Goal: Task Accomplishment & Management: Manage account settings

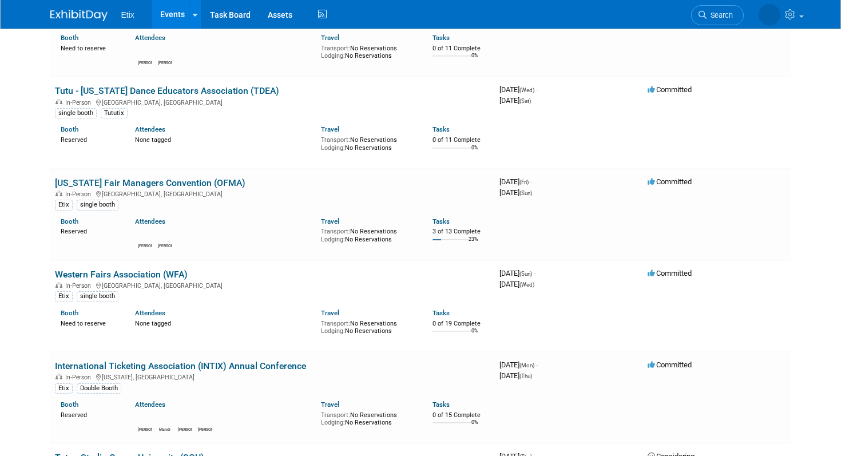
scroll to position [2682, 0]
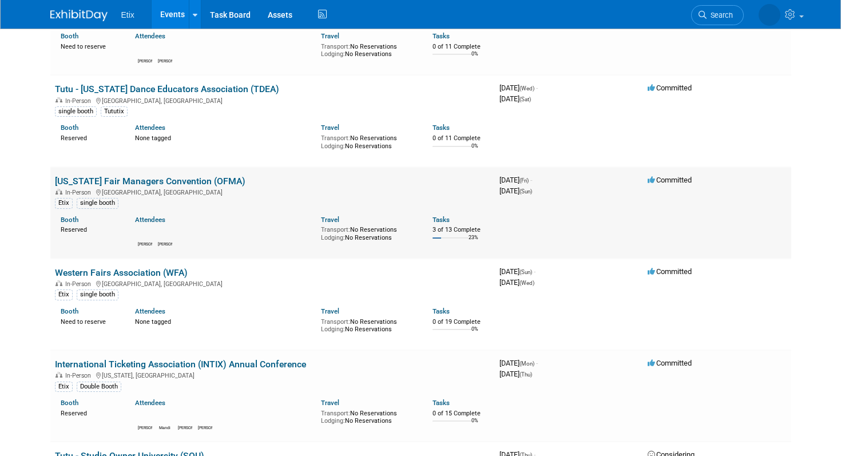
click at [205, 176] on link "[US_STATE] Fair Managers Convention (OFMA)" at bounding box center [150, 181] width 190 height 11
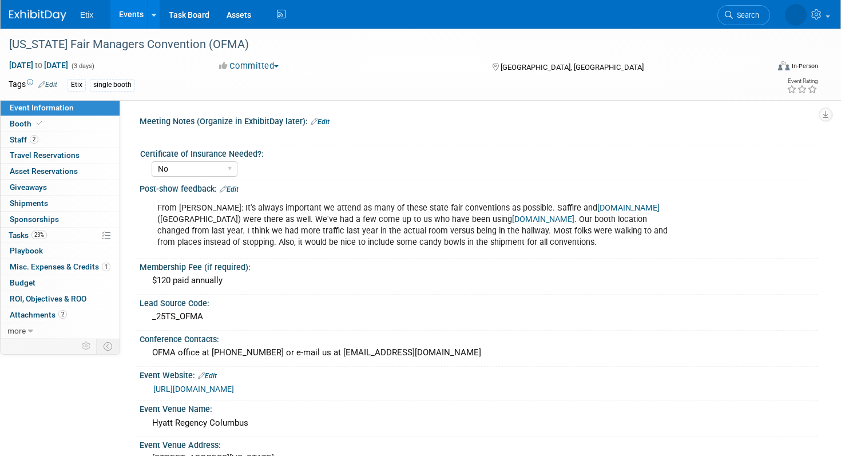
select select "No"
click at [44, 63] on span "to" at bounding box center [38, 65] width 11 height 9
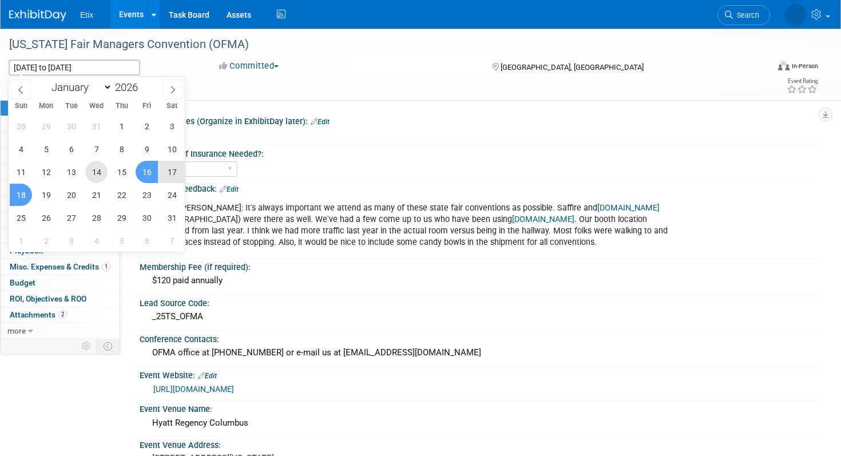
click at [98, 174] on span "14" at bounding box center [96, 172] width 22 height 22
type input "[DATE]"
click at [22, 195] on span "18" at bounding box center [21, 195] width 22 height 22
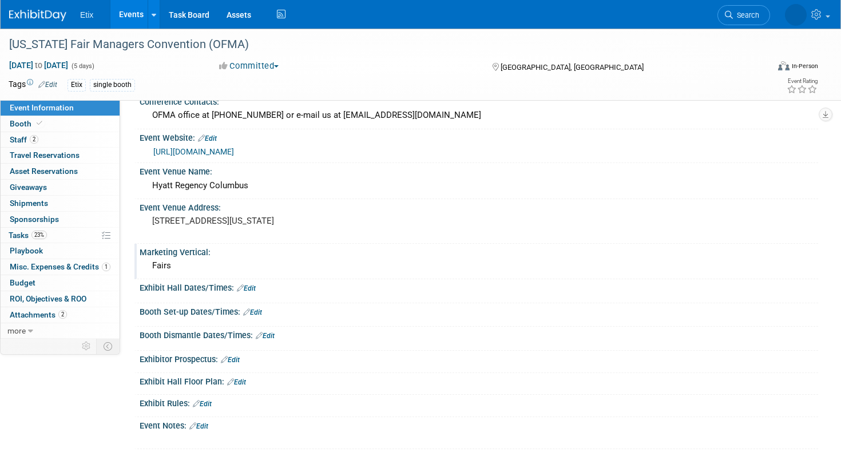
scroll to position [236, 0]
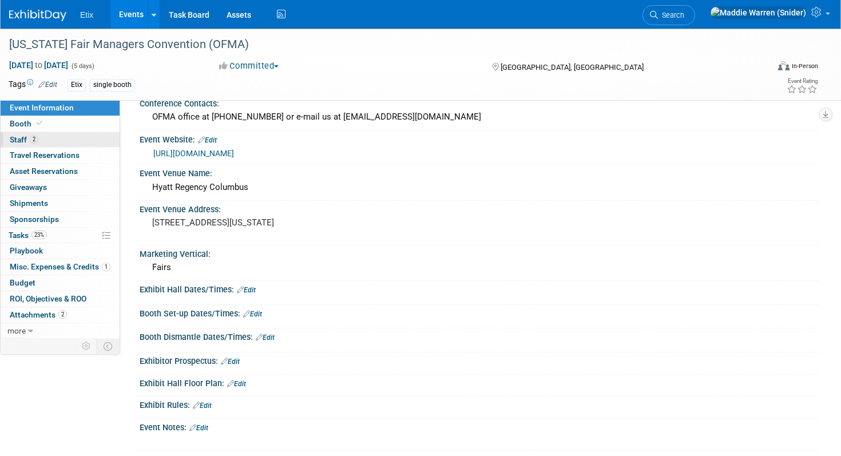
click at [50, 140] on link "2 Staff 2" at bounding box center [60, 139] width 119 height 15
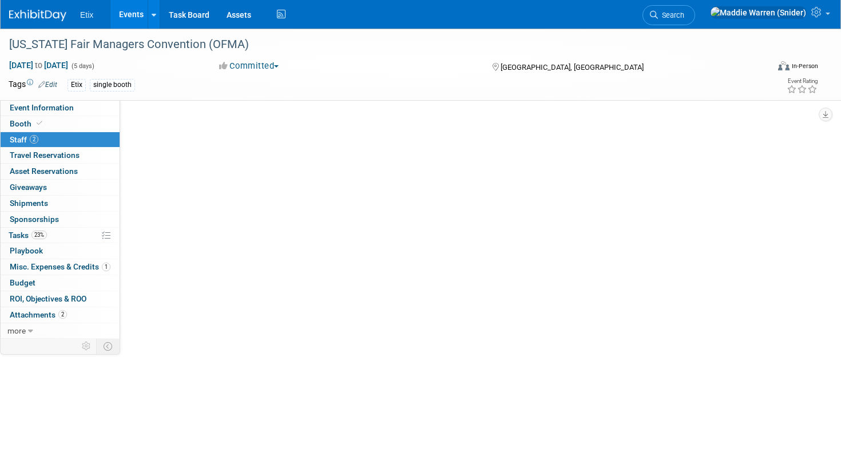
scroll to position [0, 0]
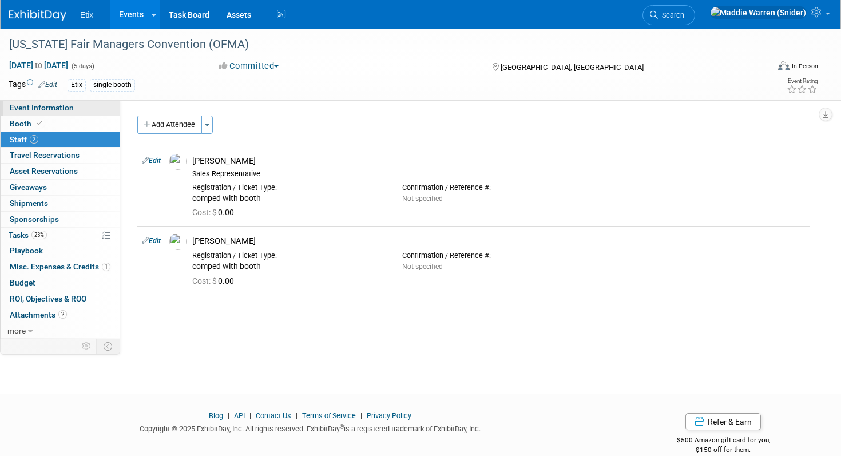
click at [58, 108] on span "Event Information" at bounding box center [42, 107] width 64 height 9
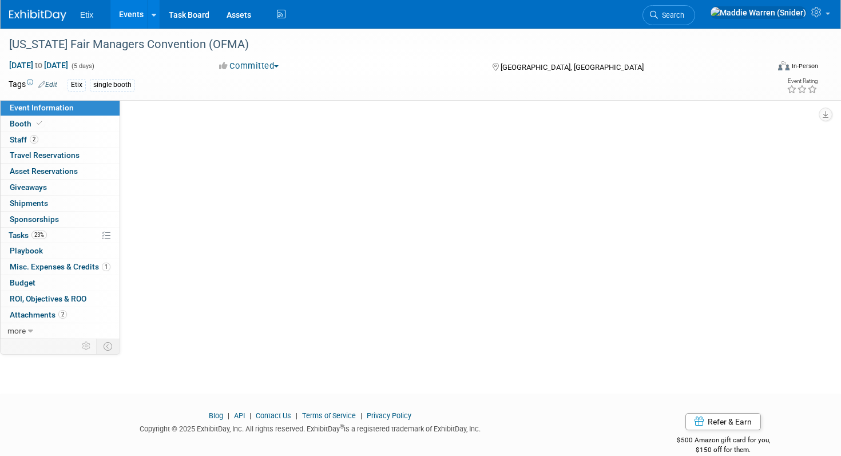
select select "No"
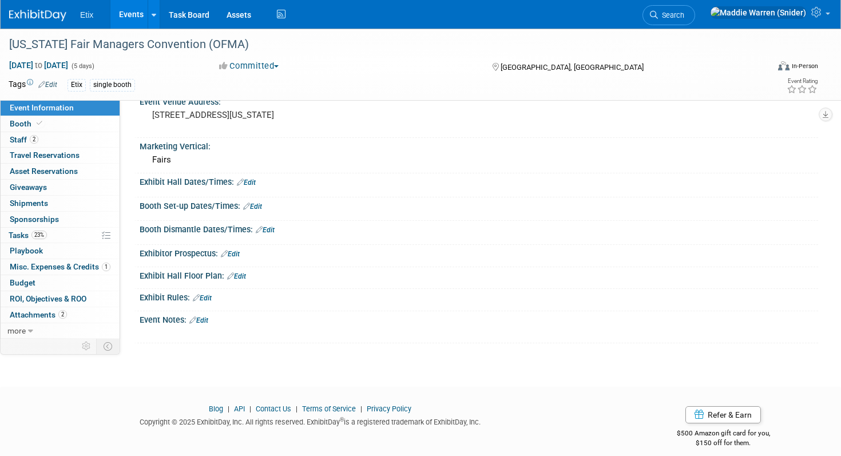
scroll to position [347, 0]
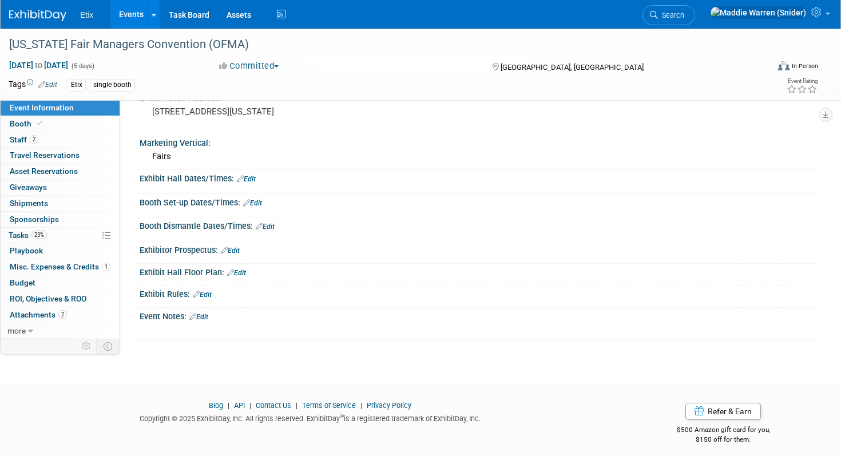
click at [250, 182] on link "Edit" at bounding box center [246, 179] width 19 height 8
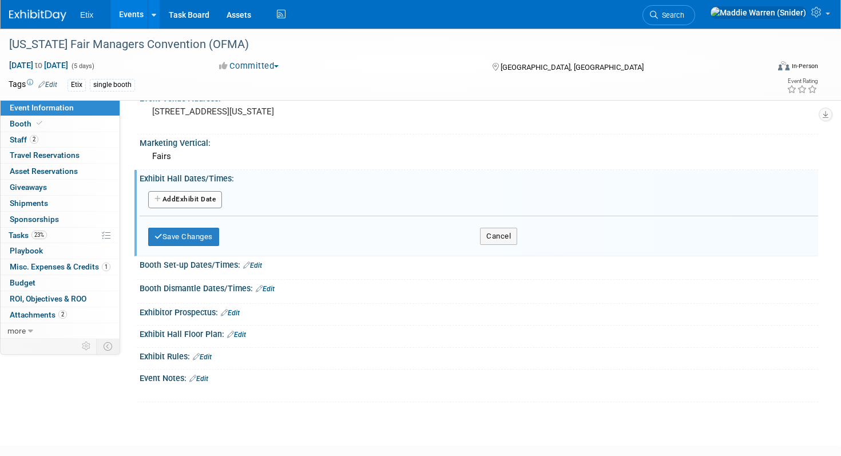
click at [199, 197] on button "Add Another Exhibit Date" at bounding box center [185, 199] width 74 height 17
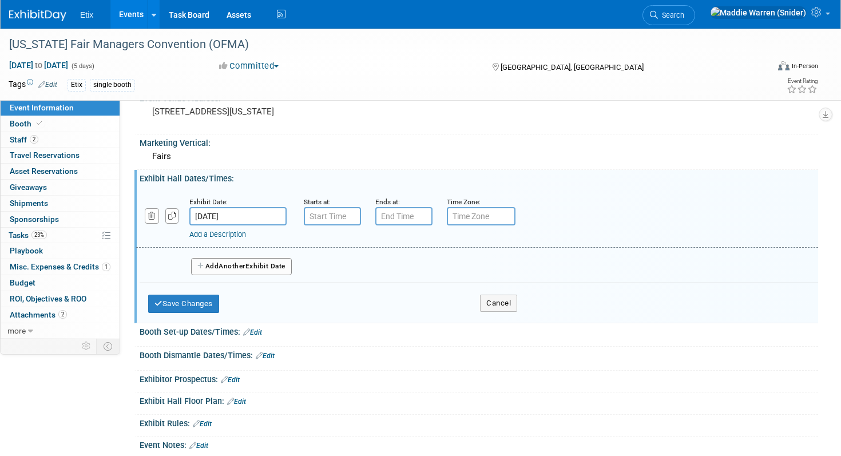
scroll to position [336, 0]
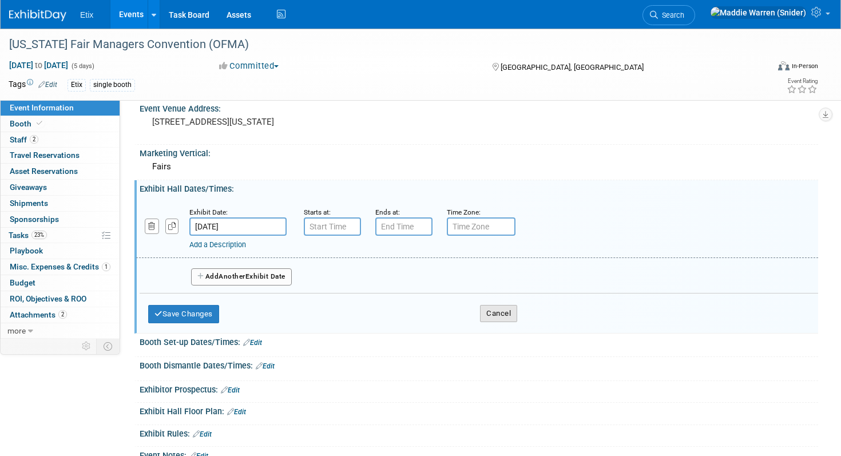
click at [501, 313] on button "Cancel" at bounding box center [498, 313] width 37 height 17
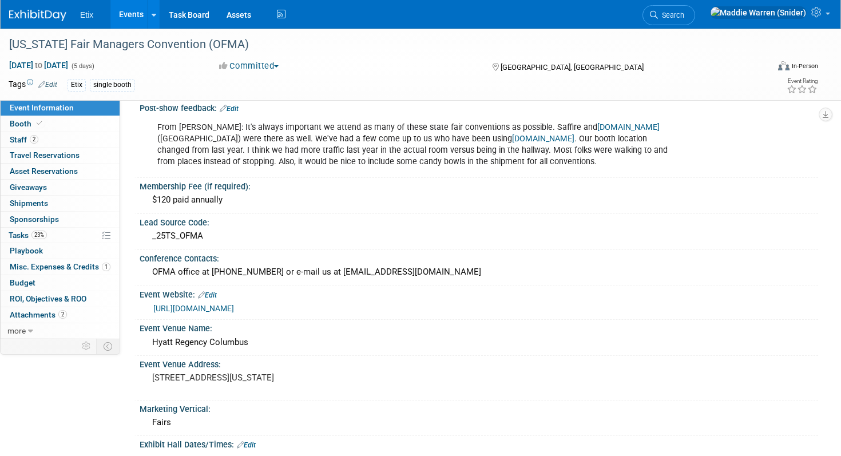
scroll to position [0, 0]
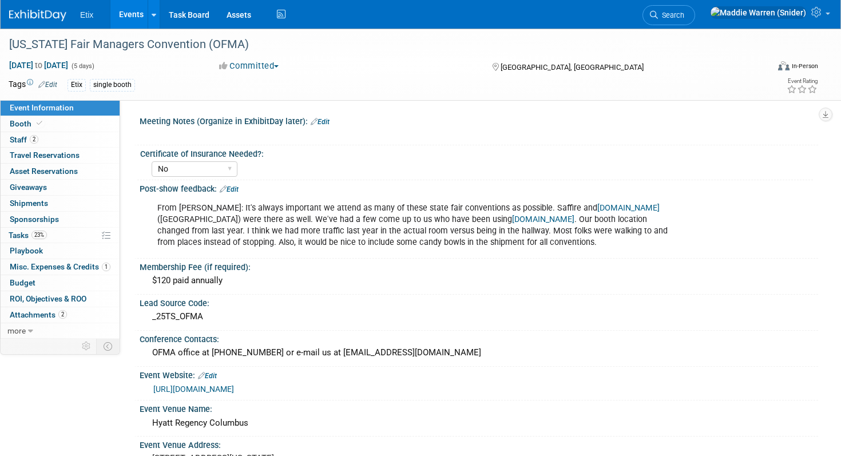
click at [315, 122] on icon at bounding box center [314, 121] width 7 height 7
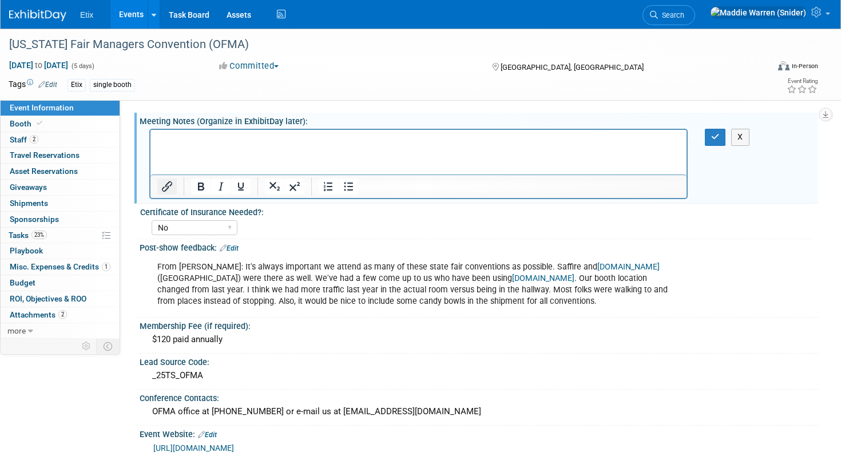
click at [166, 186] on icon "Insert/edit link" at bounding box center [167, 187] width 14 height 14
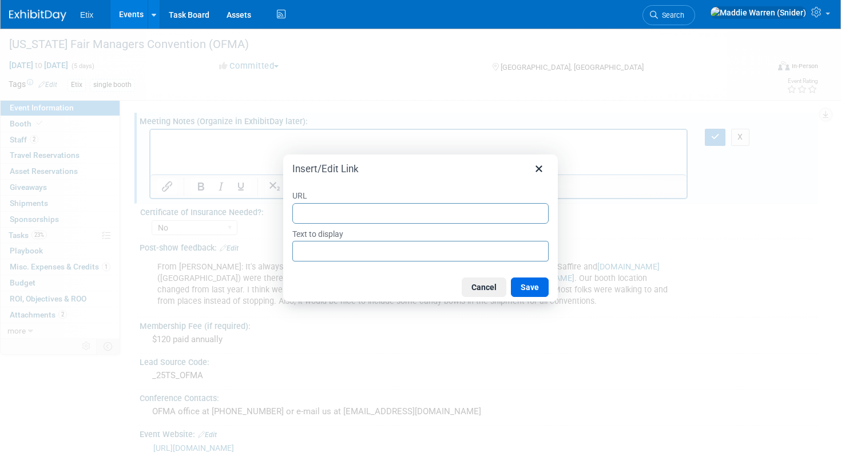
type input "https://docs.google.com/spreadsheets/d/1GILTN9CRK4k2nFh7R5LVwuWSCSu0KNAPCnFBM4e…"
paste input "https://ohiofairs.org/wp-content/uploads/2025/08/2026-tradeshow-rules-and-layou…"
type input "https://ohiofairs.org/wp-content/uploads/2025/08/2026-tradeshow-rules-and-layou…"
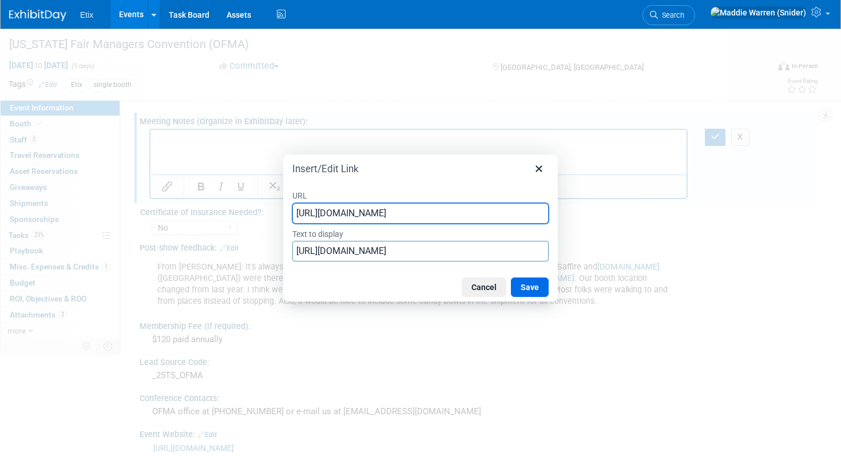
scroll to position [0, 114]
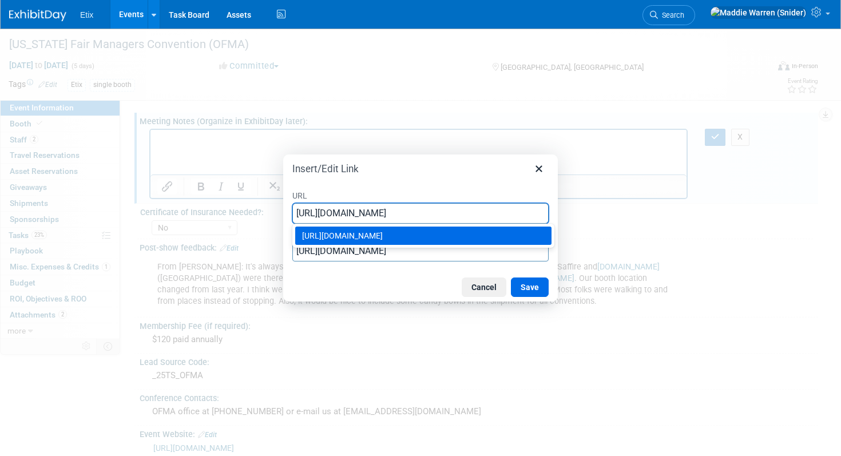
click at [357, 243] on div "https://ohiofairs.org/wp-content/uploads/2025/08/2026-tradeshow-rules-and-layou…" at bounding box center [424, 236] width 245 height 14
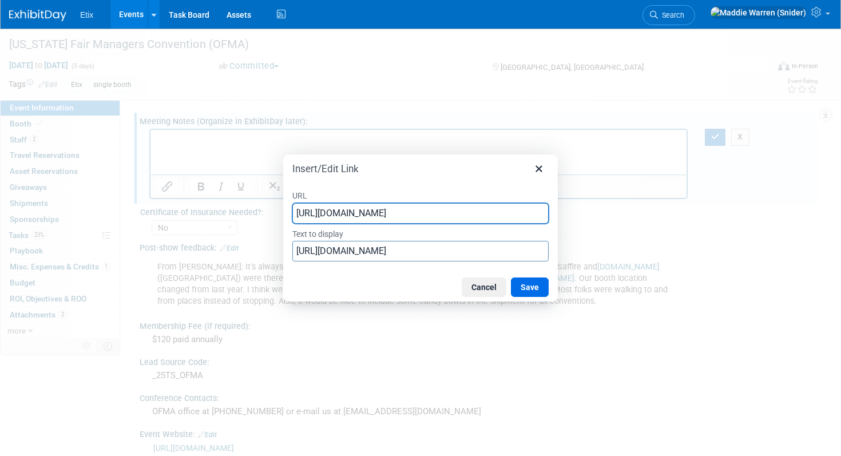
type input "https://ohiofairs.org/wp-content/uploads/2025/08/2026-tradeshow-rules-and-layou…"
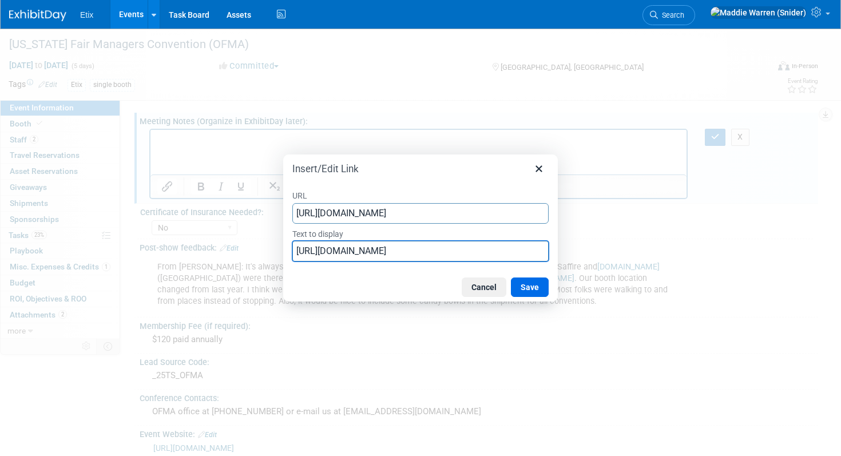
scroll to position [0, 0]
click at [356, 254] on input "https://ohiofairs.org/wp-content/uploads/2025/08/2026-tradeshow-rules-and-layou…" at bounding box center [420, 251] width 256 height 21
type input "OFMA Exhibit Hours // Information"
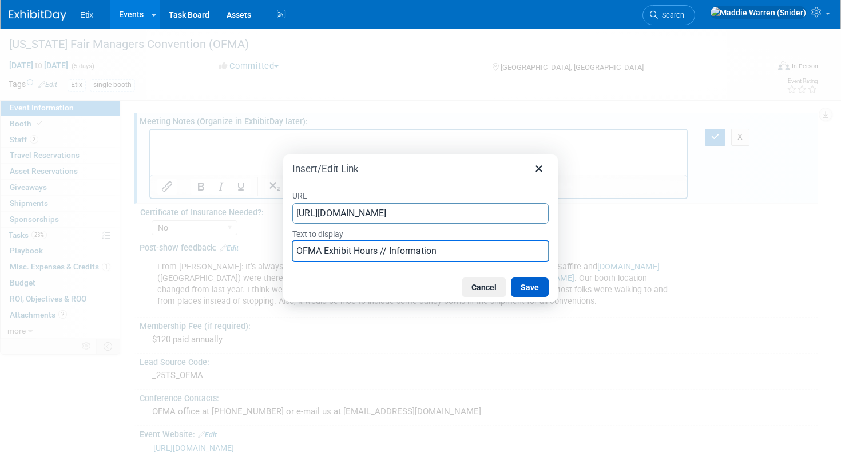
click at [522, 289] on button "Save" at bounding box center [530, 286] width 38 height 19
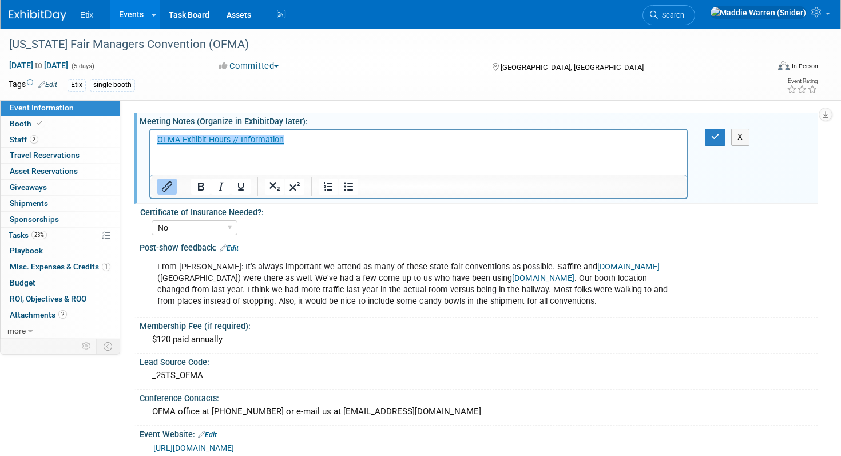
click at [592, 100] on div "Ohio Fair Managers Convention (OFMA) Jan 14, 2026 to Jan 18, 2026 (5 days) Jan …" at bounding box center [420, 65] width 841 height 72
click at [720, 141] on button "button" at bounding box center [715, 137] width 21 height 17
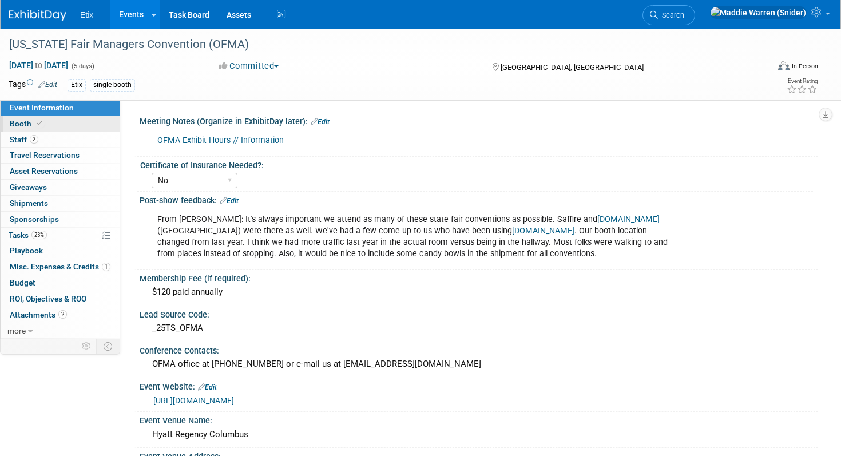
click at [54, 118] on link "Booth" at bounding box center [60, 123] width 119 height 15
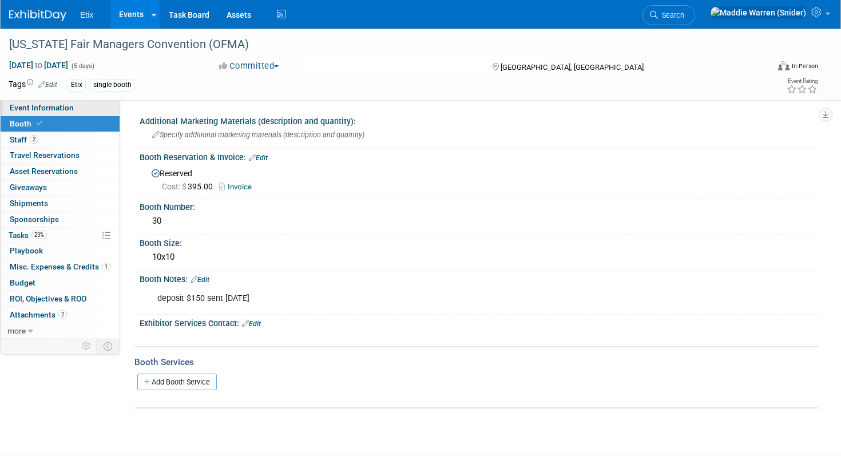
click at [62, 108] on span "Event Information" at bounding box center [42, 107] width 64 height 9
select select "No"
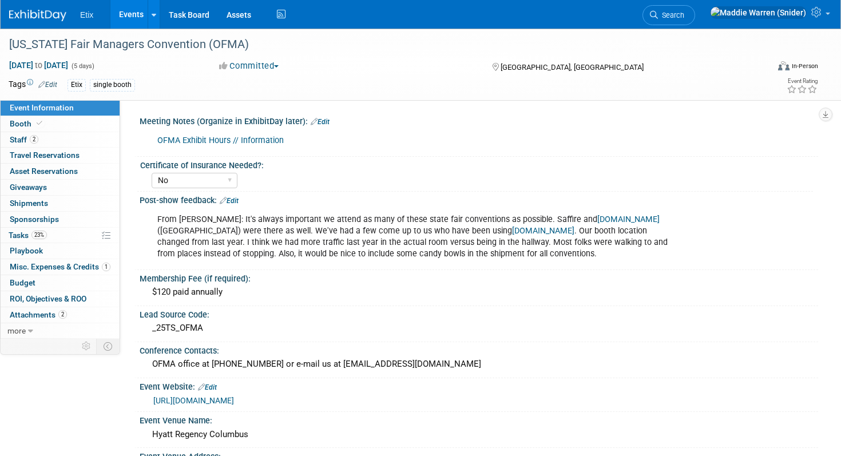
click at [262, 140] on link "OFMA Exhibit Hours // Information" at bounding box center [220, 141] width 126 height 10
click at [323, 125] on link "Edit" at bounding box center [320, 122] width 19 height 8
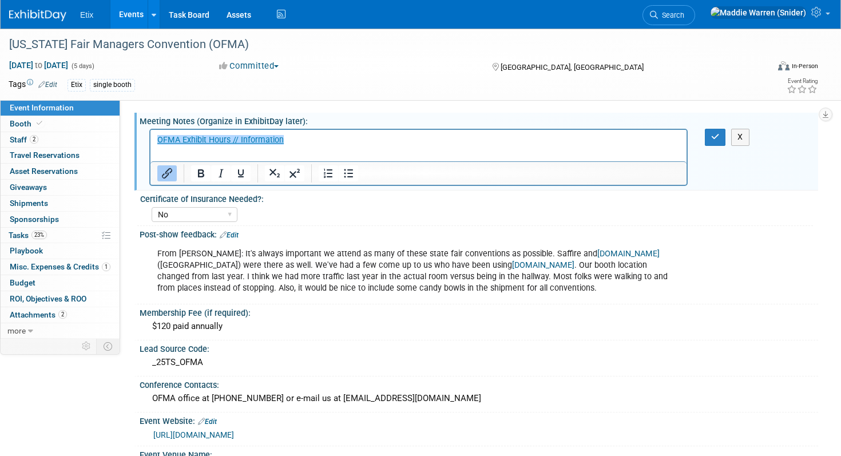
click at [315, 142] on p "﻿OFMA Exhibit Hours // Information" at bounding box center [418, 139] width 523 height 11
click at [308, 141] on p "OFMA Exhibit Hours // Information﻿" at bounding box center [418, 139] width 523 height 11
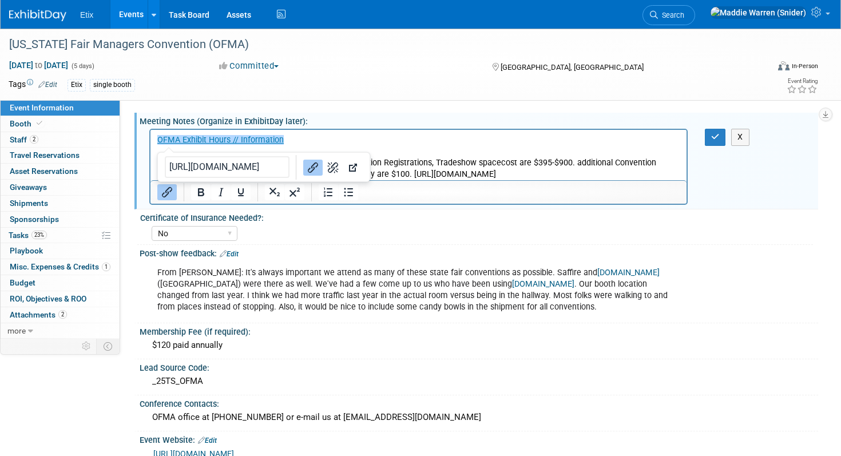
click at [768, 216] on div "Certificate of Insurance Needed?:" at bounding box center [476, 216] width 673 height 14
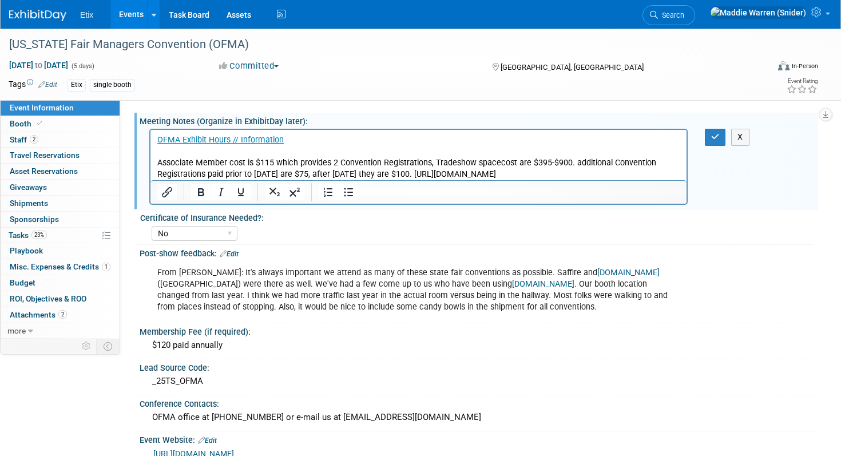
drag, startPoint x: 571, startPoint y: 178, endPoint x: 154, endPoint y: 165, distance: 417.2
click at [154, 165] on html "OFMA Exhibit Hours // Information Associate Member cost is $115 which provides …" at bounding box center [418, 155] width 536 height 50
click at [713, 143] on button "button" at bounding box center [715, 137] width 21 height 17
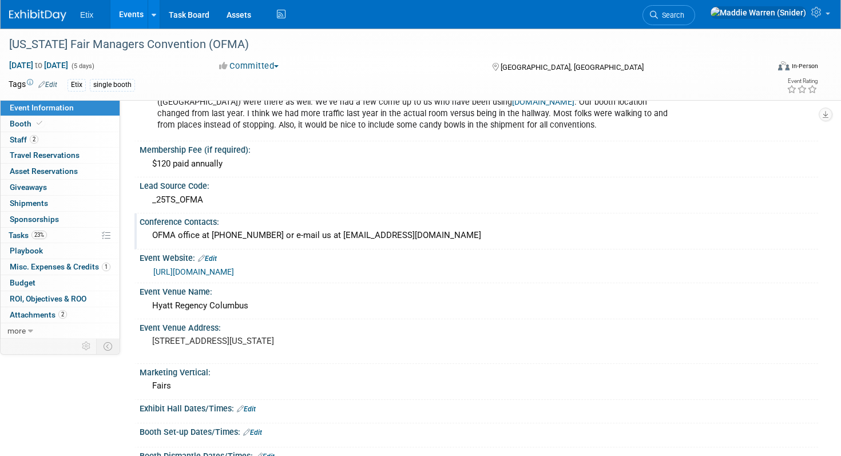
scroll to position [314, 0]
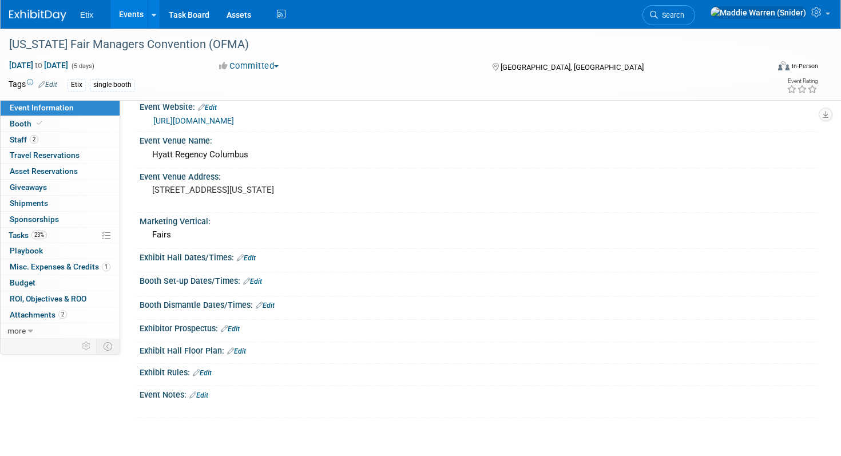
click at [252, 257] on link "Edit" at bounding box center [246, 258] width 19 height 8
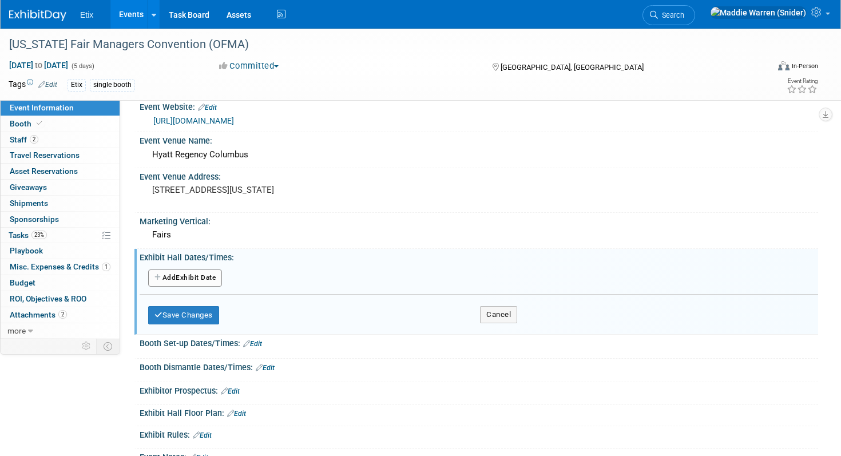
click at [203, 276] on button "Add Another Exhibit Date" at bounding box center [185, 277] width 74 height 17
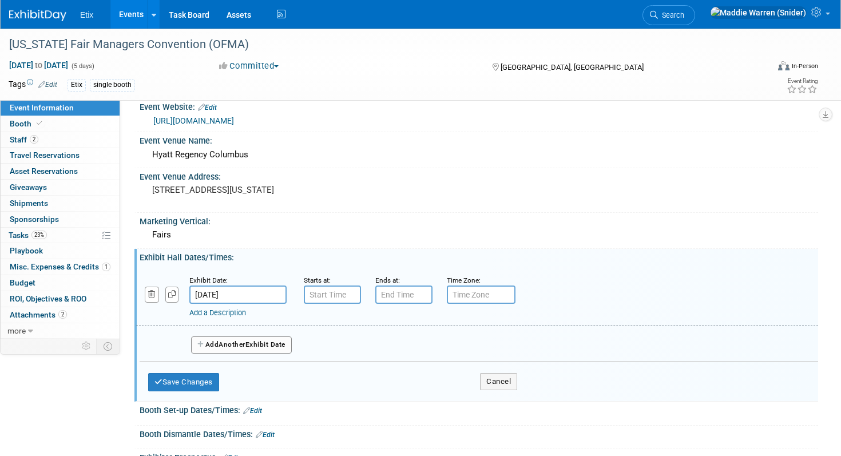
click at [241, 293] on input "Jan 14, 2026" at bounding box center [237, 294] width 97 height 18
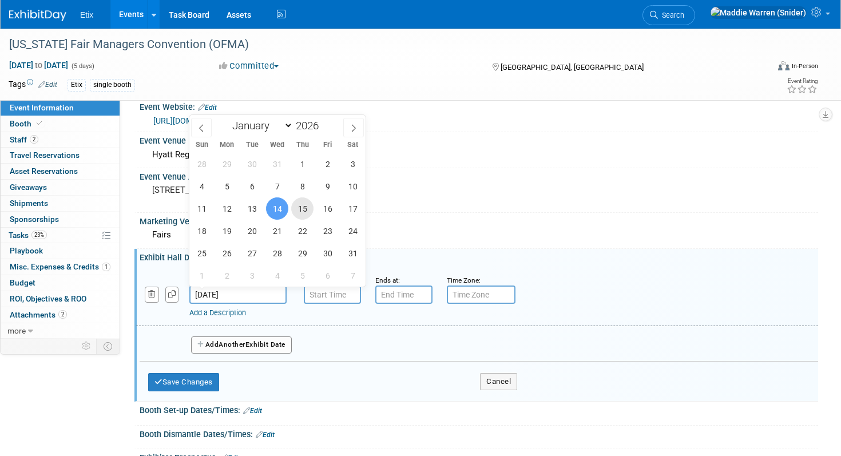
click at [309, 211] on span "15" at bounding box center [302, 208] width 22 height 22
click at [323, 205] on span "16" at bounding box center [327, 208] width 22 height 22
type input "Jan 16, 2026"
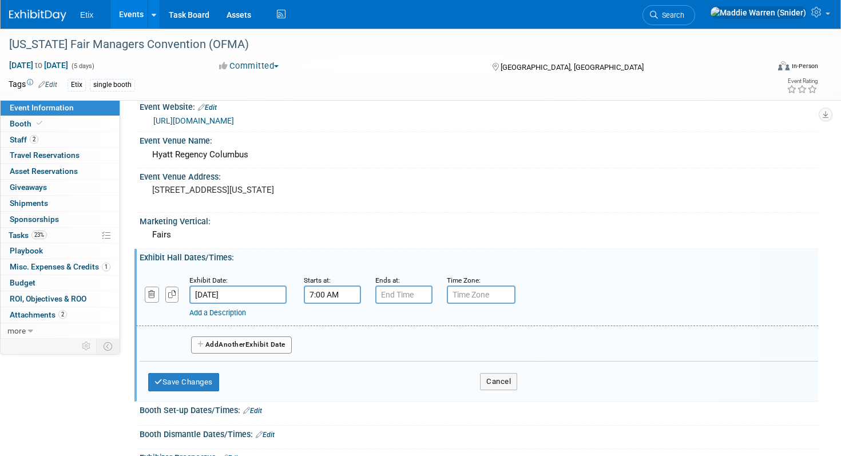
click at [324, 299] on input "7:00 AM" at bounding box center [332, 294] width 57 height 18
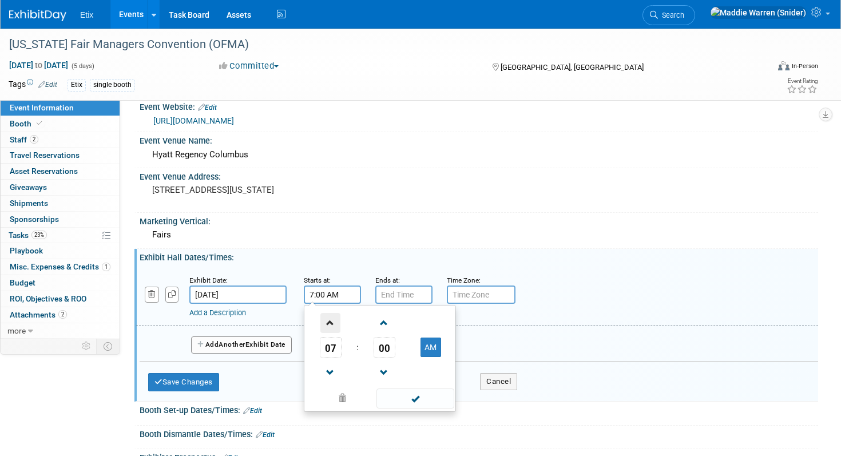
click at [331, 328] on span at bounding box center [330, 323] width 20 height 20
type input "10:00 AM"
click at [392, 300] on input "7:00 PM" at bounding box center [403, 294] width 57 height 18
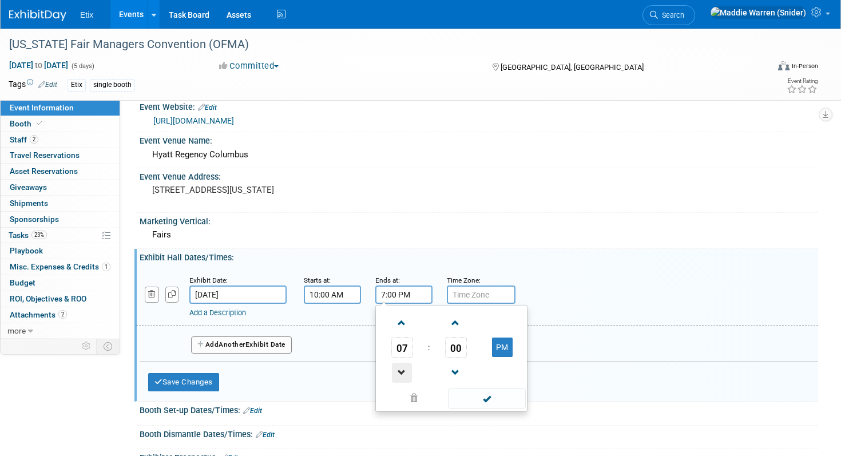
click at [394, 368] on span at bounding box center [402, 373] width 20 height 20
click at [458, 323] on span at bounding box center [456, 323] width 20 height 20
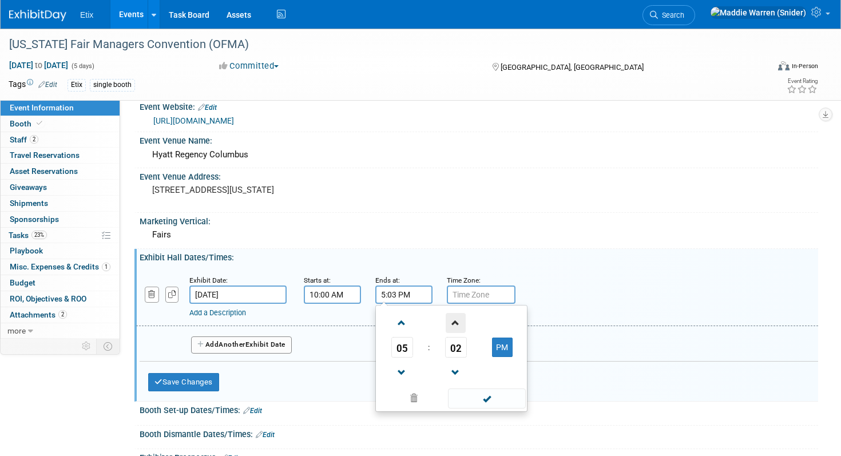
click at [458, 323] on span at bounding box center [456, 323] width 20 height 20
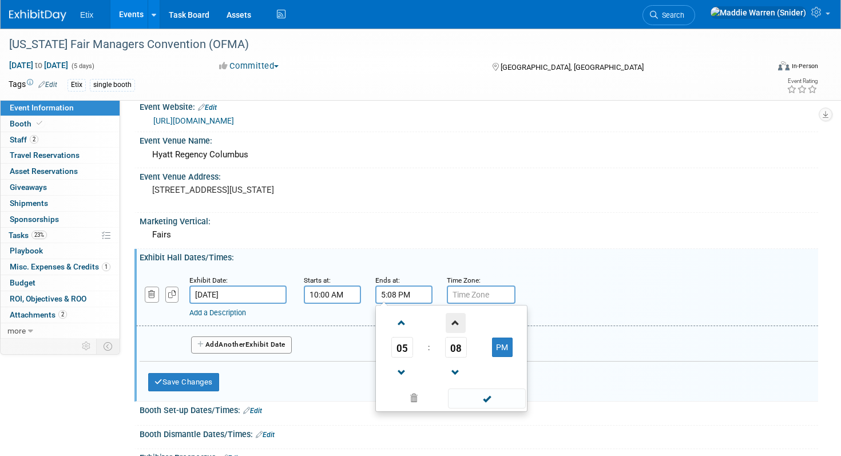
click at [458, 323] on span at bounding box center [456, 323] width 20 height 20
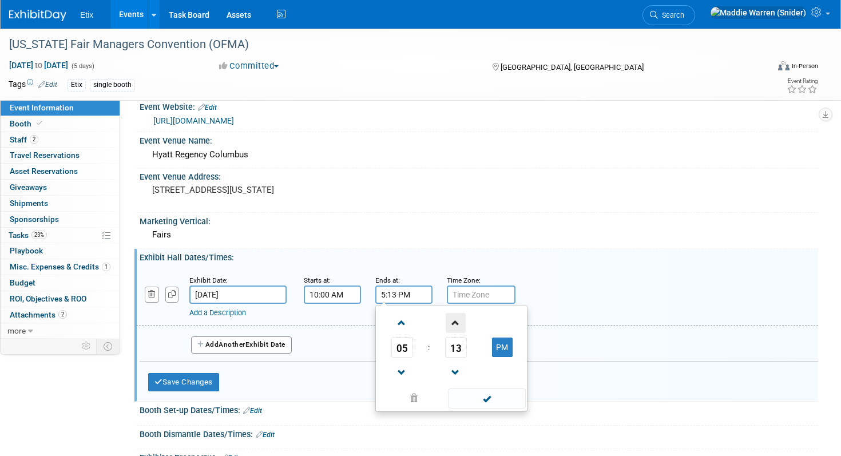
click at [458, 323] on span at bounding box center [456, 323] width 20 height 20
type input "5:15 PM"
click at [460, 305] on div "05 : 15 PM 12 01 02 03 04 05 06 07 08 09 10 11 00 05 10 15 20 25 30 35 40 45 50…" at bounding box center [451, 358] width 152 height 107
click at [460, 298] on input "text" at bounding box center [481, 294] width 69 height 18
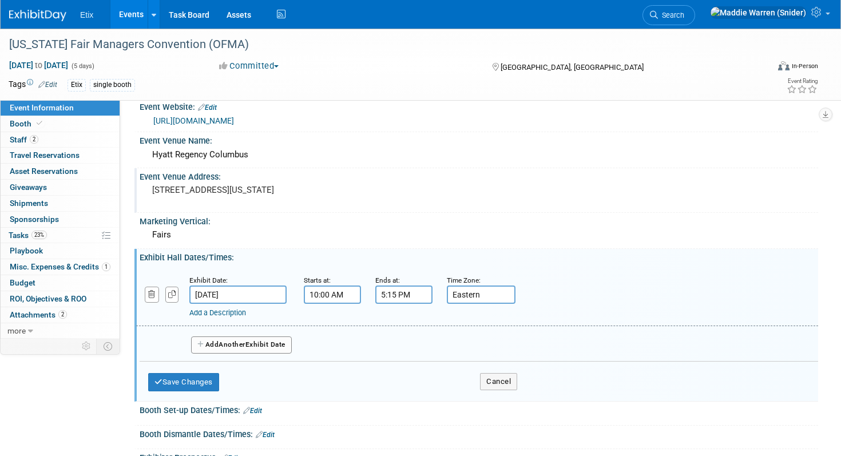
type input "Eastern"
click at [482, 199] on div "Event Venue Address: 350 North High Street Columbus, Ohio 43215 United States" at bounding box center [476, 190] width 684 height 44
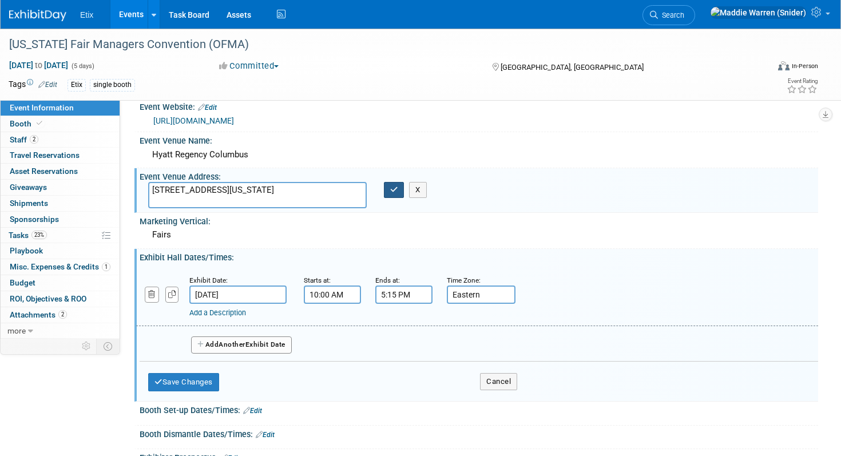
click at [394, 196] on button "button" at bounding box center [394, 190] width 21 height 16
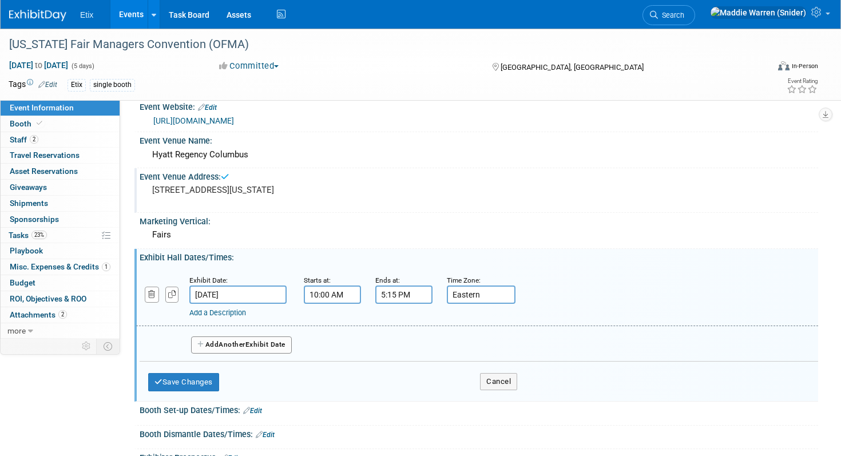
click at [262, 344] on button "Add Another Exhibit Date" at bounding box center [241, 344] width 101 height 17
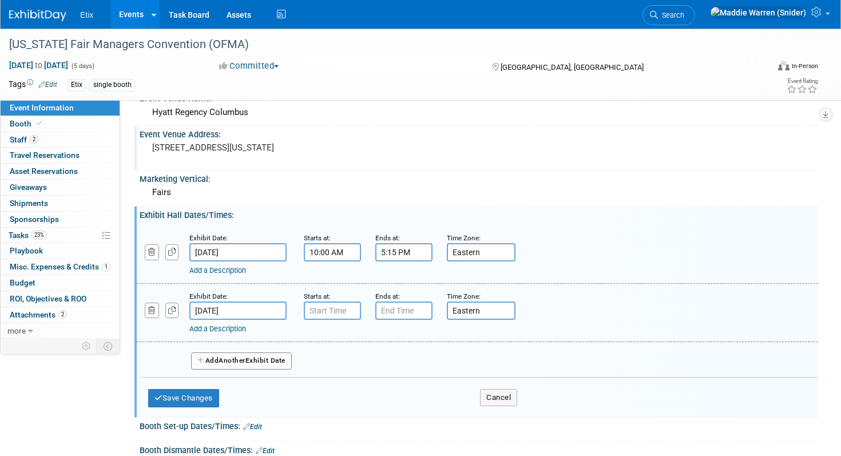
scroll to position [363, 0]
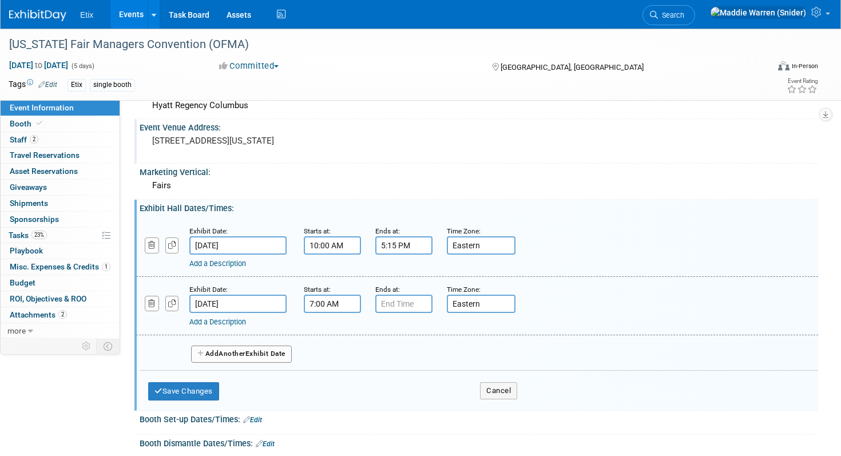
click at [324, 309] on input "7:00 AM" at bounding box center [332, 304] width 57 height 18
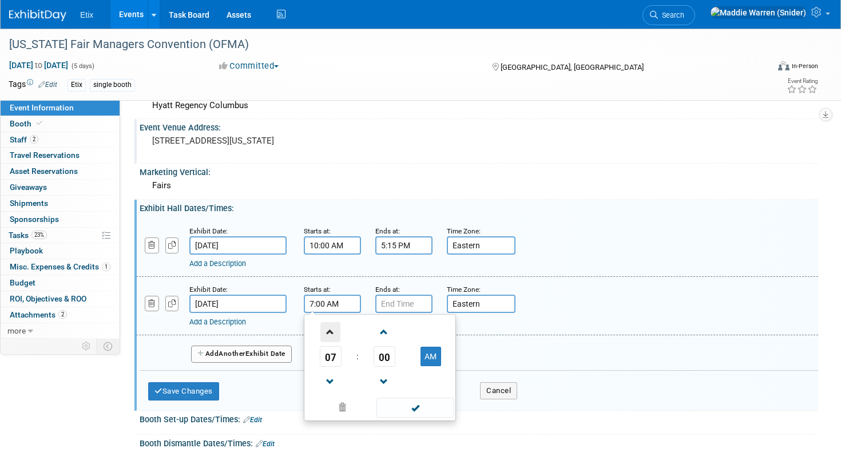
click at [327, 335] on span at bounding box center [330, 332] width 20 height 20
type input "10:00 AM"
click at [400, 305] on input "7:00 PM" at bounding box center [403, 304] width 57 height 18
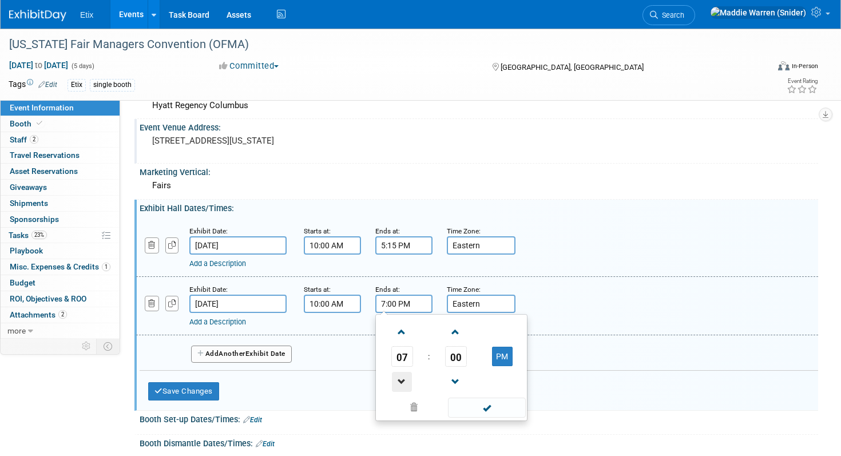
click at [401, 376] on span at bounding box center [402, 382] width 20 height 20
click at [454, 360] on span "00" at bounding box center [456, 356] width 22 height 21
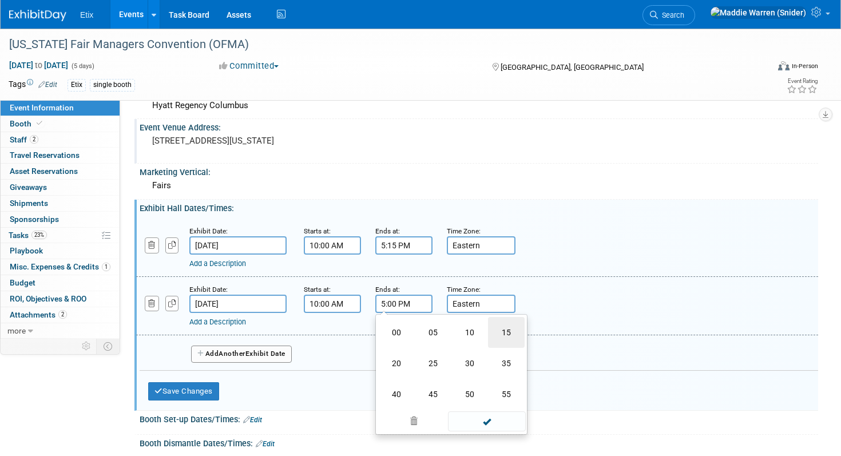
click at [498, 331] on td "15" at bounding box center [506, 332] width 37 height 31
type input "5:15 PM"
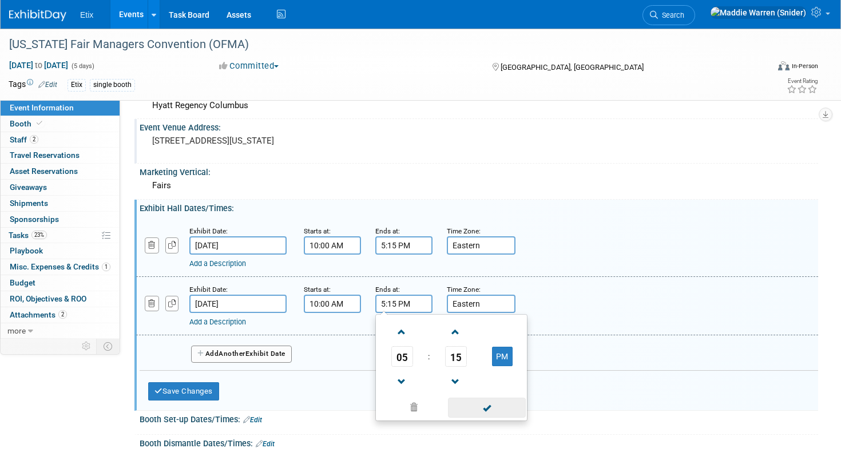
click at [493, 404] on span at bounding box center [486, 408] width 77 height 20
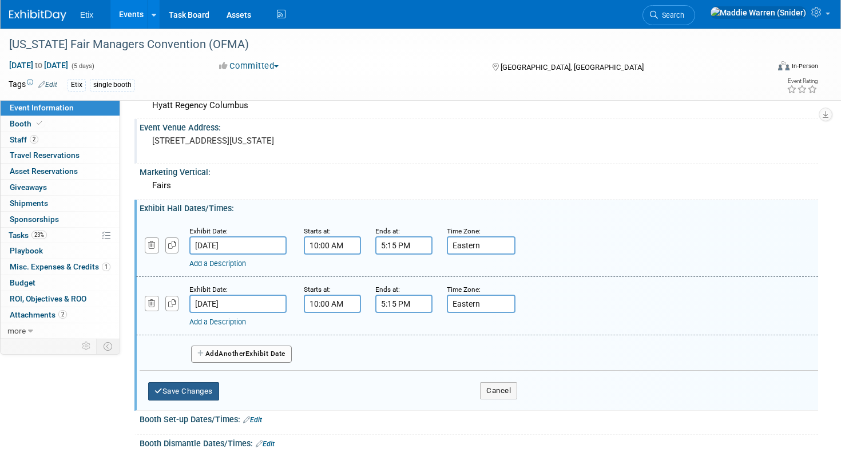
click at [185, 395] on button "Save Changes" at bounding box center [183, 391] width 71 height 18
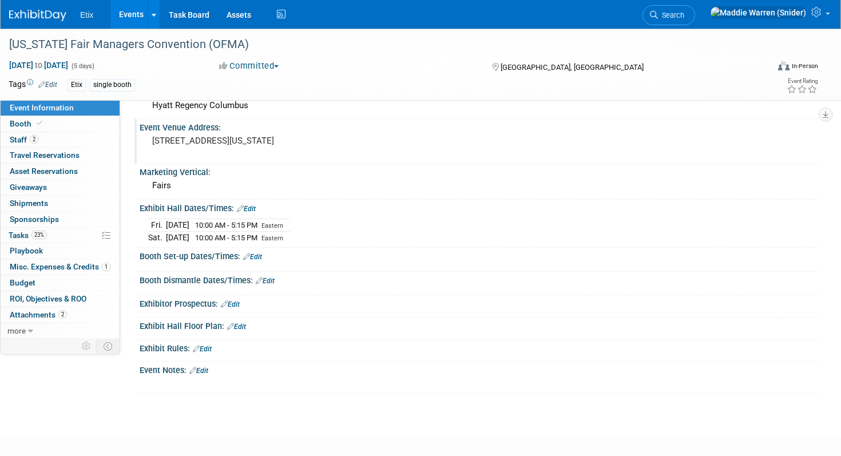
click at [256, 257] on link "Edit" at bounding box center [252, 257] width 19 height 8
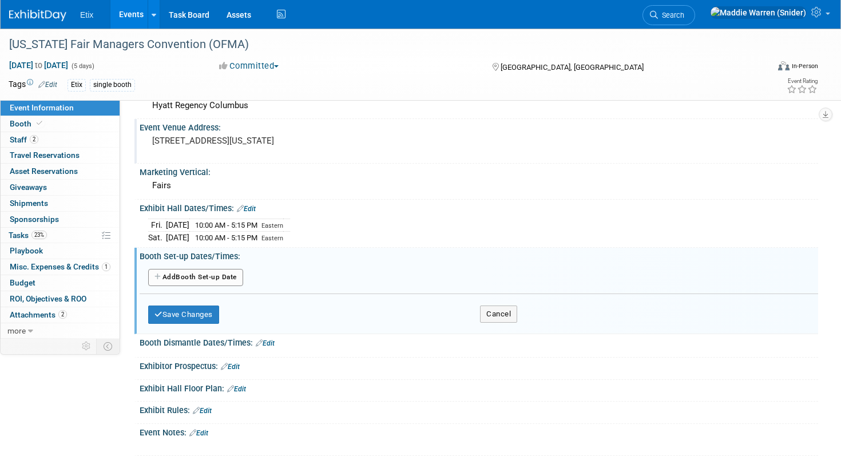
click at [222, 276] on button "Add Another Booth Set-up Date" at bounding box center [195, 277] width 95 height 17
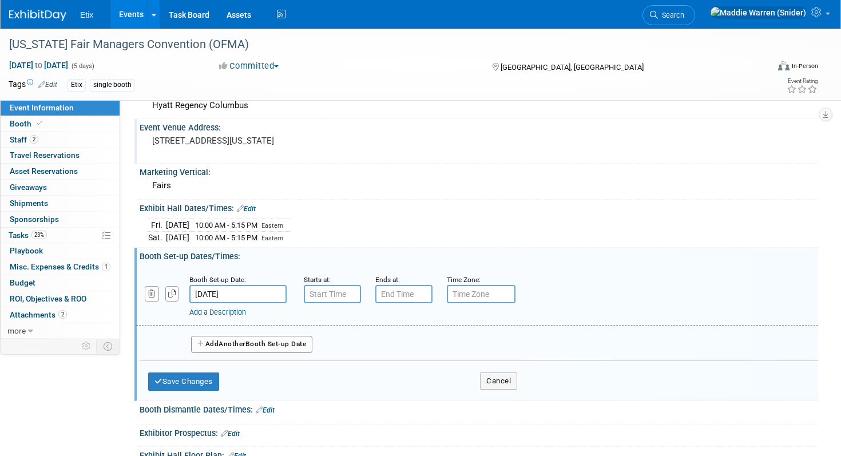
click at [227, 296] on input "Jan 14, 2026" at bounding box center [237, 294] width 97 height 18
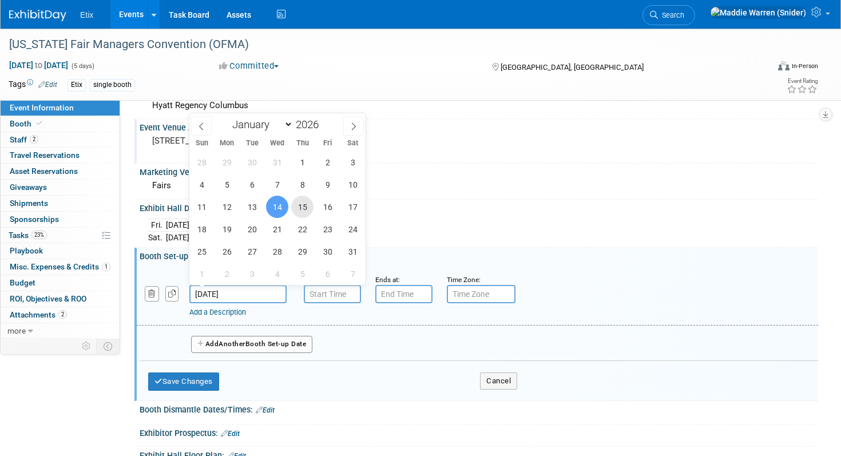
click at [304, 208] on span "15" at bounding box center [302, 207] width 22 height 22
type input "Jan 15, 2026"
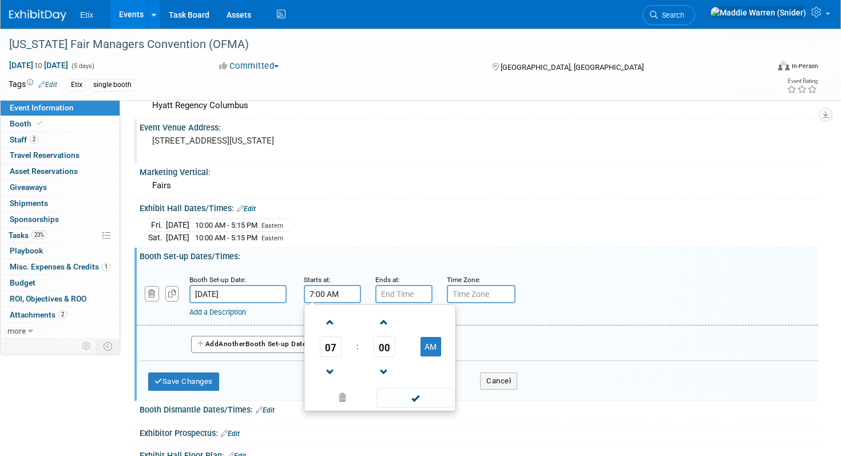
click at [328, 291] on input "7:00 AM" at bounding box center [332, 294] width 57 height 18
click at [333, 370] on span at bounding box center [330, 372] width 20 height 20
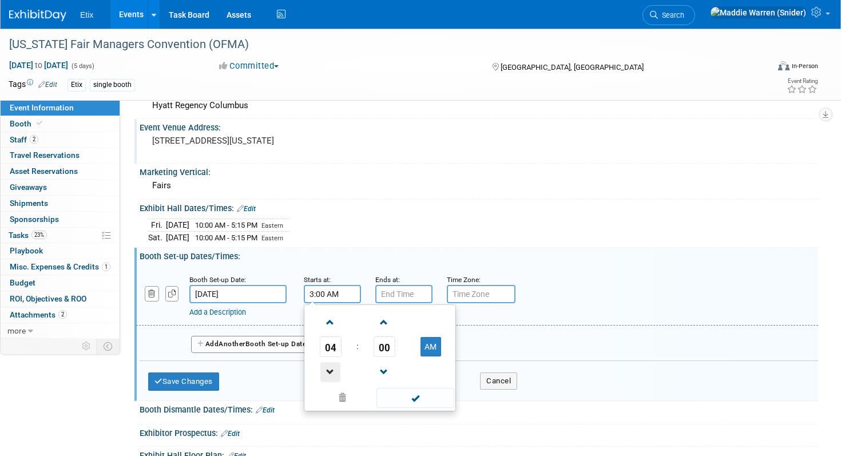
click at [333, 370] on span at bounding box center [330, 372] width 20 height 20
click at [428, 341] on button "AM" at bounding box center [430, 346] width 21 height 19
type input "1:00 PM"
click at [423, 399] on span at bounding box center [414, 398] width 77 height 20
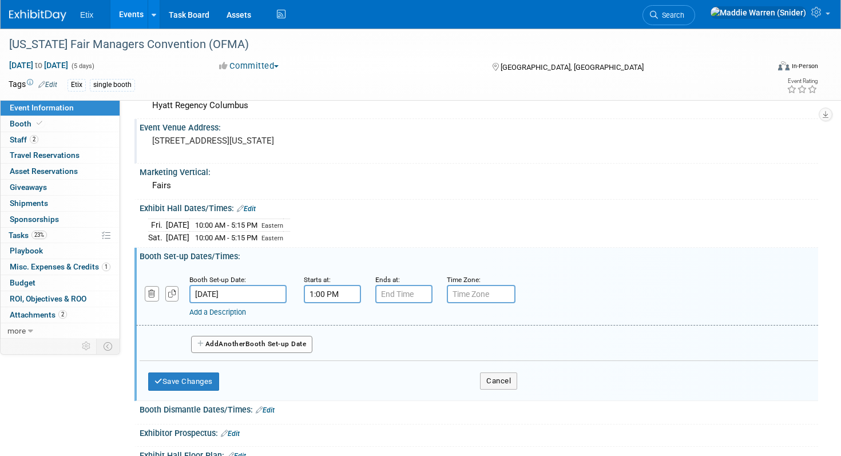
type input "7:00 PM"
click at [409, 295] on input "7:00 PM" at bounding box center [403, 294] width 57 height 18
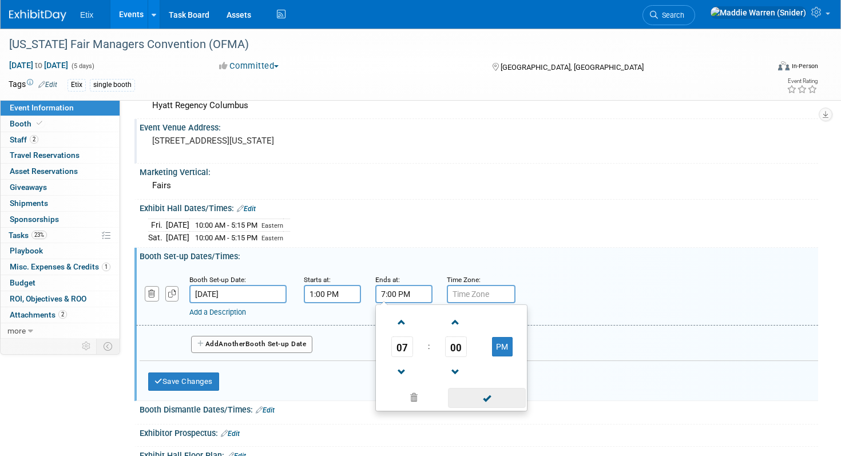
click at [495, 398] on span at bounding box center [486, 398] width 77 height 20
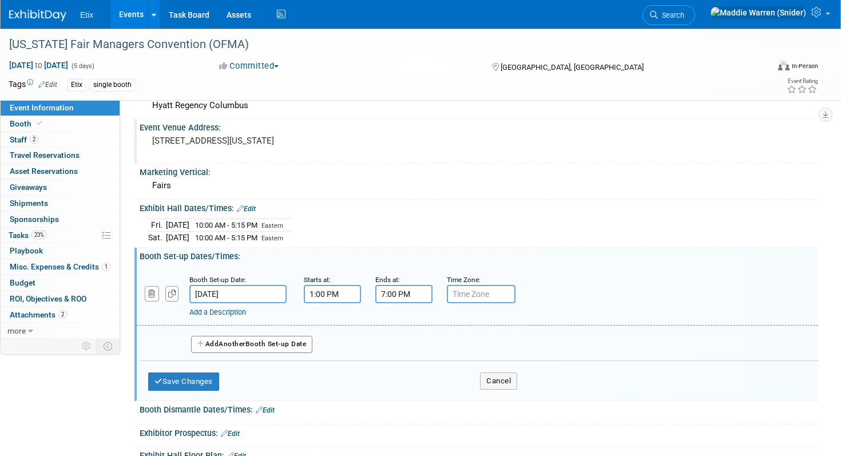
click at [494, 301] on input "text" at bounding box center [481, 294] width 69 height 18
type input "Eastern"
click at [204, 380] on button "Save Changes" at bounding box center [183, 381] width 71 height 18
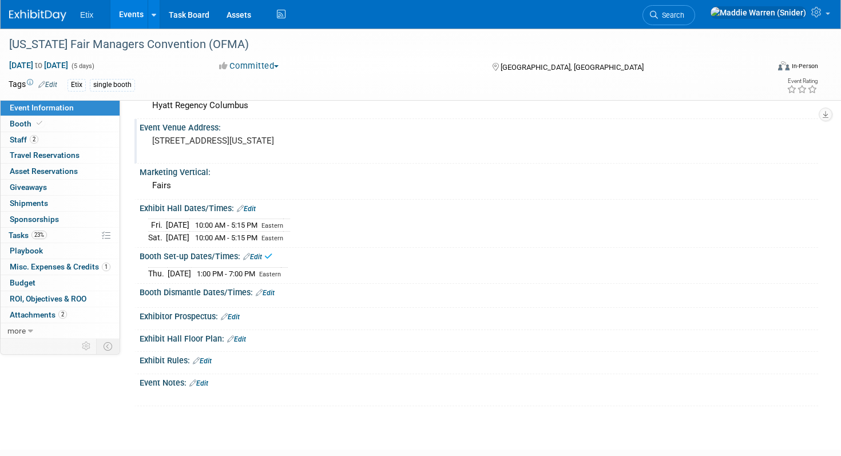
click at [270, 292] on link "Edit" at bounding box center [265, 293] width 19 height 8
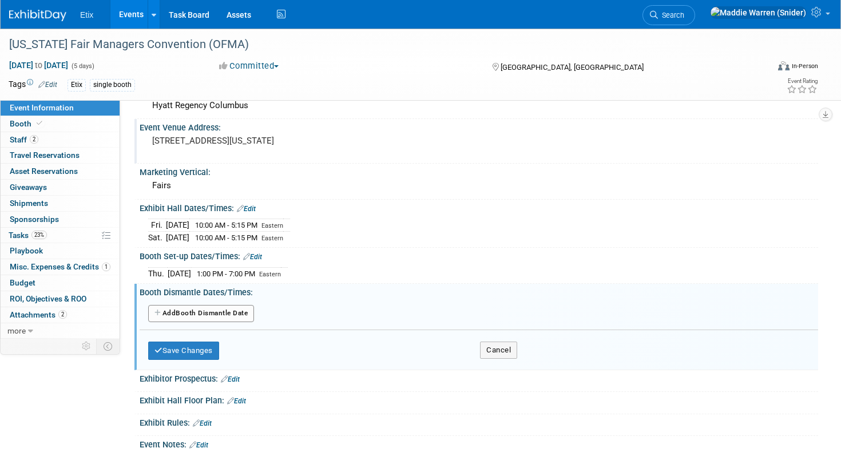
click at [213, 308] on button "Add Another Booth Dismantle Date" at bounding box center [201, 313] width 106 height 17
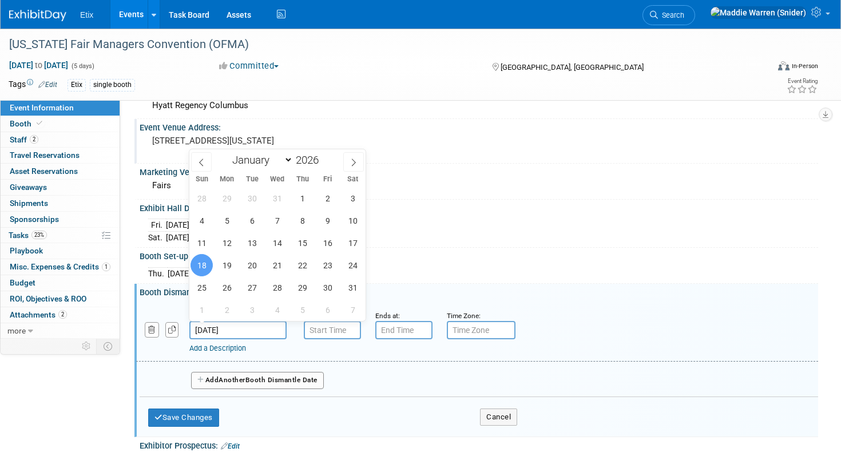
click at [242, 329] on input "[DATE]" at bounding box center [237, 330] width 97 height 18
click at [352, 242] on span "17" at bounding box center [353, 243] width 22 height 22
type input "Jan 17, 2026"
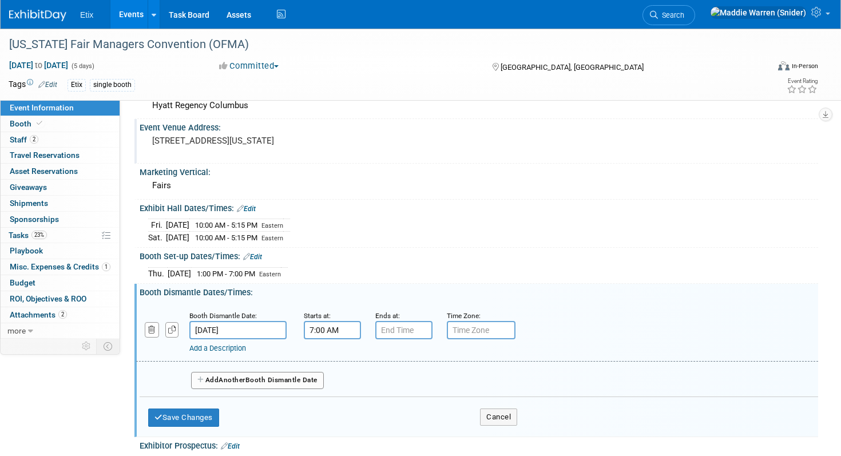
click at [336, 327] on input "7:00 AM" at bounding box center [332, 330] width 57 height 18
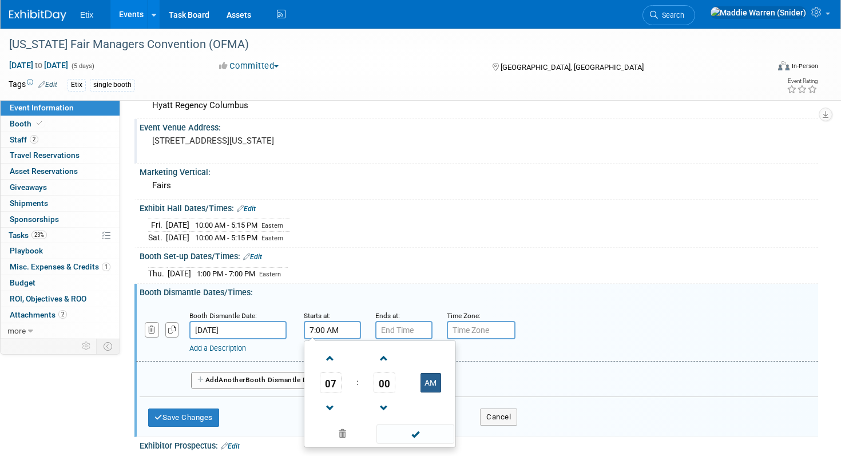
click at [430, 382] on button "AM" at bounding box center [430, 382] width 21 height 19
click at [327, 411] on span at bounding box center [330, 408] width 20 height 20
click at [384, 358] on span at bounding box center [384, 358] width 20 height 20
click at [383, 384] on span "01" at bounding box center [385, 382] width 22 height 21
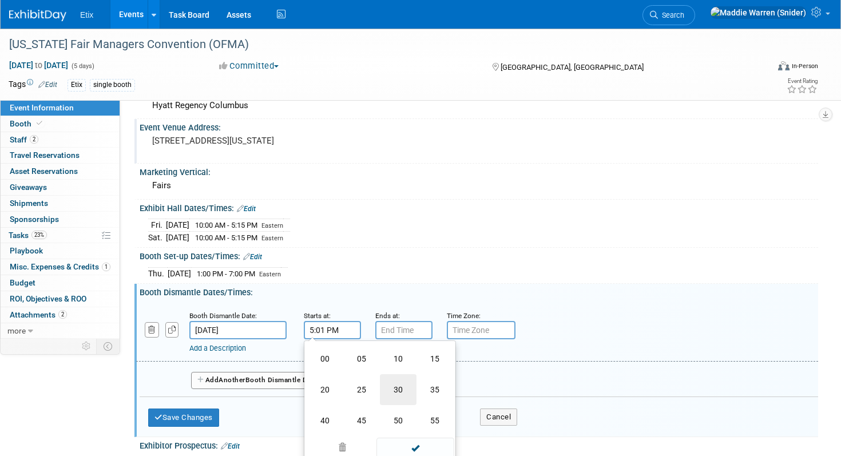
click at [397, 386] on td "30" at bounding box center [398, 389] width 37 height 31
type input "5:30 PM"
click at [402, 331] on input "7:00 PM" at bounding box center [403, 330] width 57 height 18
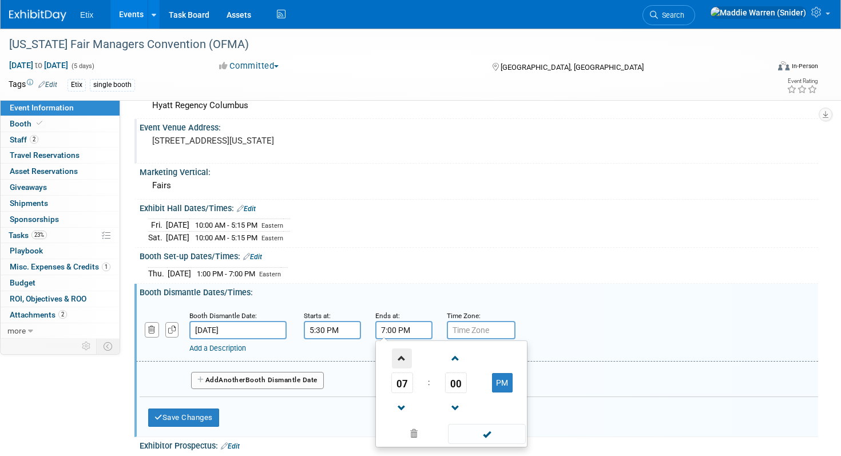
click at [401, 360] on span at bounding box center [402, 358] width 20 height 20
type input "10:00 PM"
click at [353, 413] on div "Save Changes Cancel" at bounding box center [332, 414] width 369 height 35
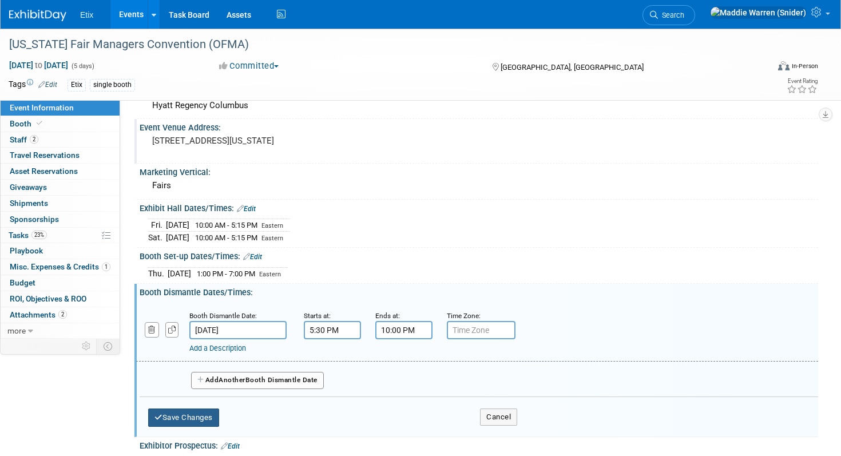
click at [202, 412] on button "Save Changes" at bounding box center [183, 417] width 71 height 18
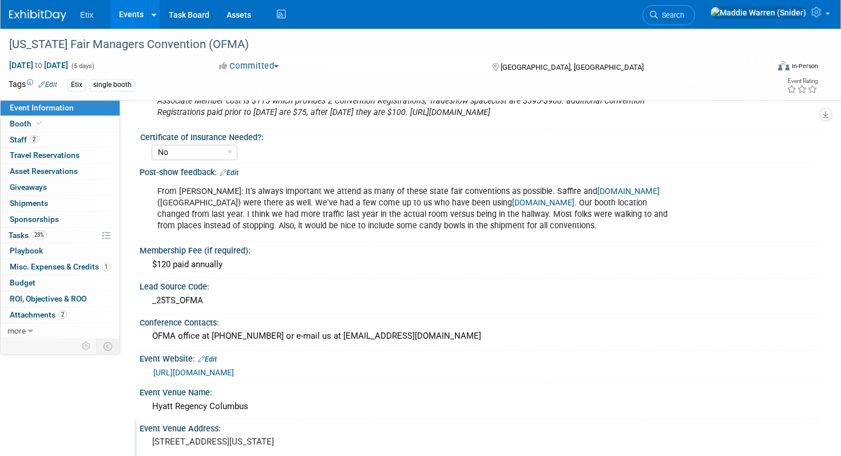
scroll to position [0, 0]
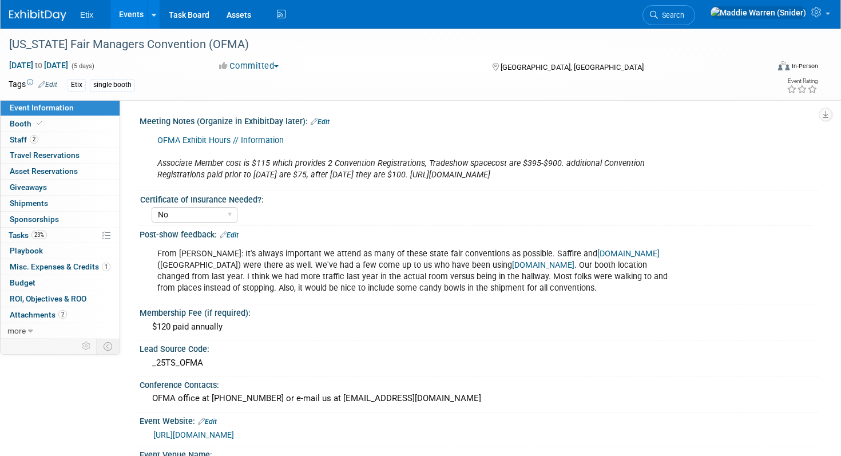
click at [324, 123] on link "Edit" at bounding box center [320, 122] width 19 height 8
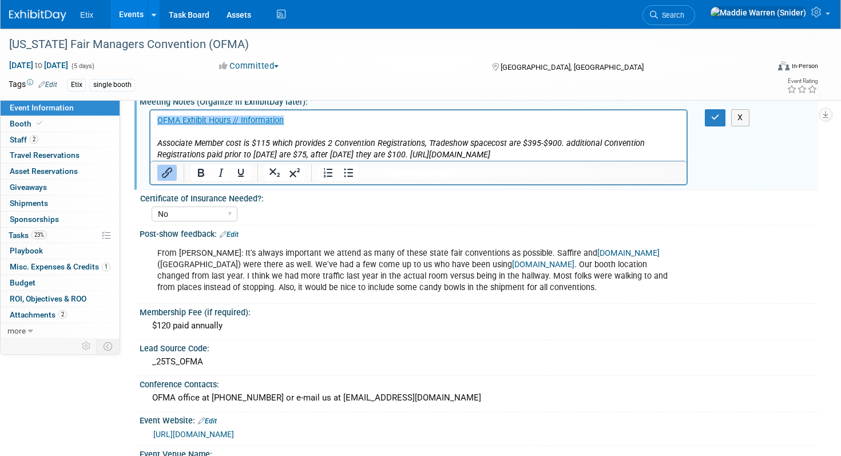
scroll to position [20, 0]
click at [713, 121] on icon "button" at bounding box center [715, 117] width 9 height 8
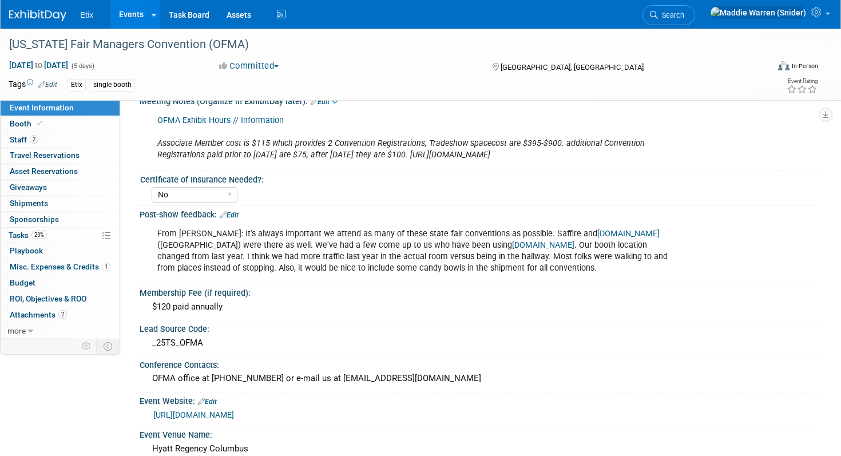
scroll to position [0, 0]
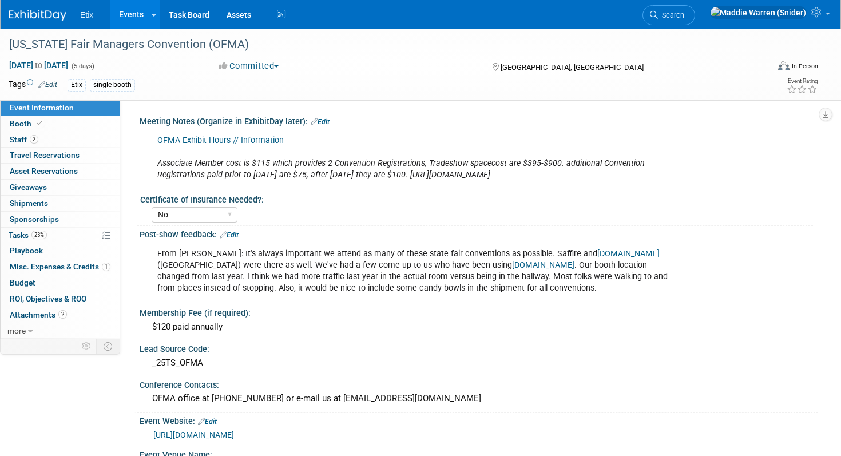
click at [669, 157] on div "OFMA Exhibit Hours // Information Associate Member cost is $115 which provides …" at bounding box center [418, 157] width 538 height 57
click at [320, 122] on link "Edit" at bounding box center [320, 122] width 19 height 8
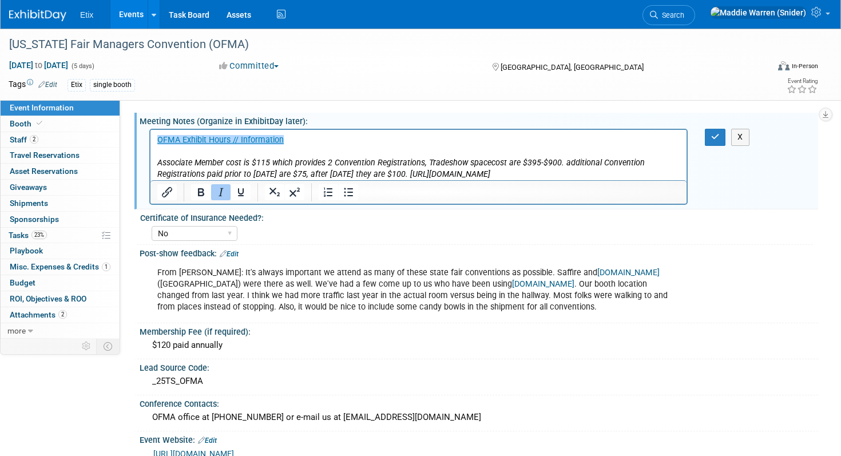
click at [593, 170] on p "﻿OFMA Exhibit Hours // Information Associate Member cost is $115 which provides…" at bounding box center [418, 157] width 523 height 46
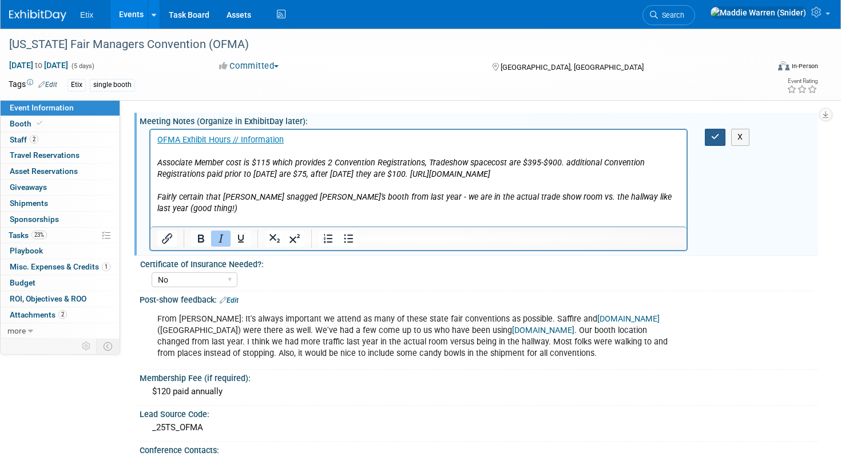
click at [716, 141] on button "button" at bounding box center [715, 137] width 21 height 17
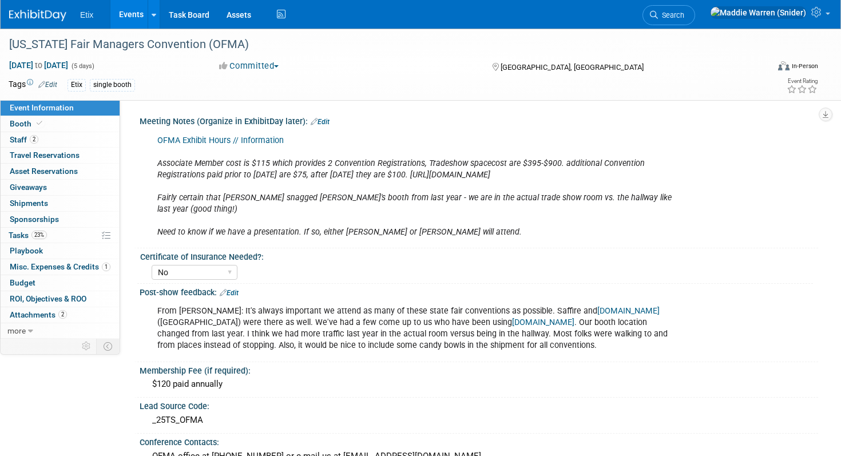
click at [39, 18] on img at bounding box center [37, 15] width 57 height 11
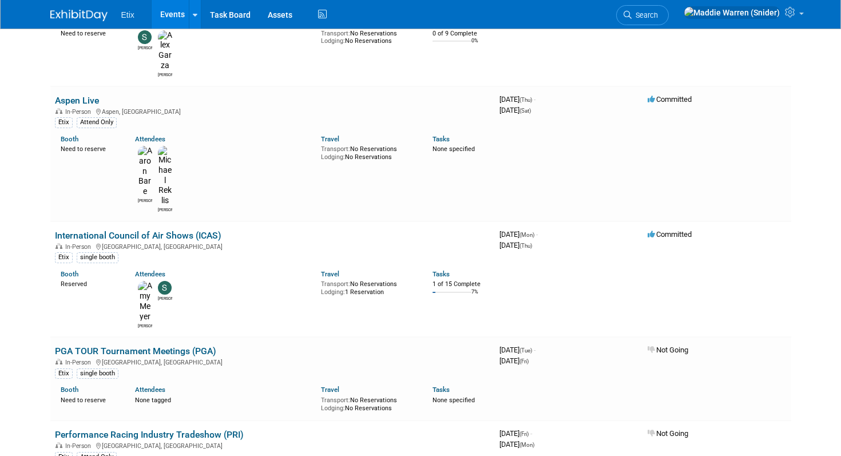
scroll to position [2781, 0]
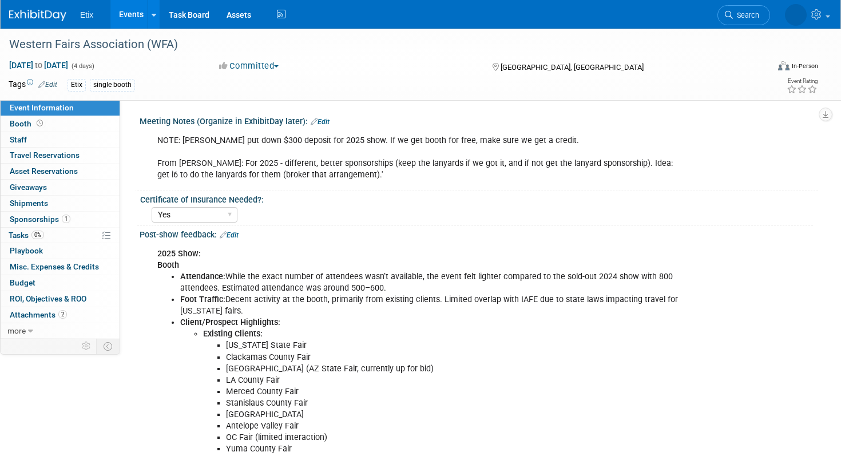
select select "Yes"
click at [69, 65] on span "Jan 18, 2026 to Jan 21, 2026" at bounding box center [39, 65] width 60 height 10
click at [333, 62] on div "Committed Committed Considering Not Going Postponed Canceled" at bounding box center [344, 66] width 259 height 13
click at [538, 64] on span "[GEOGRAPHIC_DATA], [GEOGRAPHIC_DATA]" at bounding box center [572, 67] width 143 height 9
click at [496, 66] on icon at bounding box center [496, 67] width 6 height 8
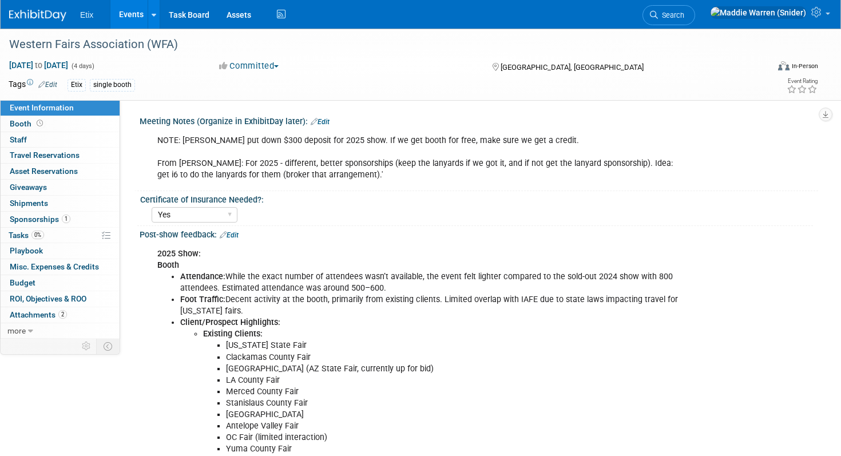
click at [50, 84] on link "Edit" at bounding box center [47, 85] width 19 height 8
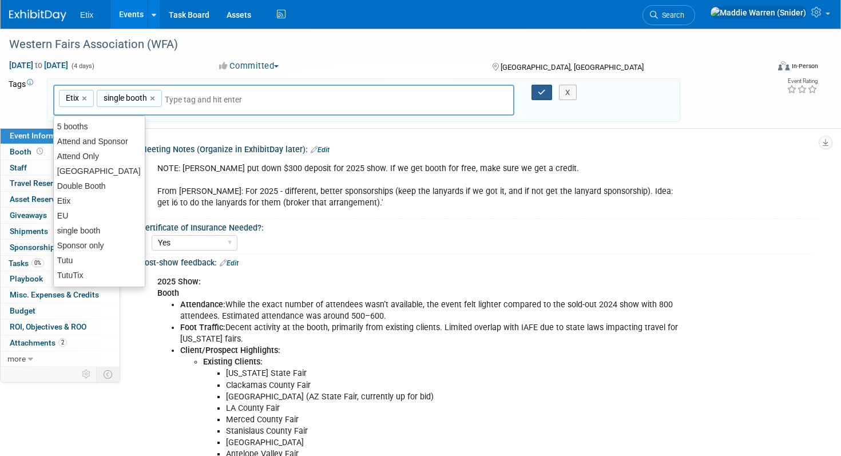
click at [543, 96] on button "button" at bounding box center [541, 93] width 21 height 16
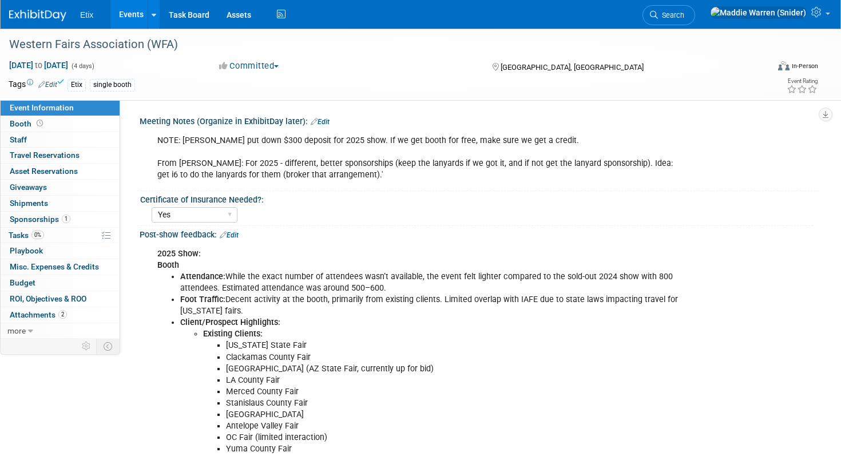
click at [507, 66] on span "[GEOGRAPHIC_DATA], [GEOGRAPHIC_DATA]" at bounding box center [572, 67] width 143 height 9
click at [498, 67] on div "[GEOGRAPHIC_DATA], [GEOGRAPHIC_DATA]" at bounding box center [585, 66] width 189 height 14
click at [402, 77] on div "Tags Edit Etix single booth Etix,single booth Etix × single booth × X" at bounding box center [345, 85] width 672 height 17
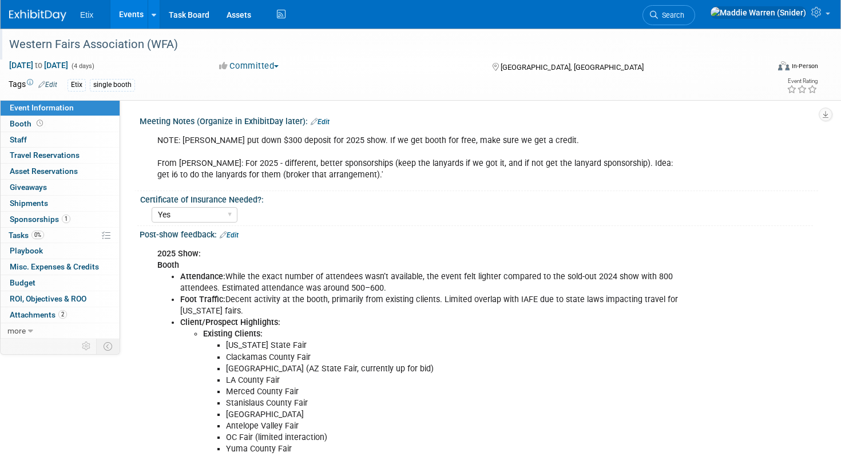
click at [28, 41] on div "Western Fairs Association (WFA)" at bounding box center [377, 44] width 744 height 21
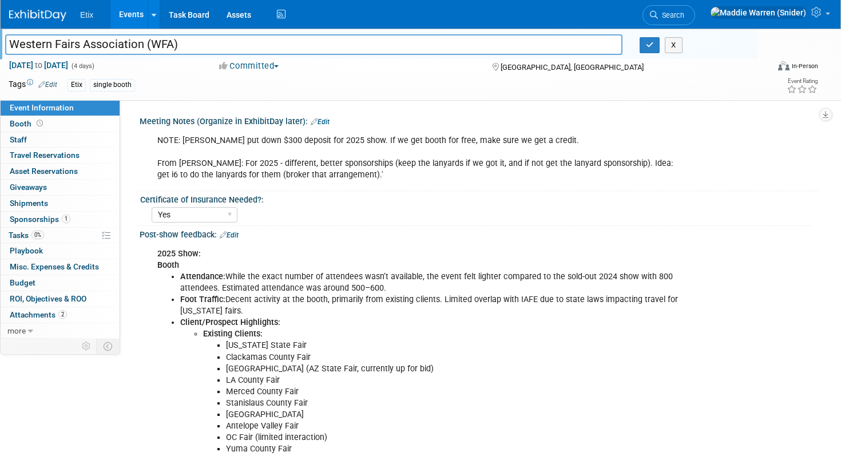
click at [497, 65] on icon at bounding box center [496, 67] width 6 height 8
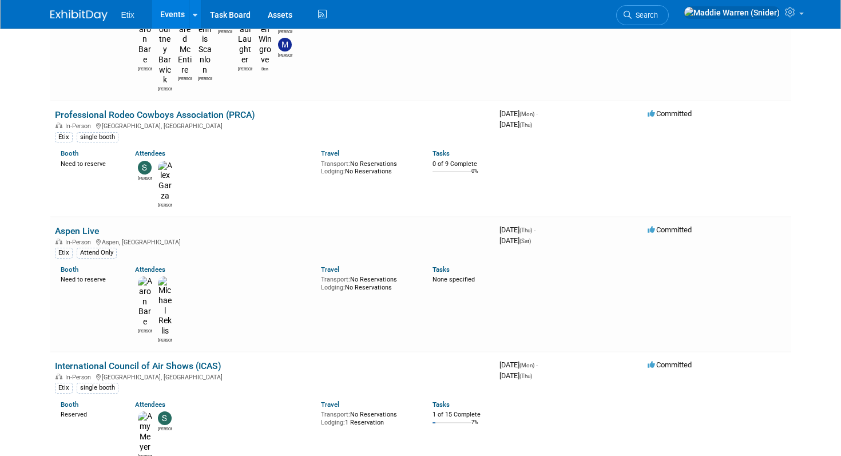
scroll to position [2757, 0]
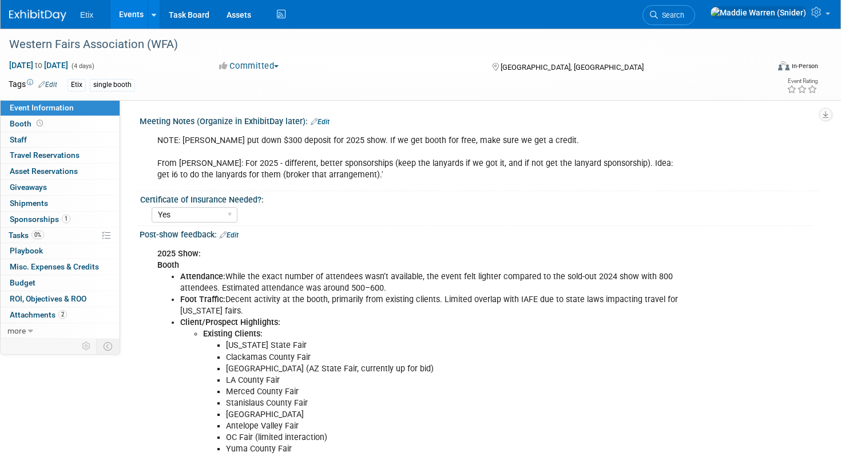
select select "Yes"
click at [525, 67] on span "[GEOGRAPHIC_DATA], [GEOGRAPHIC_DATA]" at bounding box center [572, 67] width 143 height 9
click at [494, 66] on icon at bounding box center [496, 67] width 6 height 8
click at [321, 123] on link "Edit" at bounding box center [320, 122] width 19 height 8
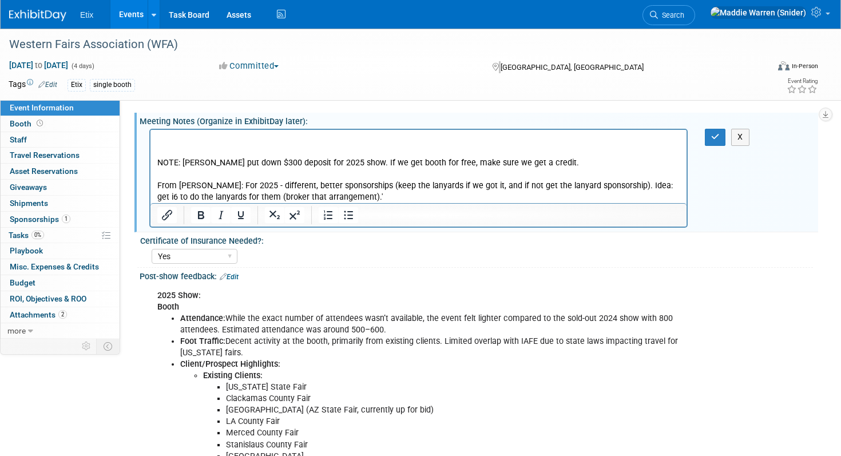
click at [165, 143] on p "Rich Text Area. Press ALT-0 for help." at bounding box center [418, 139] width 523 height 11
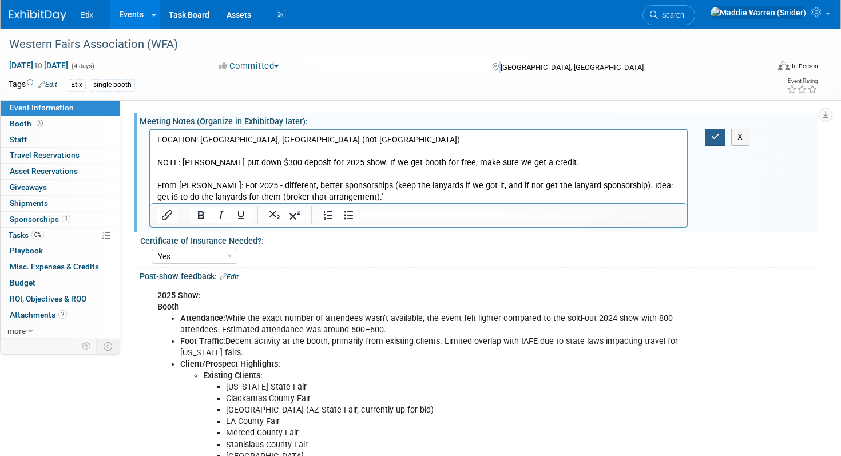
click at [710, 142] on button "button" at bounding box center [715, 137] width 21 height 17
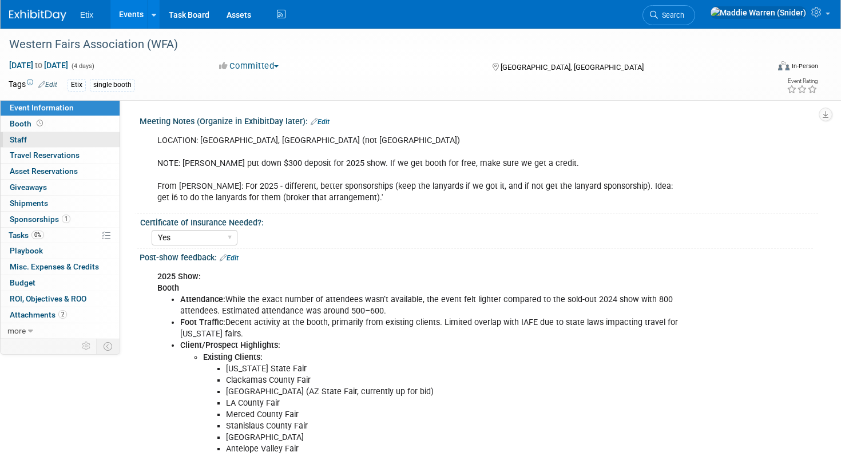
click at [79, 136] on link "0 Staff 0" at bounding box center [60, 139] width 119 height 15
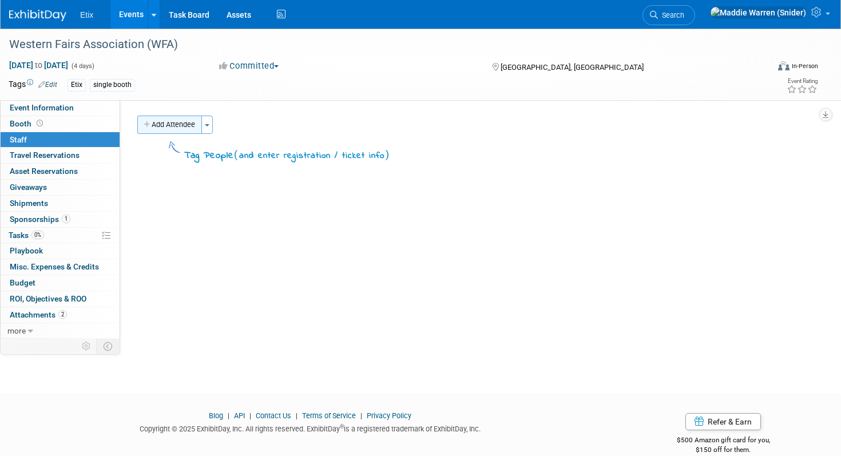
click at [178, 126] on button "Add Attendee" at bounding box center [169, 125] width 65 height 18
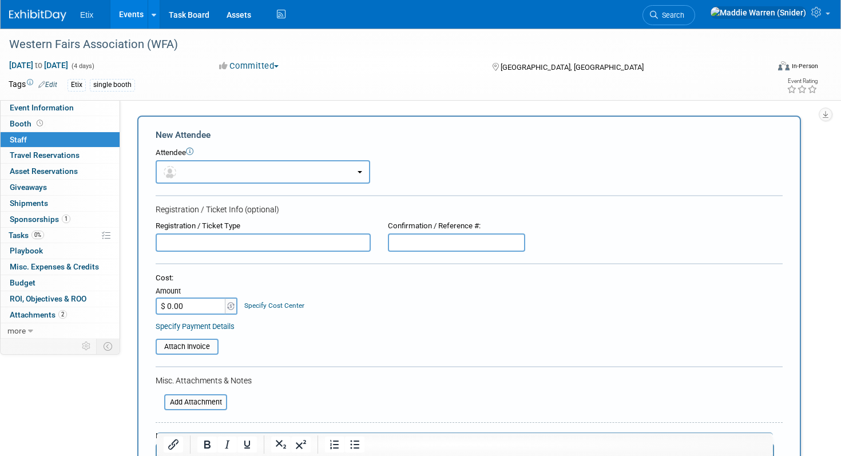
click at [202, 170] on button "button" at bounding box center [263, 171] width 215 height 23
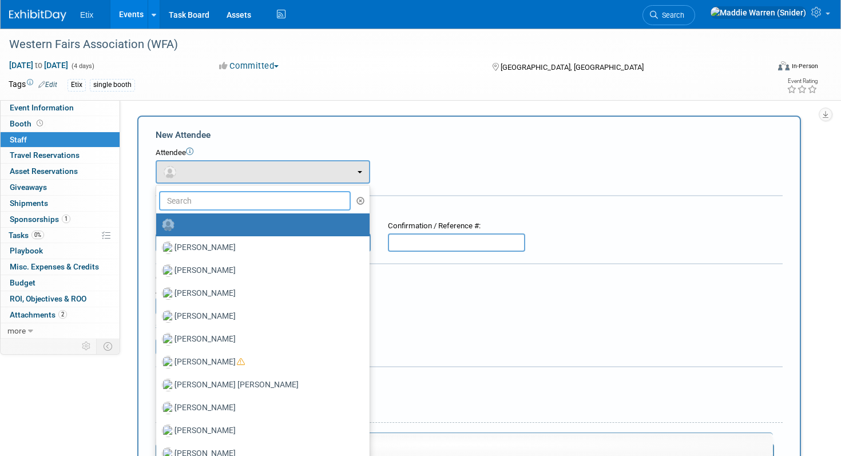
click at [193, 204] on input "text" at bounding box center [255, 200] width 192 height 19
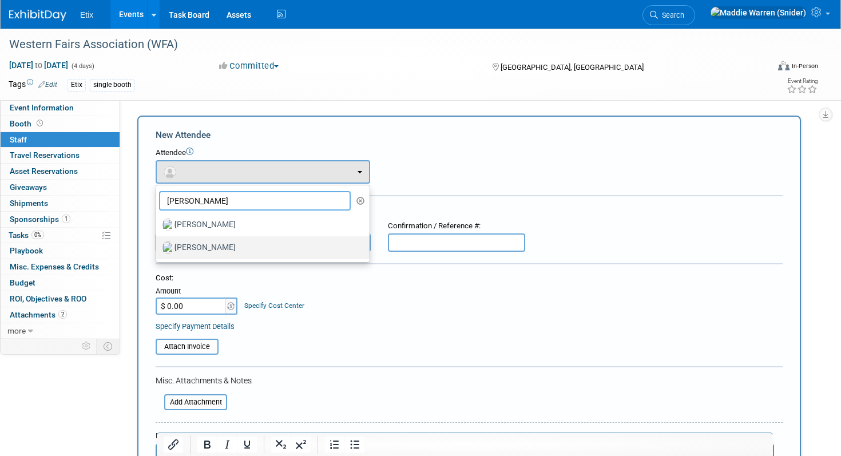
type input "paul"
click at [213, 248] on label "Paul Laughter" at bounding box center [260, 248] width 196 height 18
click at [158, 248] on input "Paul Laughter" at bounding box center [153, 246] width 7 height 7
select select "1a75ce82-3f41-4d77-8fa2-7ceeb94cdea1"
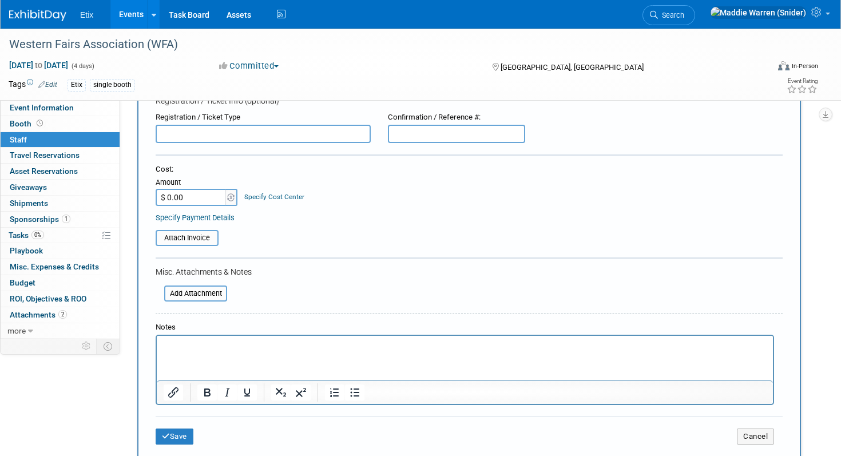
scroll to position [200, 0]
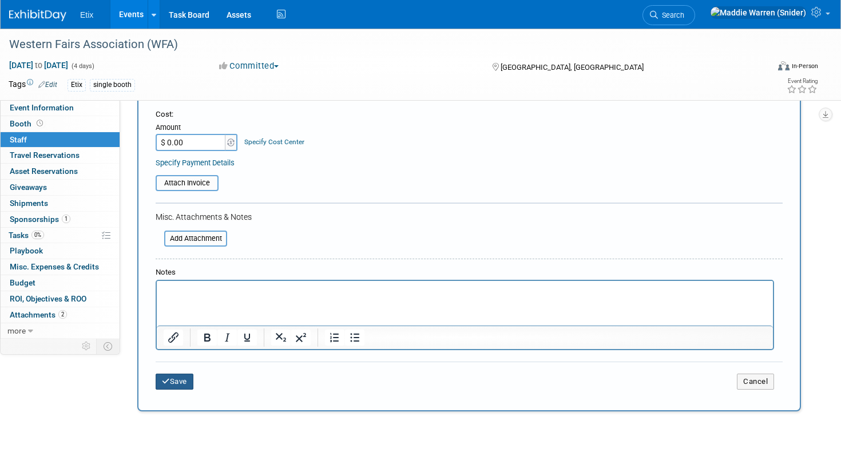
click at [181, 384] on button "Save" at bounding box center [175, 382] width 38 height 16
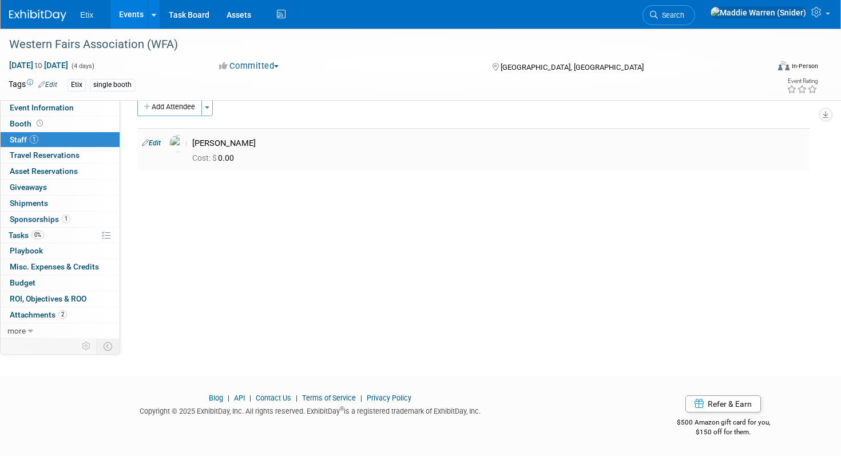
scroll to position [0, 0]
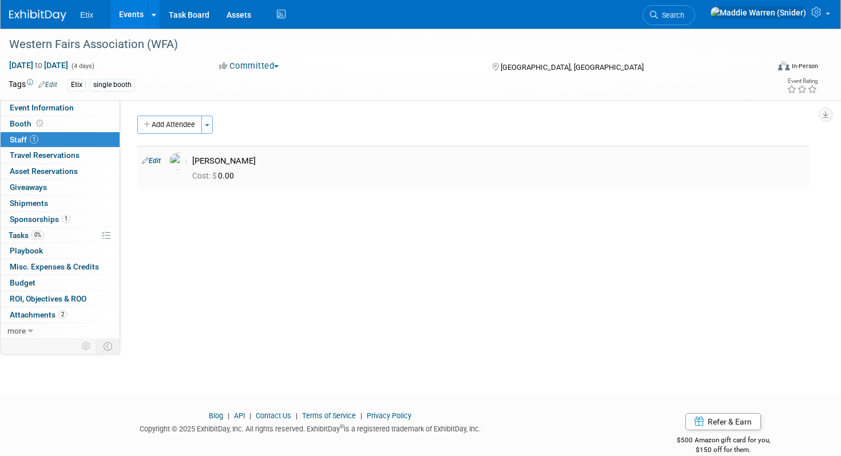
click at [160, 162] on link "Edit" at bounding box center [151, 161] width 19 height 8
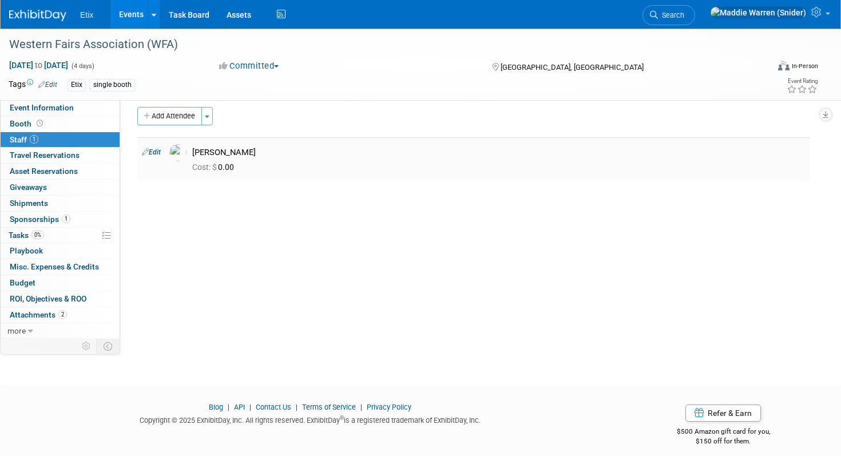
select select "1a75ce82-3f41-4d77-8fa2-7ceeb94cdea1"
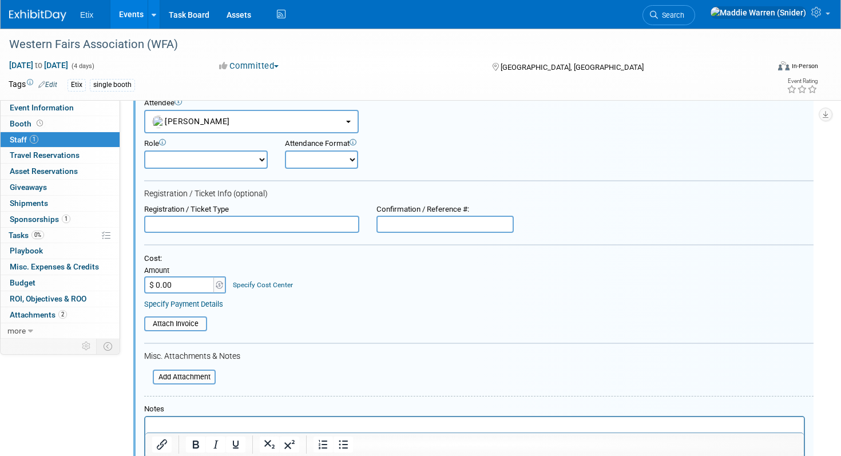
scroll to position [57, 0]
click at [217, 287] on img at bounding box center [219, 284] width 7 height 8
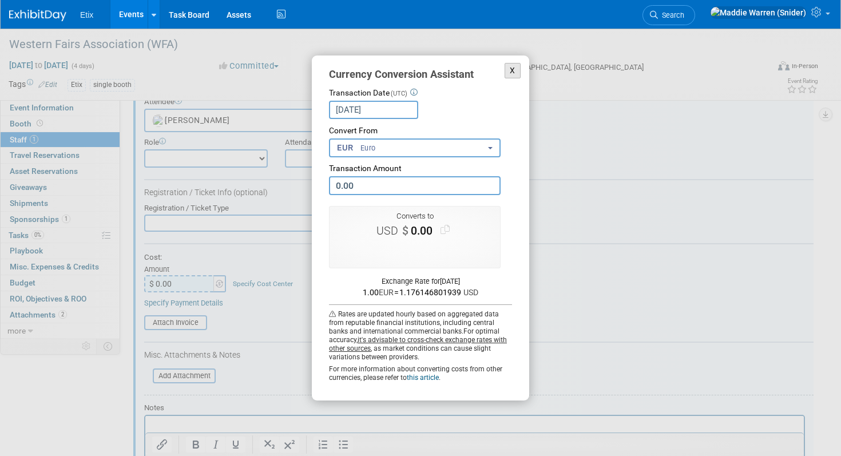
click at [513, 73] on button "X" at bounding box center [513, 70] width 16 height 15
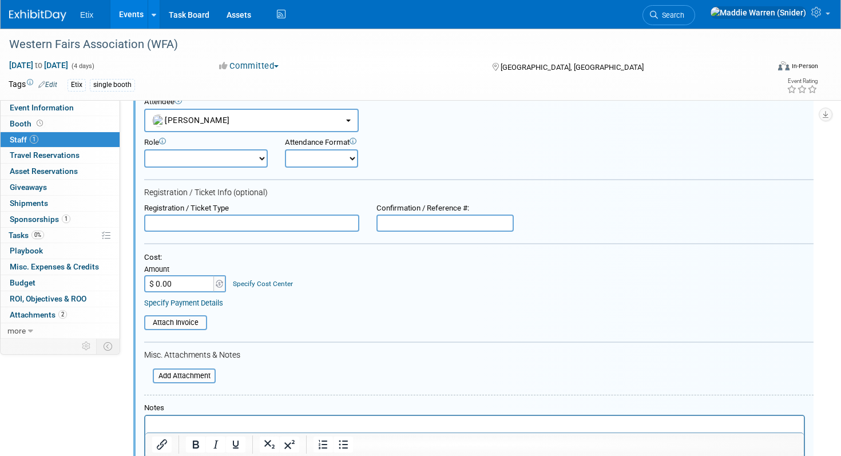
click at [174, 285] on input "$ 0.00" at bounding box center [180, 283] width 72 height 17
type input "$"
type input "$ 0.00"
click at [194, 260] on div "Cost:" at bounding box center [478, 258] width 669 height 10
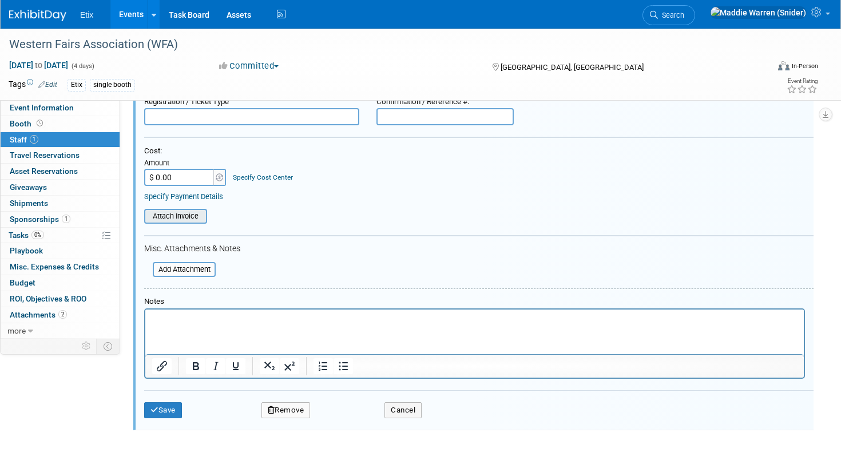
scroll to position [273, 0]
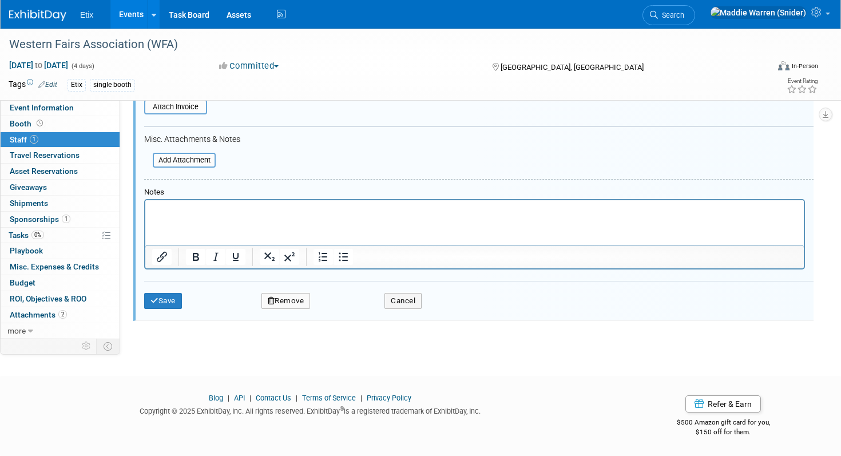
click at [403, 291] on div "Save Remove Cancel" at bounding box center [478, 299] width 669 height 37
click at [403, 298] on button "Cancel" at bounding box center [402, 301] width 37 height 16
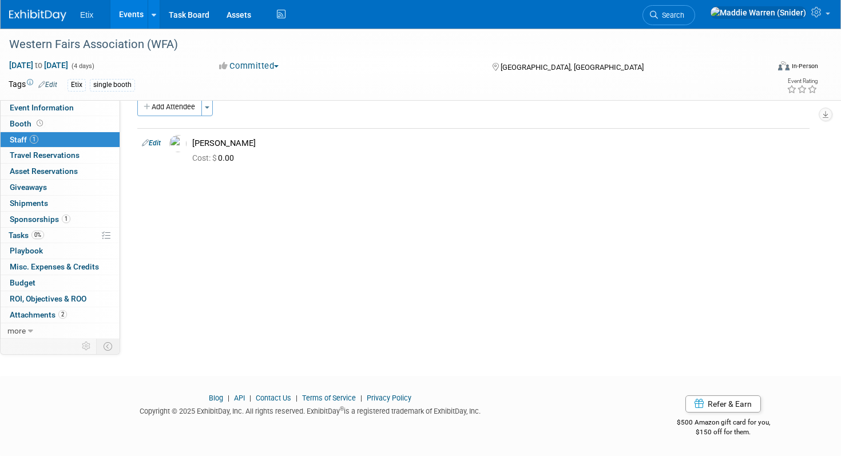
scroll to position [0, 0]
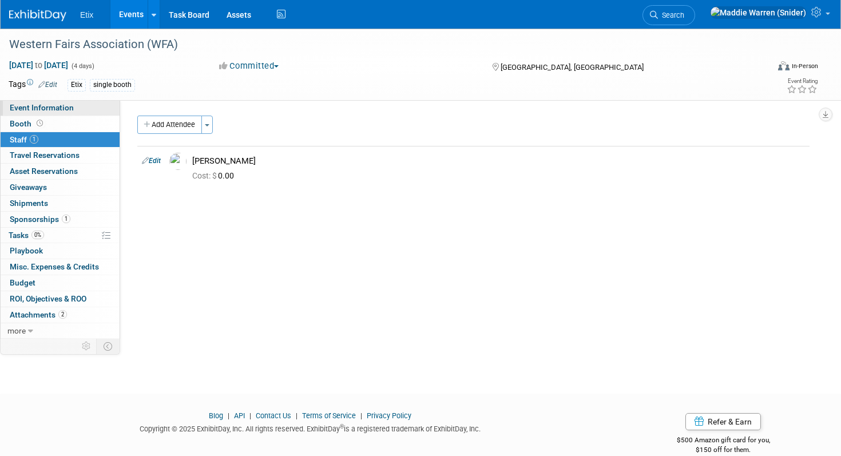
click at [29, 110] on span "Event Information" at bounding box center [42, 107] width 64 height 9
select select "Yes"
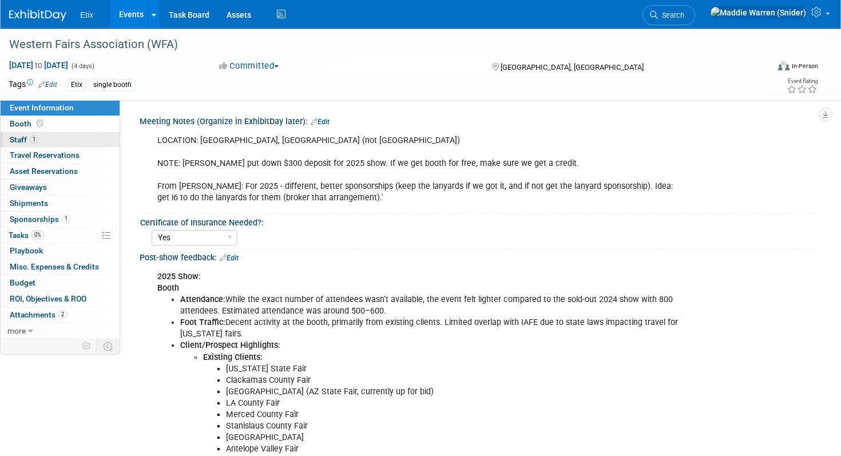
click at [27, 138] on span "Staff 1" at bounding box center [24, 139] width 29 height 9
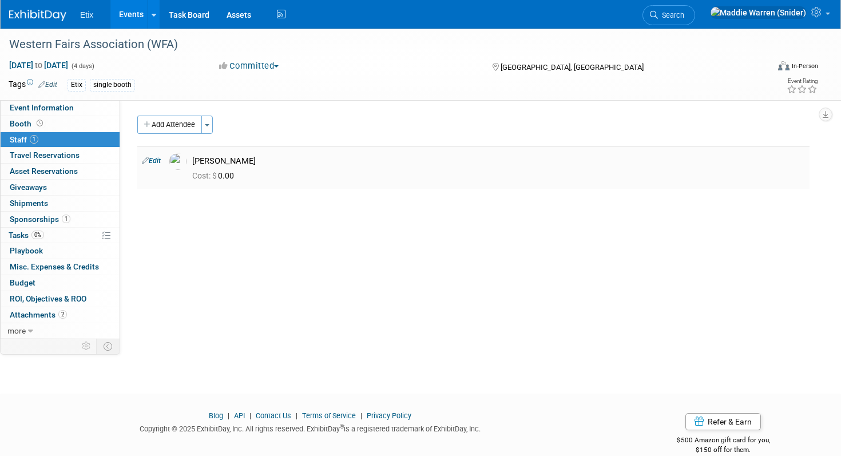
click at [142, 156] on icon at bounding box center [145, 160] width 7 height 12
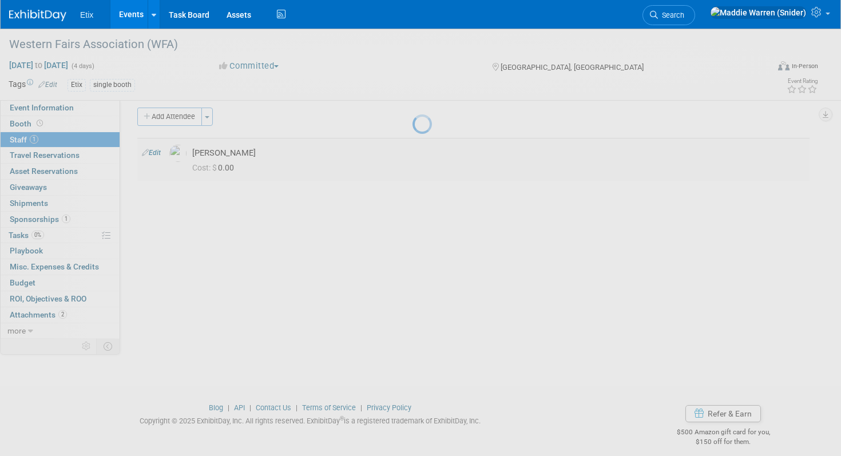
select select "1a75ce82-3f41-4d77-8fa2-7ceeb94cdea1"
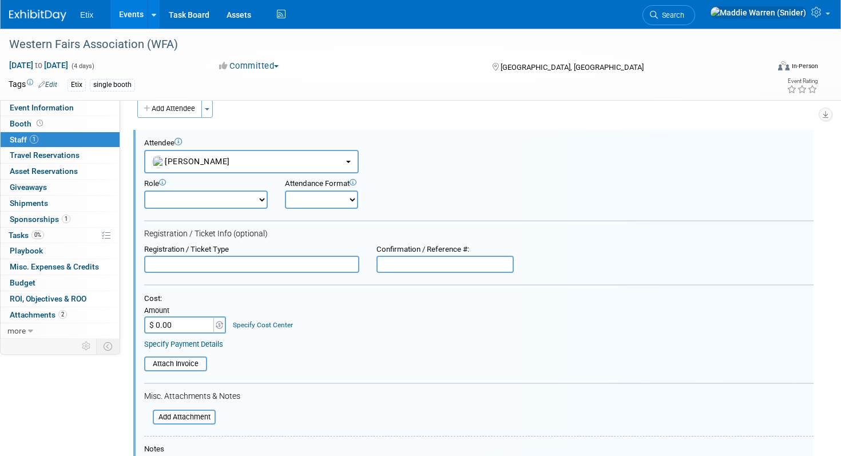
scroll to position [273, 0]
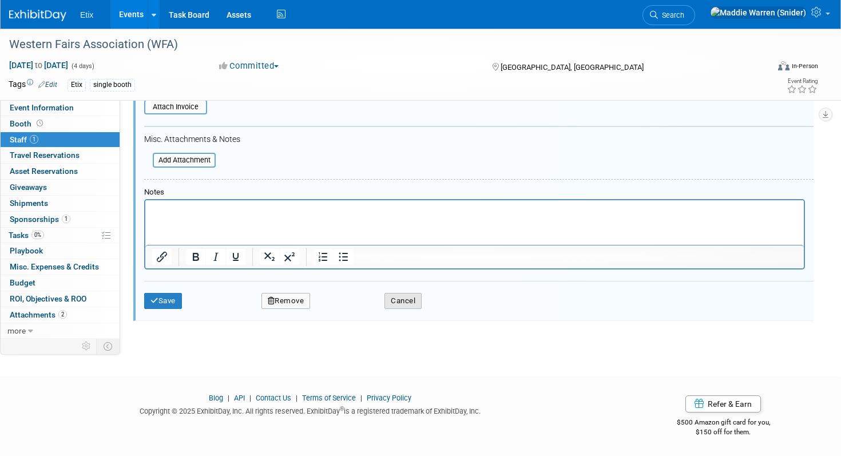
click at [403, 298] on button "Cancel" at bounding box center [402, 301] width 37 height 16
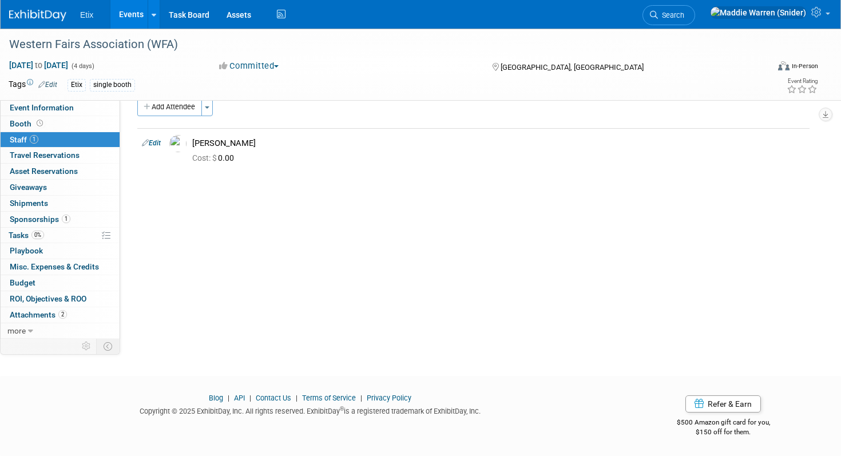
scroll to position [0, 0]
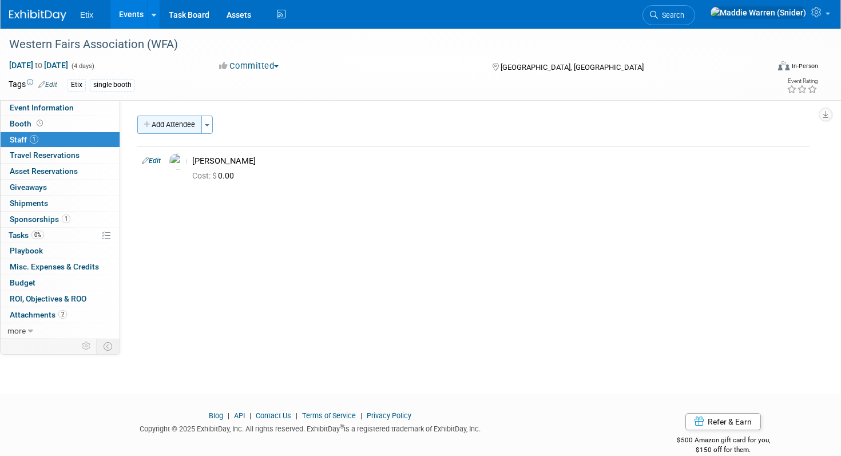
click at [172, 118] on button "Add Attendee" at bounding box center [169, 125] width 65 height 18
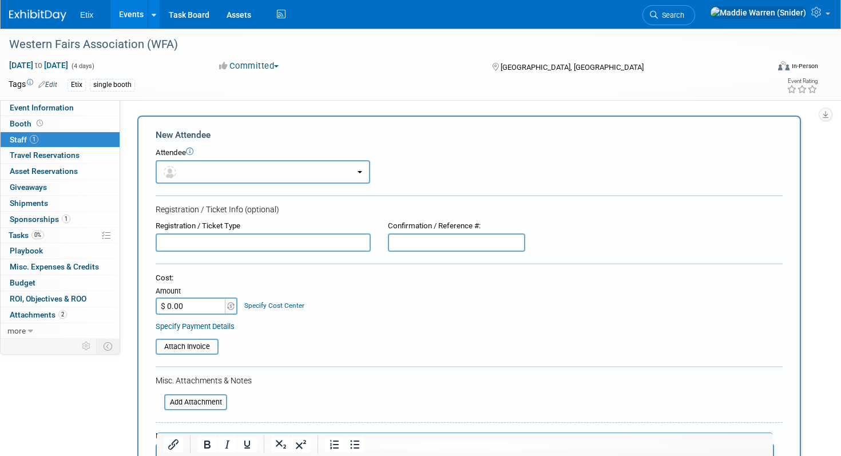
click at [184, 173] on button "button" at bounding box center [263, 171] width 215 height 23
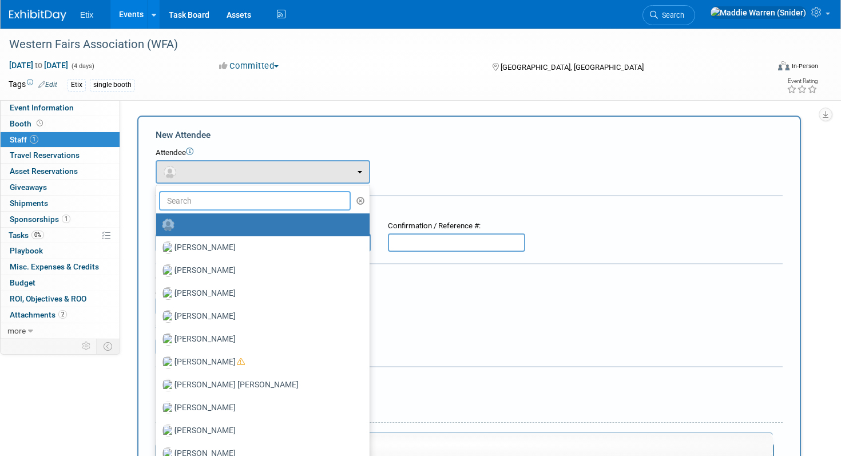
click at [183, 199] on input "text" at bounding box center [255, 200] width 192 height 19
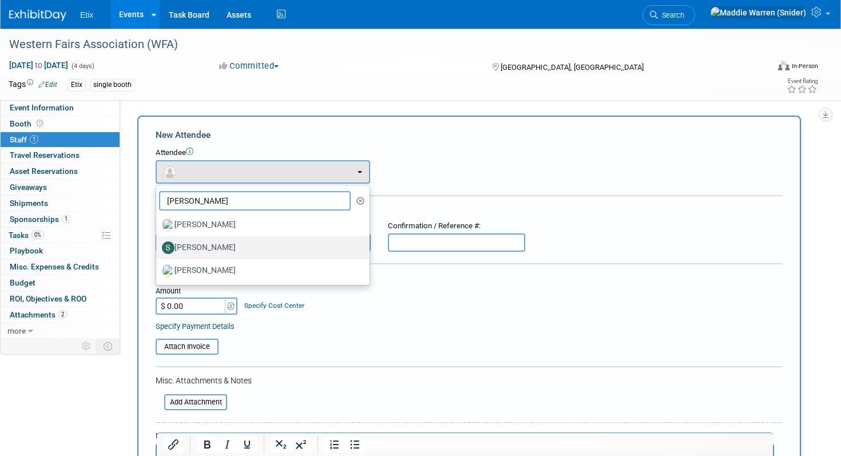
type input "scott"
click at [216, 247] on label "[PERSON_NAME]" at bounding box center [260, 248] width 196 height 18
click at [158, 247] on input "[PERSON_NAME]" at bounding box center [153, 246] width 7 height 7
select select "2f82a45e-543d-47a0-b238-28fc38c0a6b4"
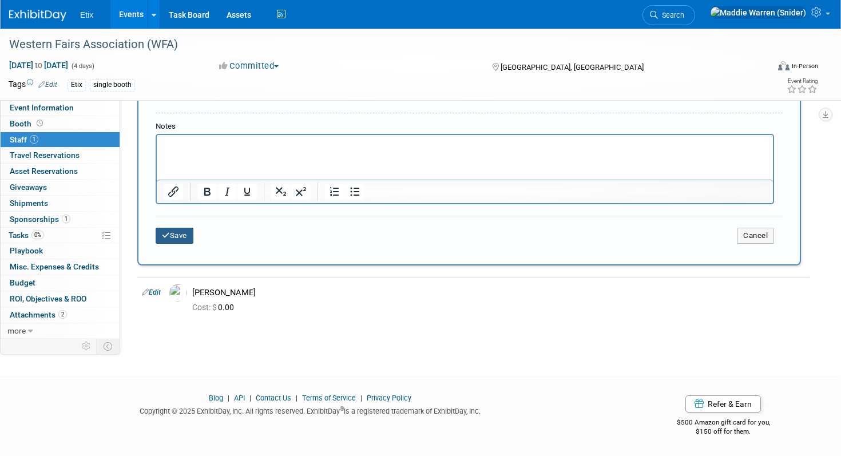
click at [181, 234] on button "Save" at bounding box center [175, 236] width 38 height 16
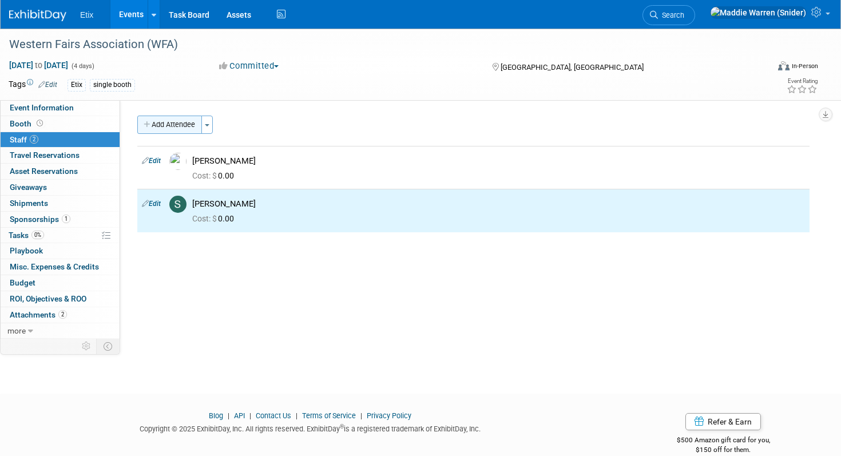
click at [162, 123] on button "Add Attendee" at bounding box center [169, 125] width 65 height 18
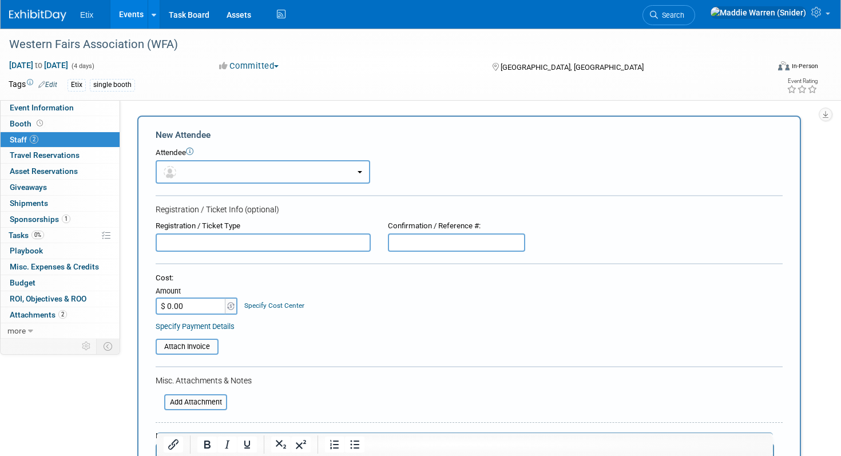
click at [213, 166] on button "button" at bounding box center [263, 171] width 215 height 23
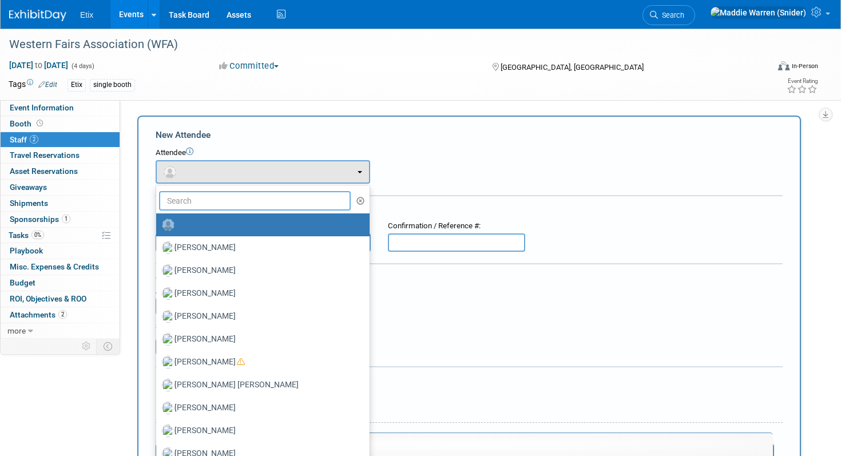
click at [198, 201] on input "text" at bounding box center [255, 200] width 192 height 19
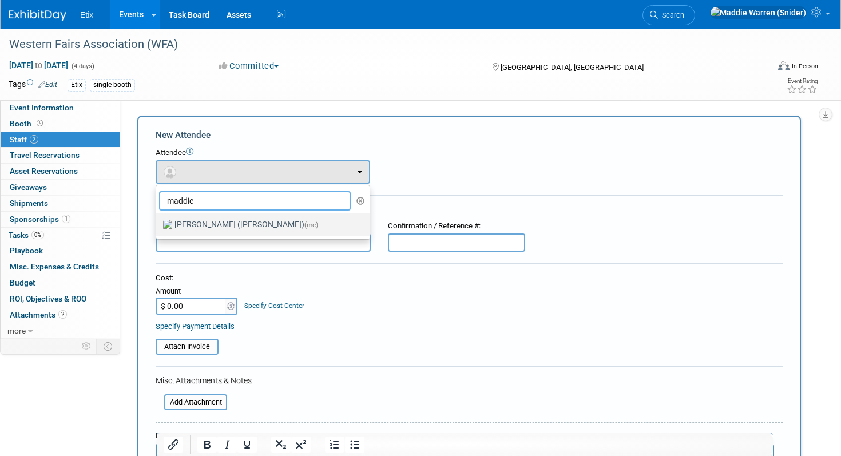
type input "maddie"
click at [197, 225] on label "Maddie Warren (Snider) (me)" at bounding box center [260, 225] width 196 height 18
click at [158, 225] on input "Maddie Warren (Snider) (me)" at bounding box center [153, 223] width 7 height 7
select select "23df5899-451f-4cf7-9601-3c718526ee92"
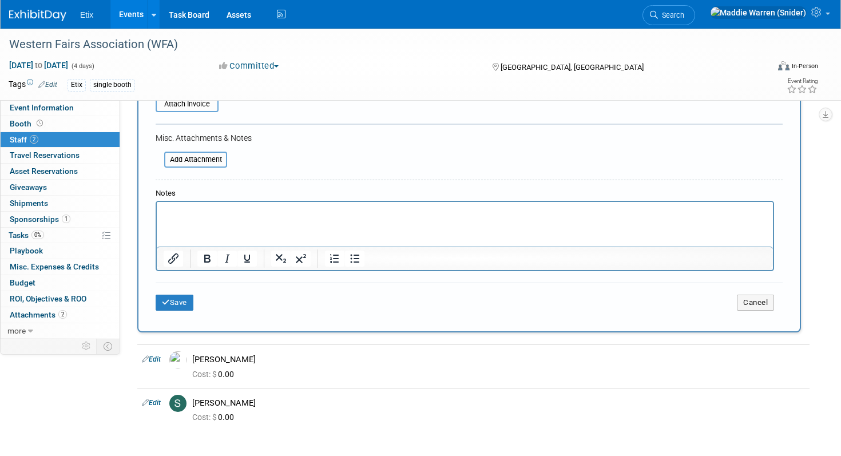
scroll to position [390, 0]
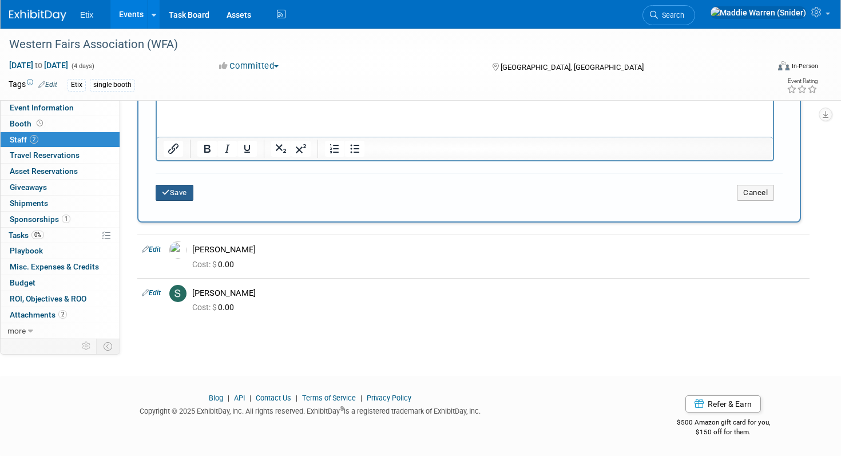
click at [178, 188] on button "Save" at bounding box center [175, 193] width 38 height 16
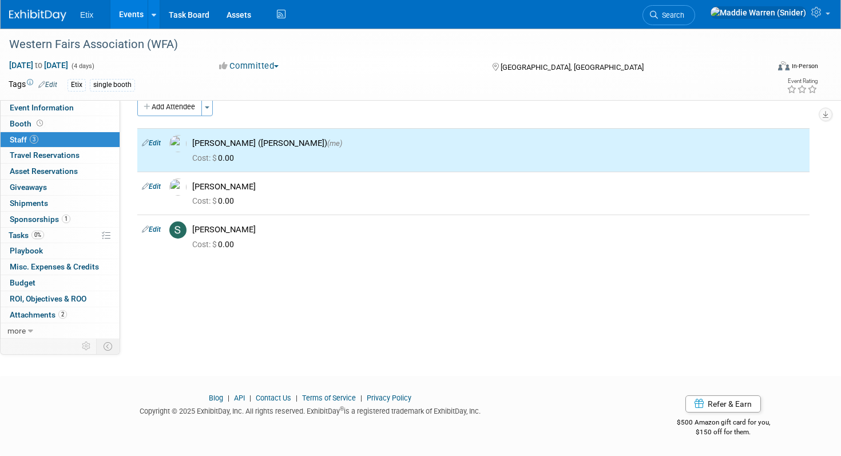
scroll to position [0, 0]
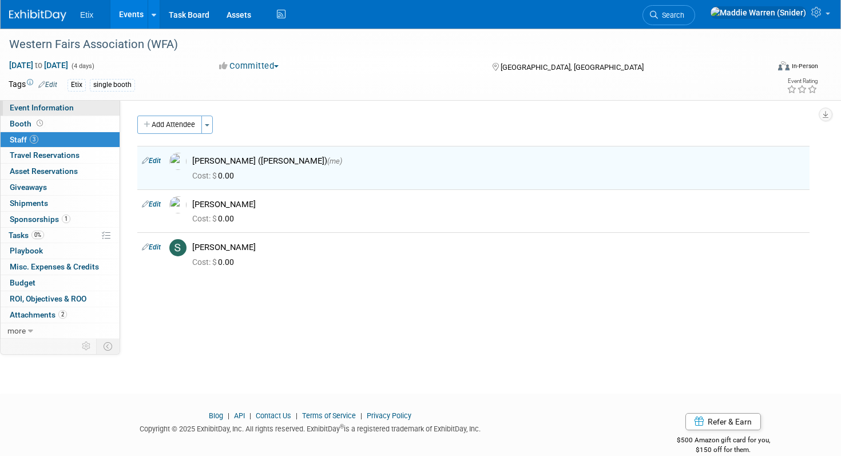
click at [45, 111] on span "Event Information" at bounding box center [42, 107] width 64 height 9
select select "Yes"
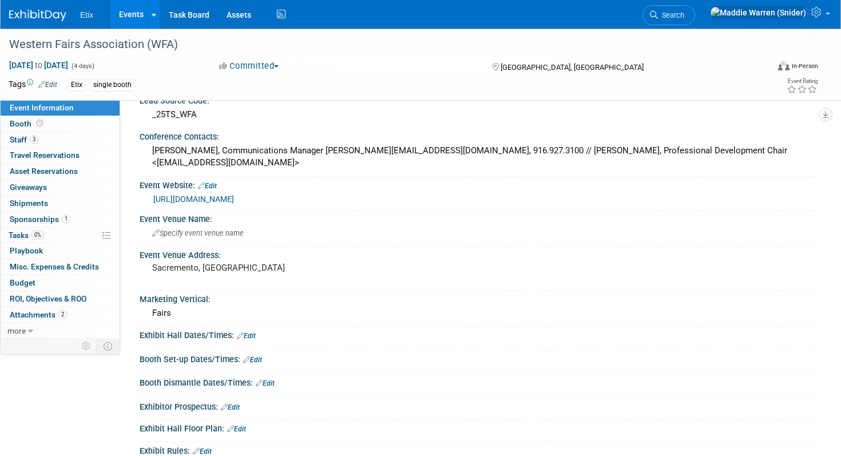
scroll to position [715, 0]
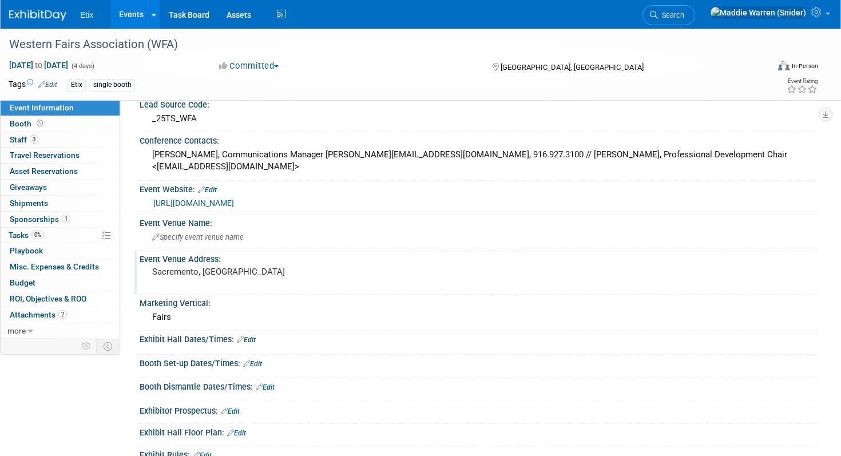
click at [193, 264] on div "Sacremento, CA" at bounding box center [280, 277] width 265 height 26
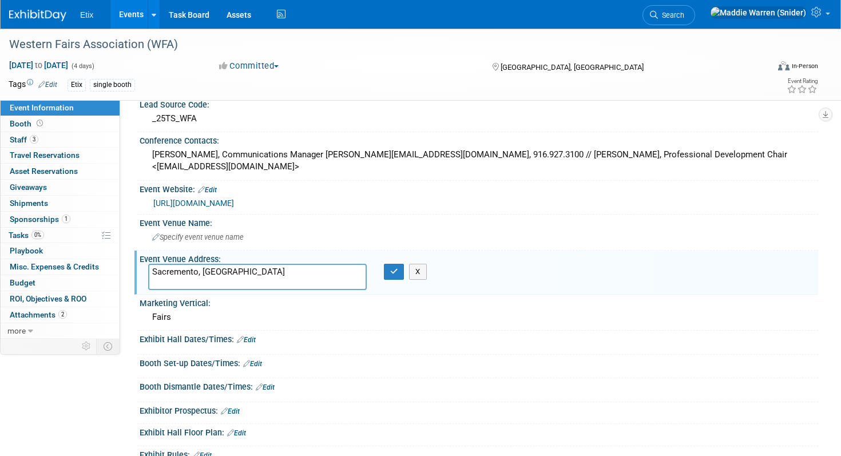
drag, startPoint x: 224, startPoint y: 249, endPoint x: 150, endPoint y: 247, distance: 74.4
click at [150, 264] on textarea "Sacremento, CA" at bounding box center [257, 277] width 219 height 26
type textarea "[GEOGRAPHIC_DATA], [GEOGRAPHIC_DATA]"
click at [221, 233] on span "Specify event venue name" at bounding box center [198, 237] width 92 height 9
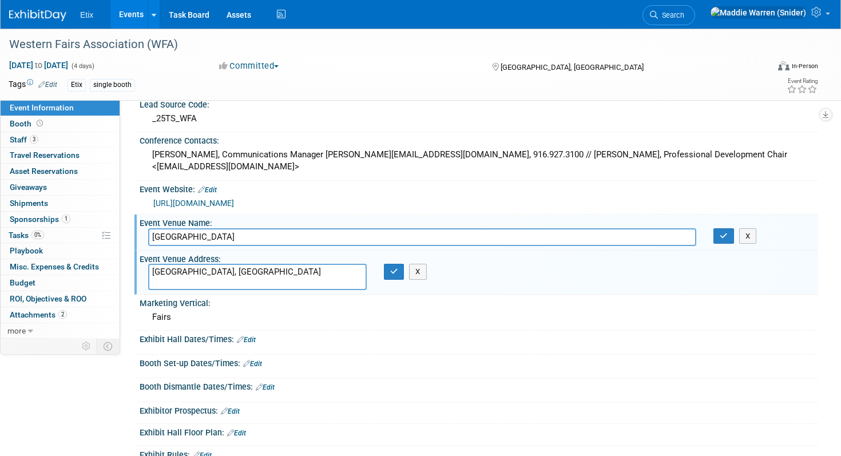
type input "Grand Sierra Resort & Casino"
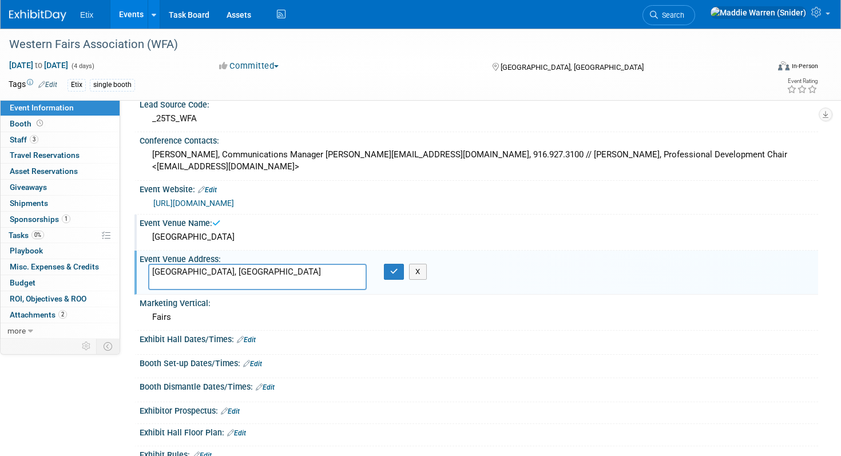
click at [278, 228] on div "Grand Sierra Resort & Casino" at bounding box center [478, 237] width 661 height 18
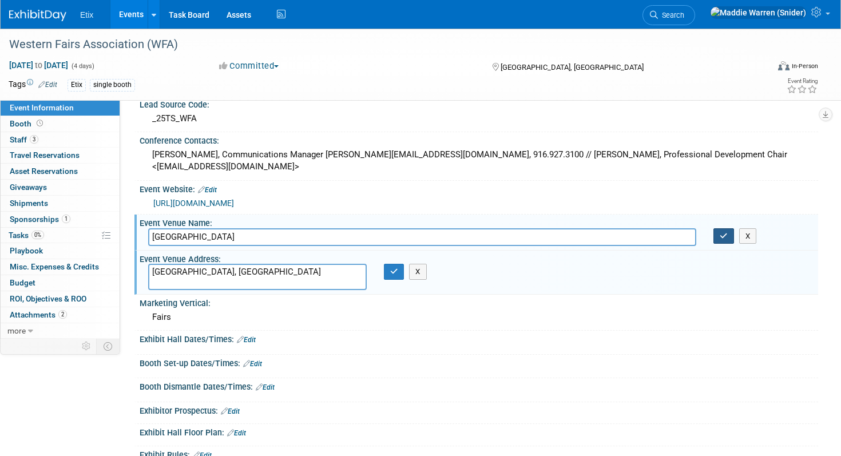
click at [723, 232] on icon "button" at bounding box center [724, 235] width 8 height 7
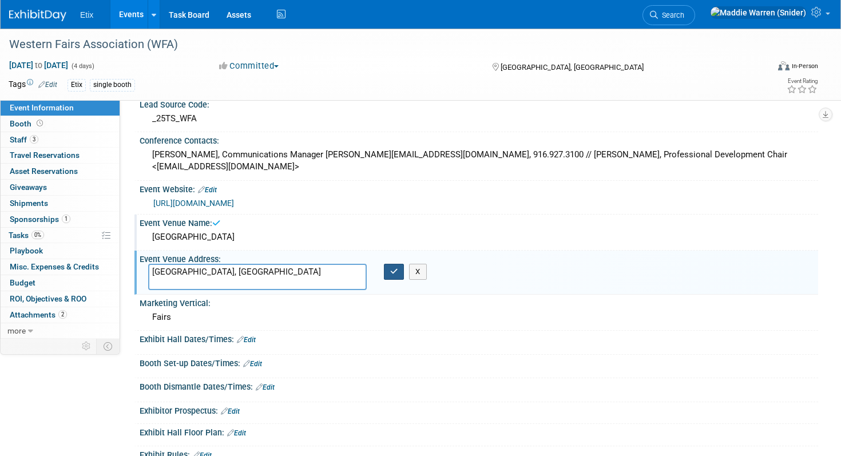
click at [392, 264] on button "button" at bounding box center [394, 272] width 21 height 16
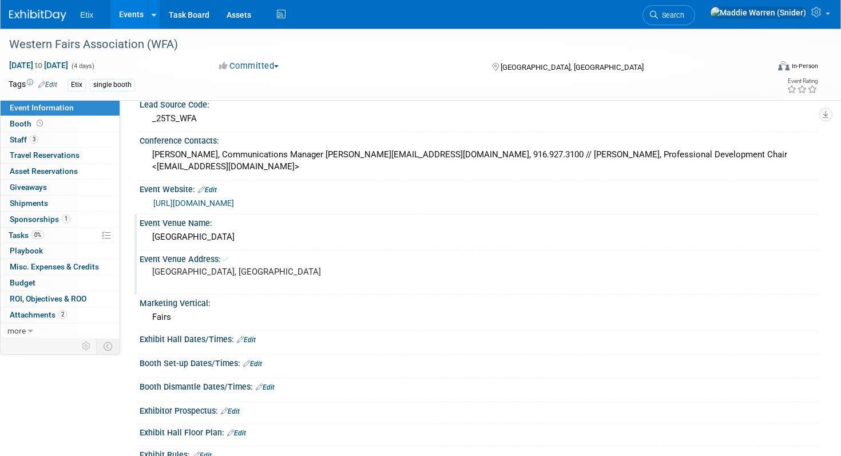
click at [196, 267] on pre "[GEOGRAPHIC_DATA], [GEOGRAPHIC_DATA]" at bounding box center [280, 272] width 257 height 10
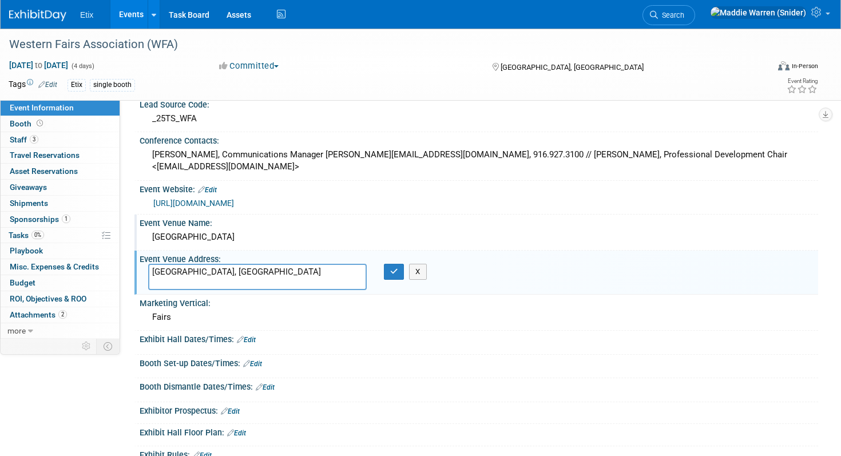
click at [192, 264] on textarea "[GEOGRAPHIC_DATA], [GEOGRAPHIC_DATA]" at bounding box center [257, 277] width 219 height 26
paste textarea "2500 E 2nd St, Reno, NV 89595"
type textarea "2500 E 2nd St, Reno, NV 89595"
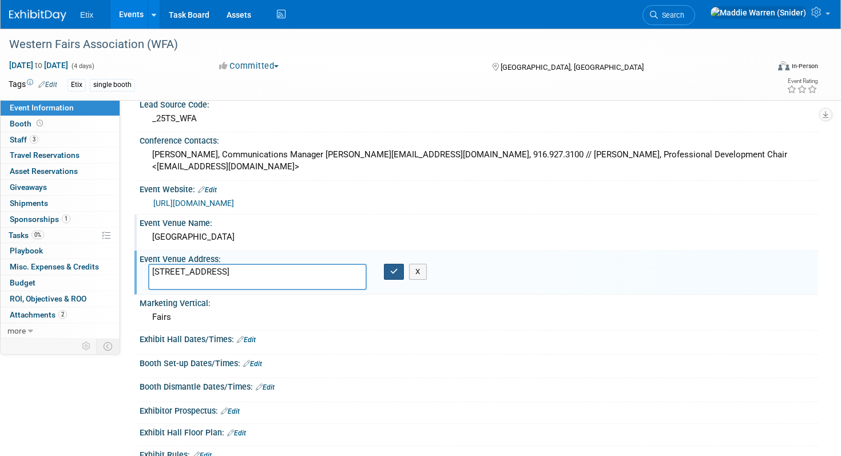
click at [391, 268] on icon "button" at bounding box center [394, 271] width 8 height 7
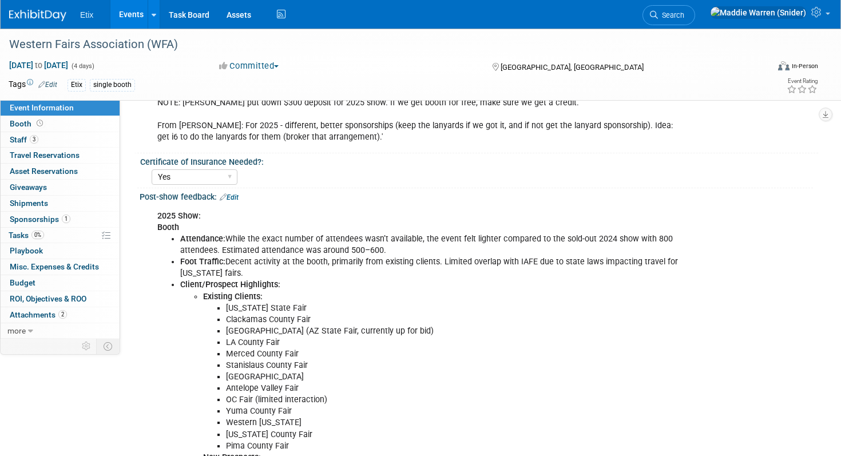
scroll to position [0, 0]
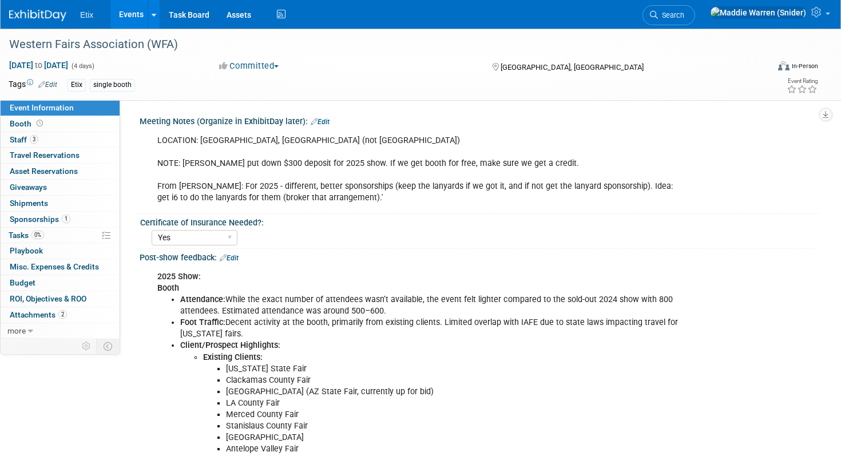
click at [320, 124] on link "Edit" at bounding box center [320, 122] width 19 height 8
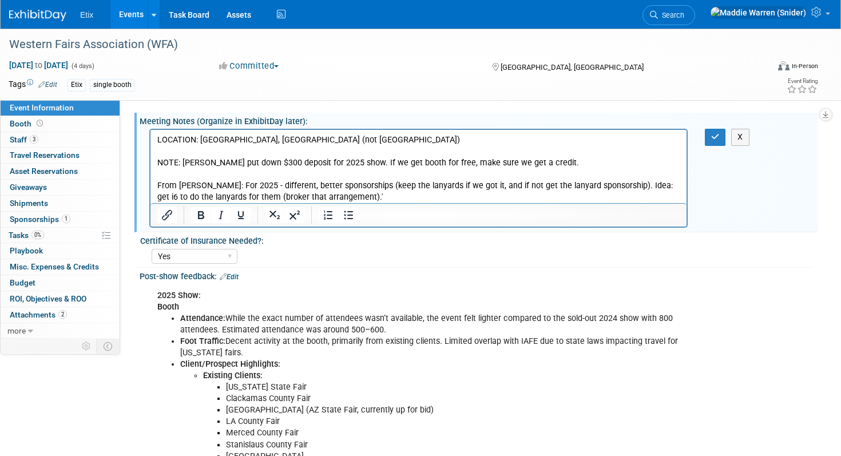
click at [292, 141] on p "LOCATION: RENO, NV (not Sacramento) NOTE: Paul put down $300 deposit for 2025 s…" at bounding box center [418, 168] width 523 height 69
click at [160, 158] on p "NOTE: Paul put down $300 deposit for 2025 show. If we get booth for free, make …" at bounding box center [418, 168] width 523 height 69
click at [157, 160] on body "NOTE: Paul put down $300 deposit for 2025 show. If we get booth for free, make …" at bounding box center [419, 168] width 524 height 69
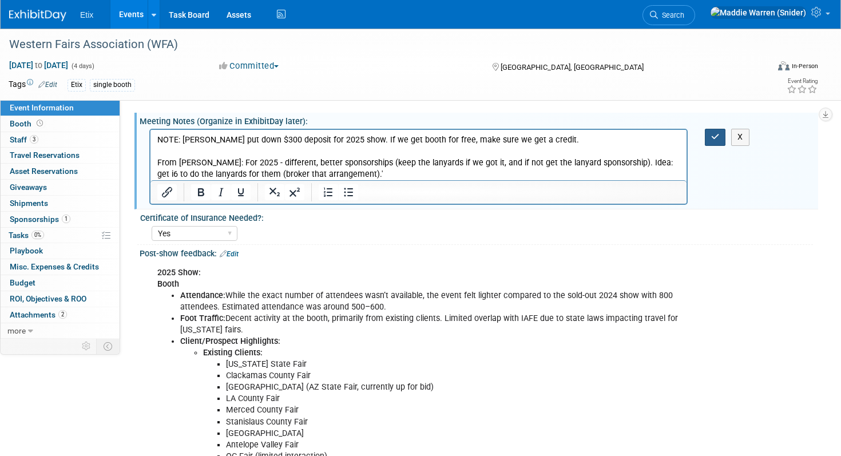
click at [717, 137] on icon "button" at bounding box center [715, 137] width 9 height 8
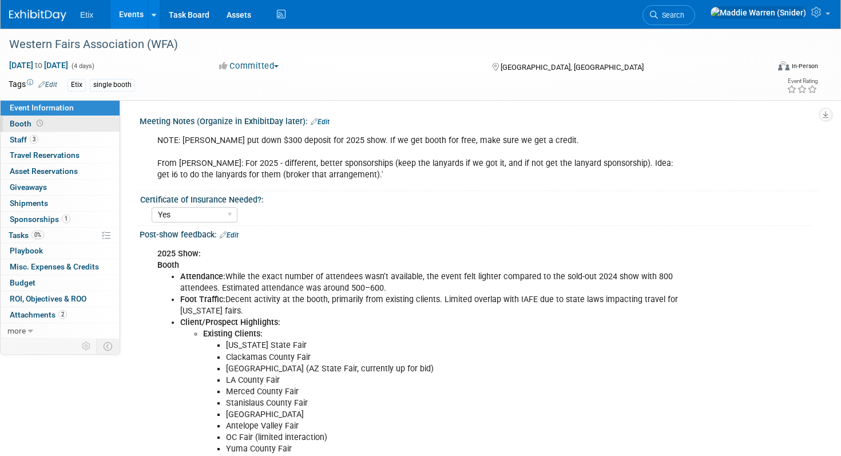
click at [34, 126] on span at bounding box center [39, 123] width 11 height 9
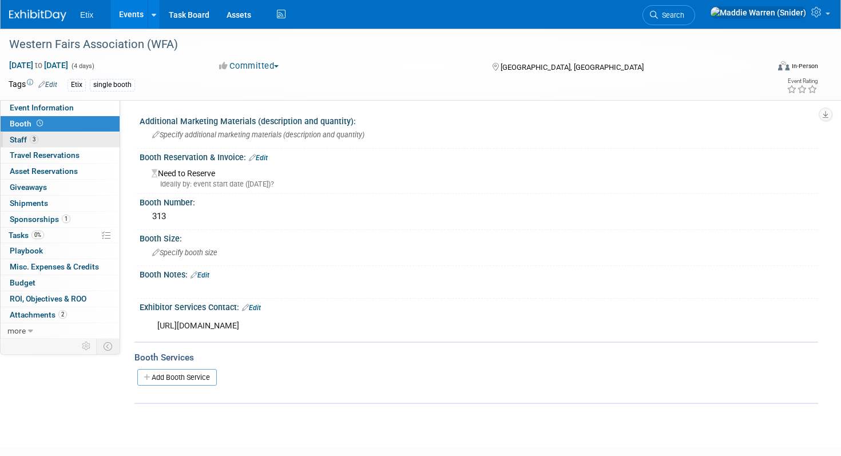
click at [16, 141] on span "Staff 3" at bounding box center [24, 139] width 29 height 9
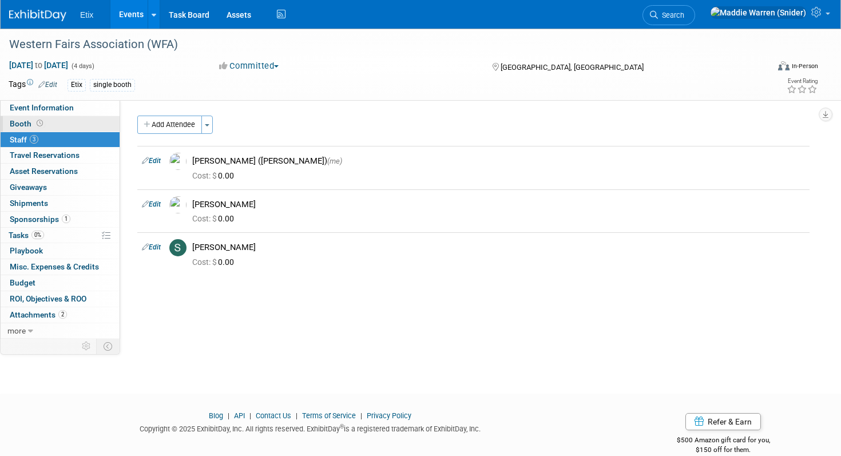
click at [23, 125] on span "Booth" at bounding box center [27, 123] width 35 height 9
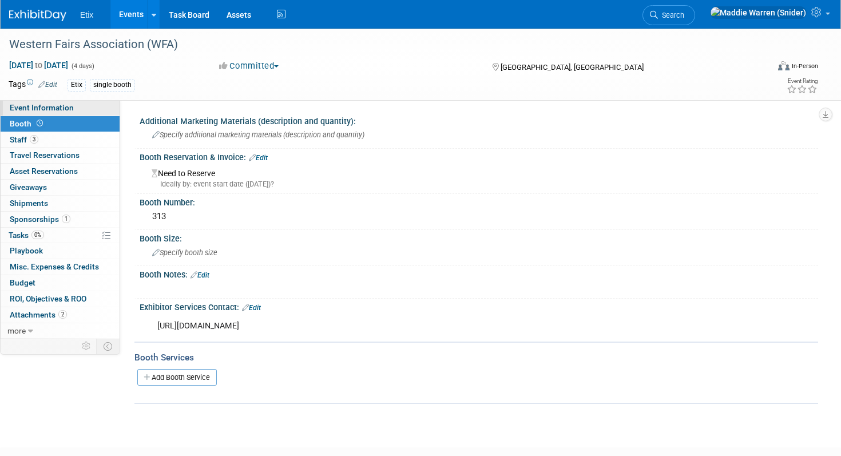
click at [29, 108] on span "Event Information" at bounding box center [42, 107] width 64 height 9
select select "Yes"
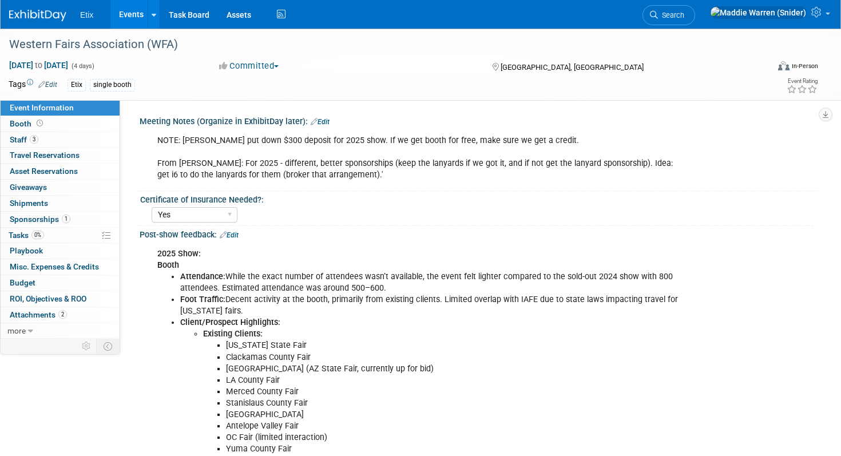
click at [29, 11] on img at bounding box center [37, 15] width 57 height 11
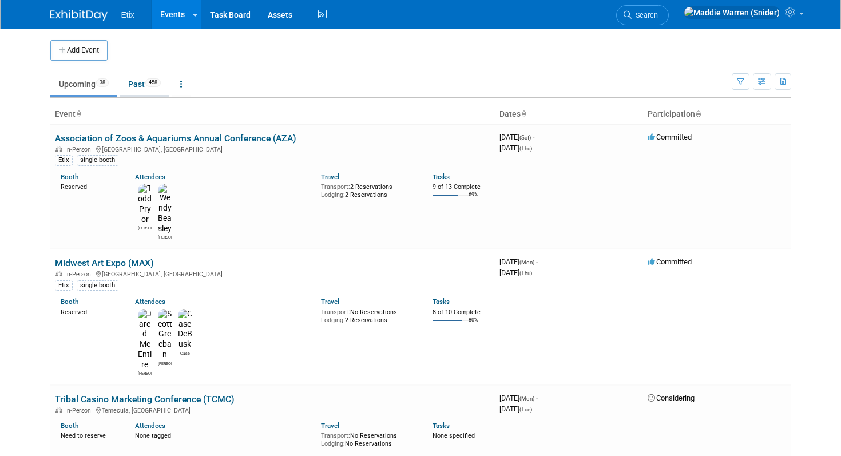
click at [145, 84] on link "Past 458" at bounding box center [145, 84] width 50 height 22
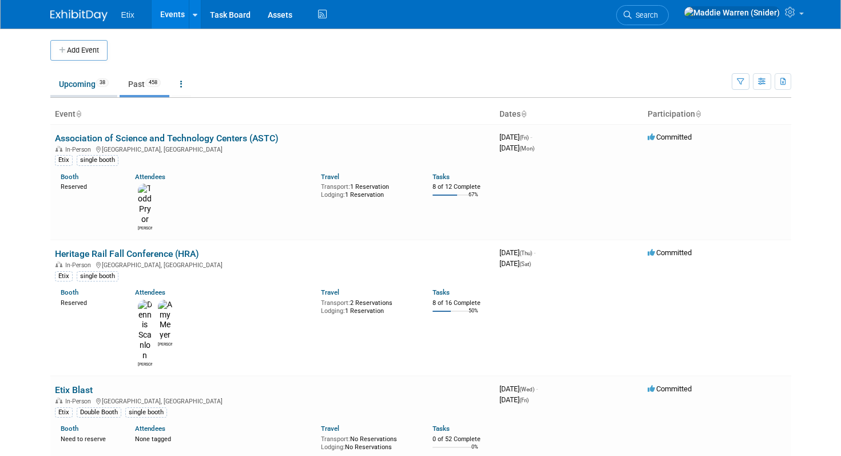
click at [91, 91] on link "Upcoming 38" at bounding box center [83, 84] width 67 height 22
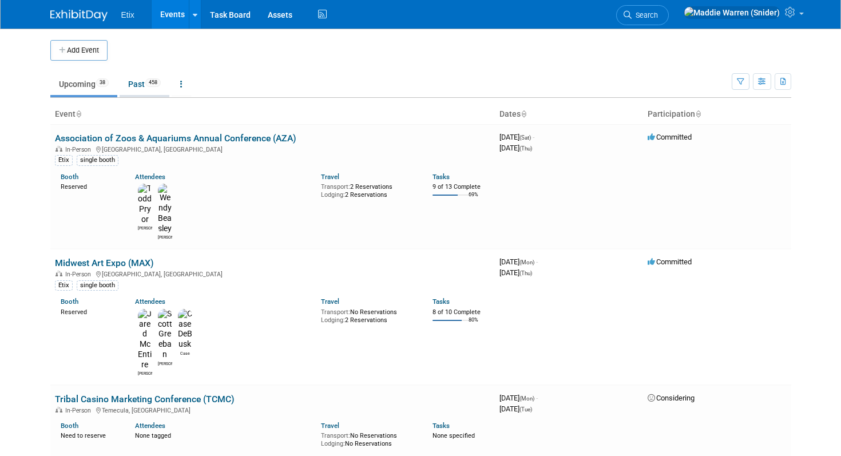
click at [140, 80] on link "Past 458" at bounding box center [145, 84] width 50 height 22
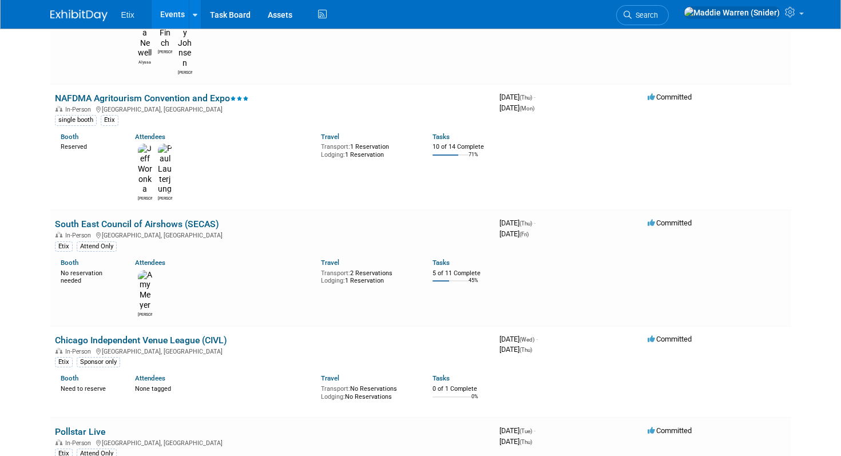
scroll to position [5915, 0]
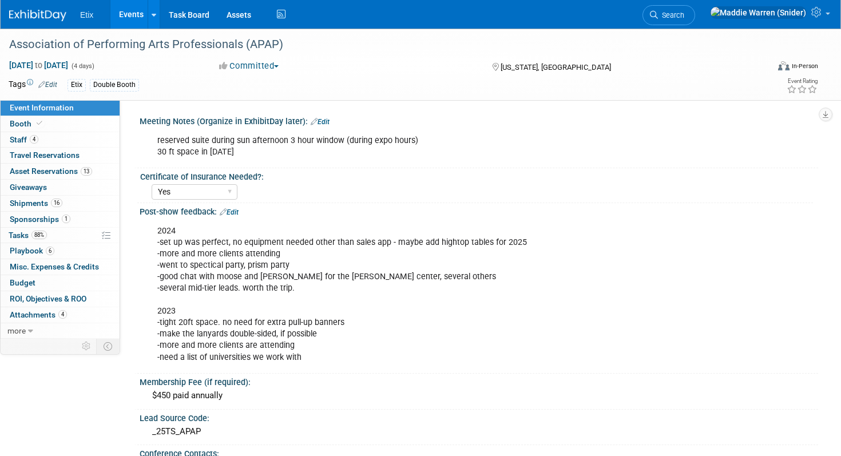
select select "Yes"
click at [155, 18] on link at bounding box center [154, 14] width 12 height 29
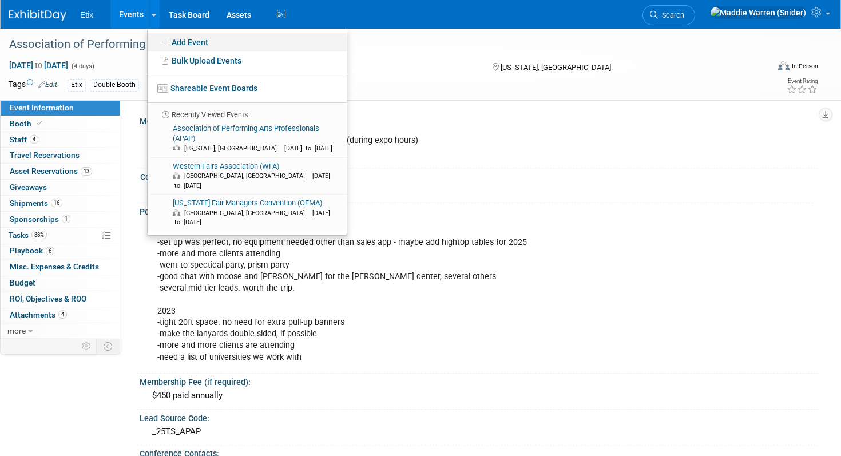
click at [197, 38] on link "Add Event" at bounding box center [247, 42] width 199 height 18
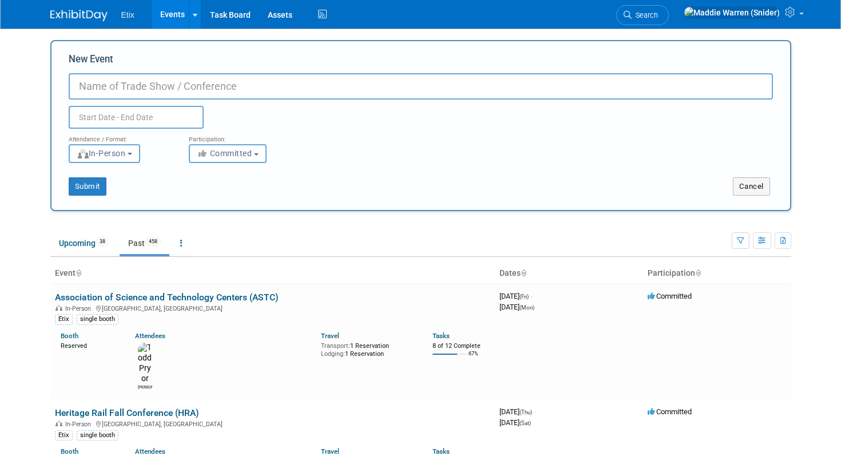
click at [179, 85] on input "New Event" at bounding box center [421, 86] width 704 height 26
click at [748, 191] on button "Cancel" at bounding box center [751, 186] width 37 height 18
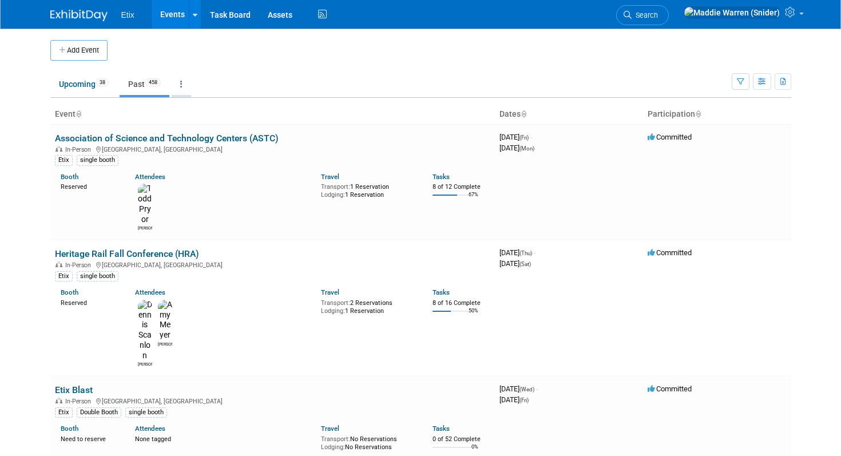
click at [186, 89] on link at bounding box center [181, 84] width 19 height 22
click at [68, 78] on link "Upcoming 38" at bounding box center [83, 84] width 67 height 22
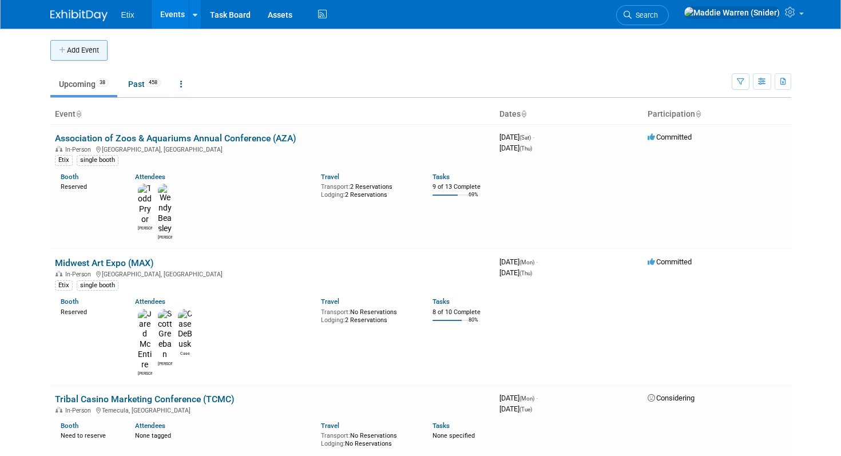
click at [82, 40] on button "Add Event" at bounding box center [78, 50] width 57 height 21
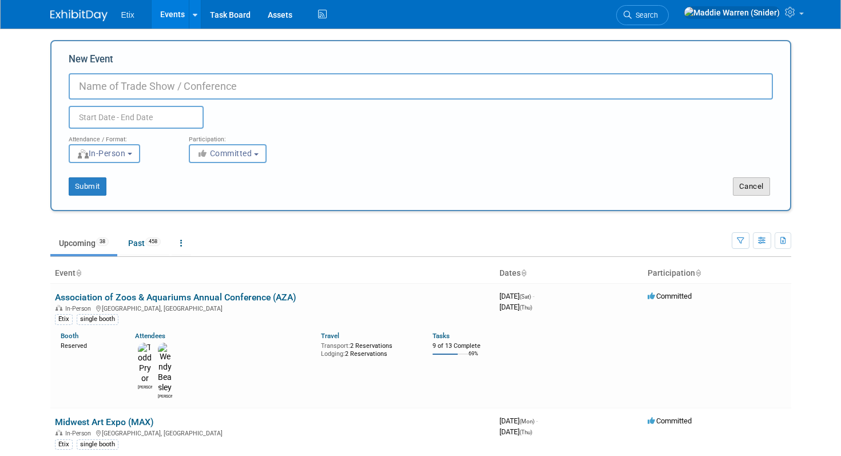
click at [761, 185] on button "Cancel" at bounding box center [751, 186] width 37 height 18
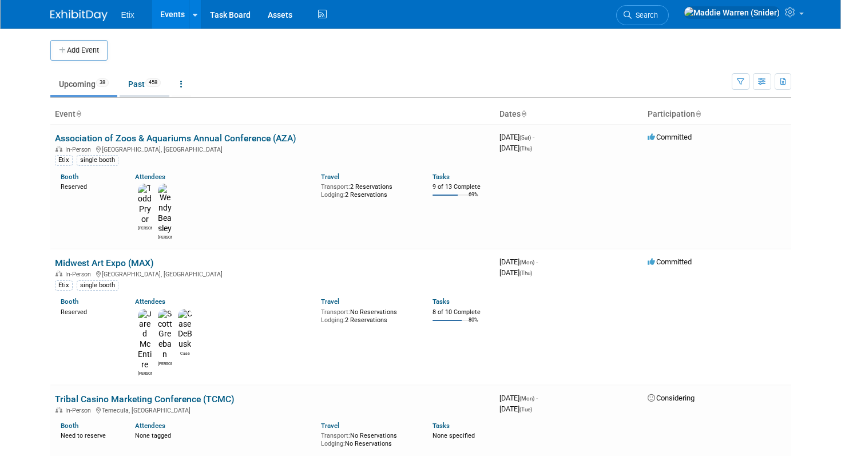
click at [144, 86] on link "Past 458" at bounding box center [145, 84] width 50 height 22
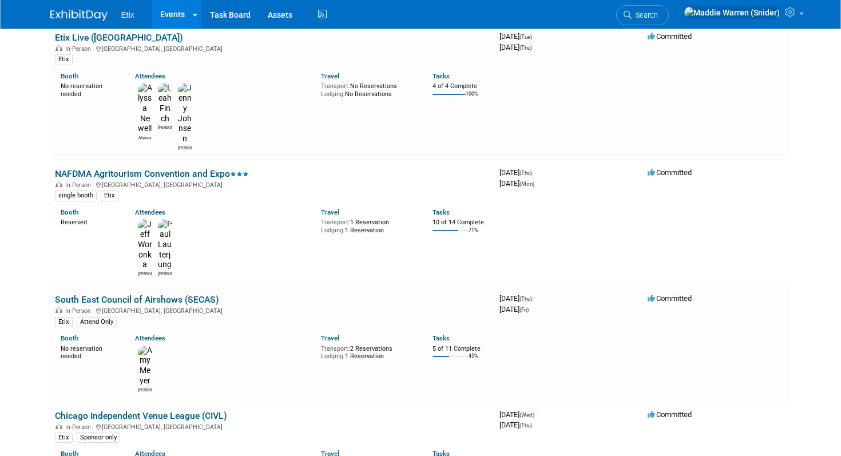
scroll to position [5943, 0]
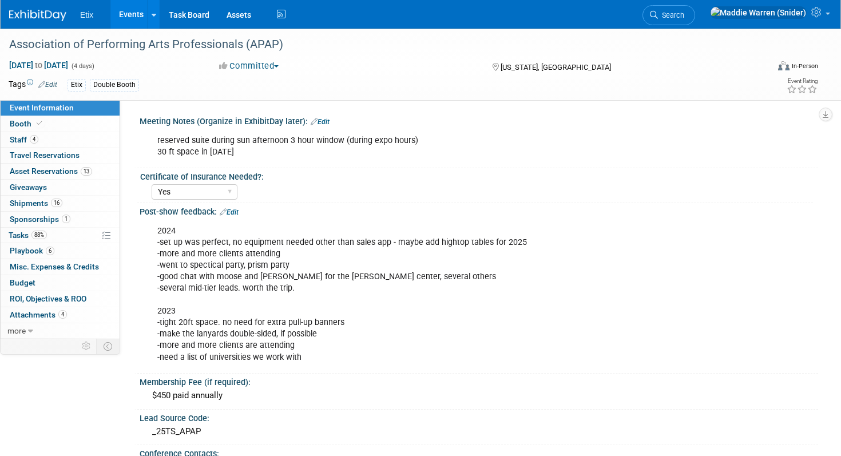
select select "Yes"
click at [19, 328] on span "more" at bounding box center [16, 330] width 18 height 9
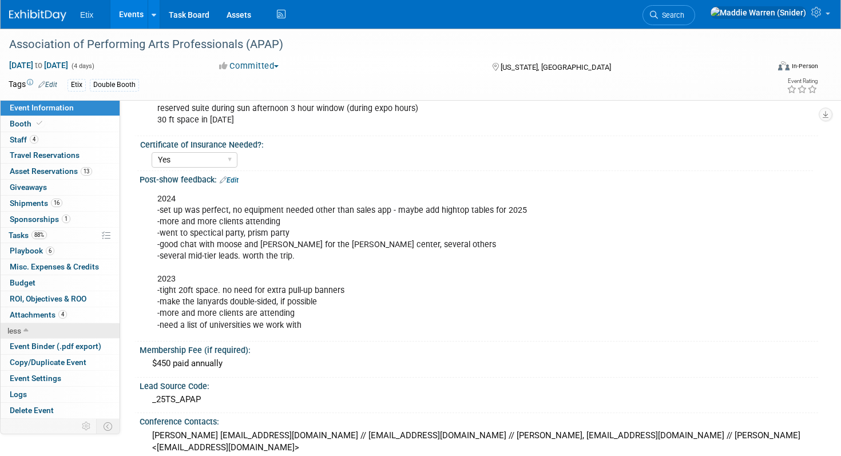
scroll to position [48, 0]
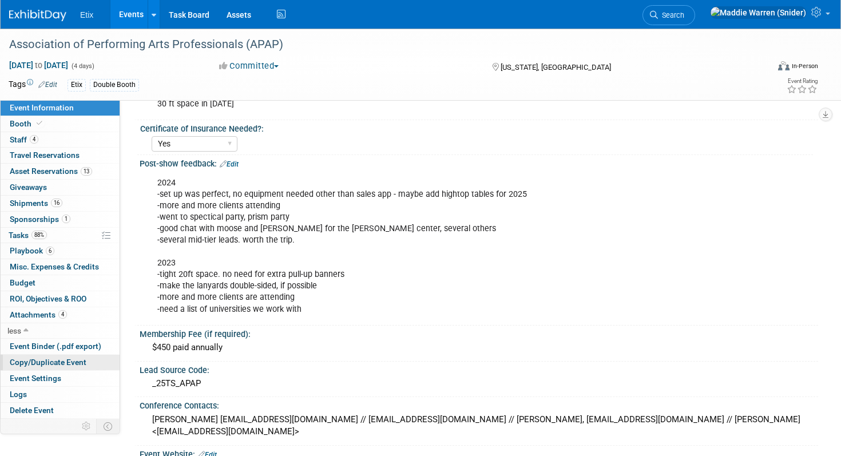
click at [34, 362] on span "Copy/Duplicate Event" at bounding box center [48, 362] width 77 height 9
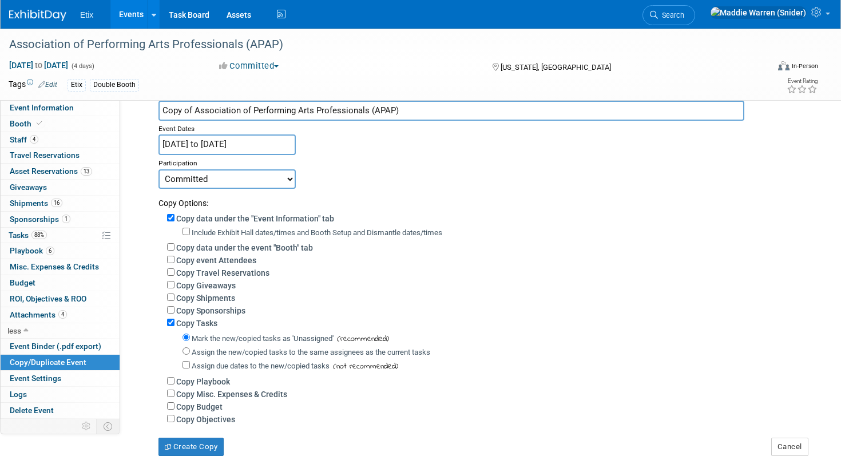
scroll to position [0, 0]
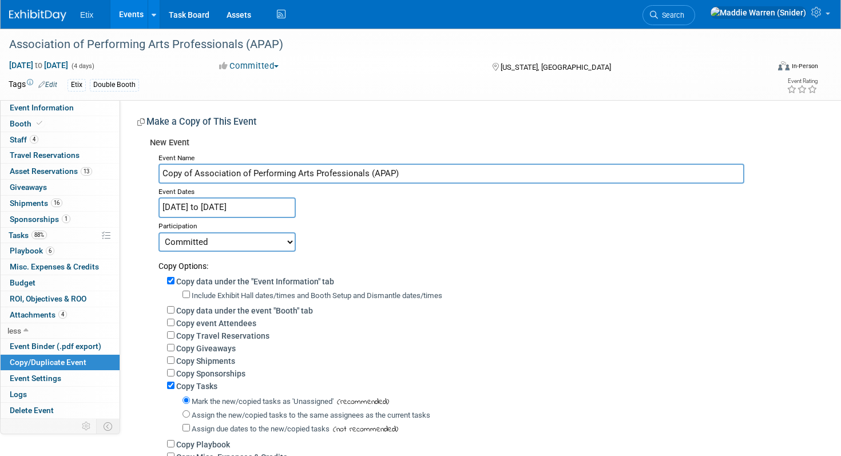
drag, startPoint x: 196, startPoint y: 173, endPoint x: 161, endPoint y: 172, distance: 34.9
click at [161, 172] on input "Copy of Association of Performing Arts Professionals (APAP)" at bounding box center [451, 174] width 586 height 20
type input "Association of Performing Arts Professionals (APAP)"
click at [224, 214] on input "[DATE] to [DATE]" at bounding box center [226, 207] width 137 height 20
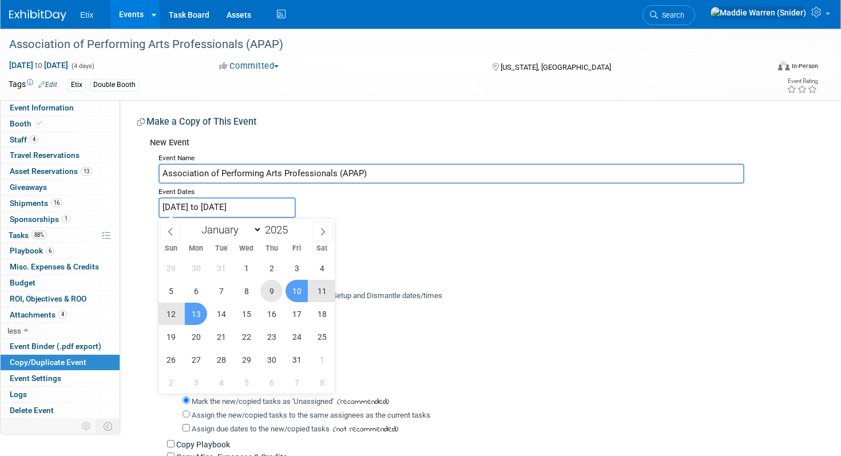
click at [266, 295] on span "9" at bounding box center [271, 291] width 22 height 22
type input "[DATE]"
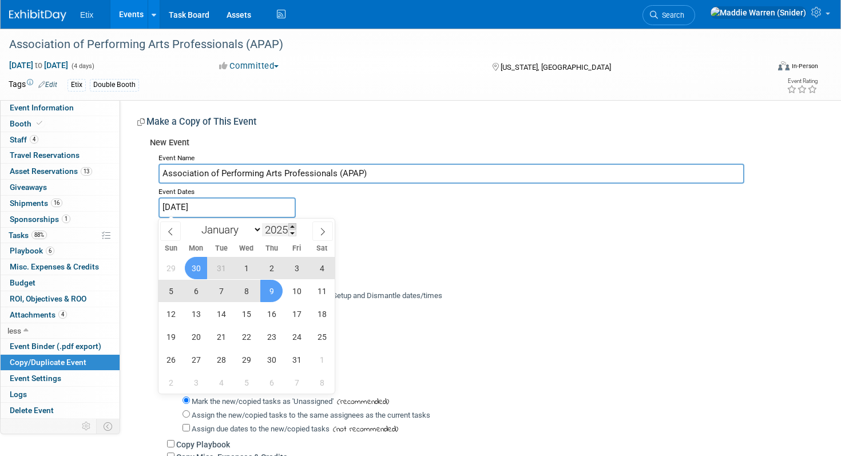
click at [291, 227] on span at bounding box center [292, 226] width 8 height 7
type input "2026"
click at [299, 292] on span "9" at bounding box center [296, 291] width 22 height 22
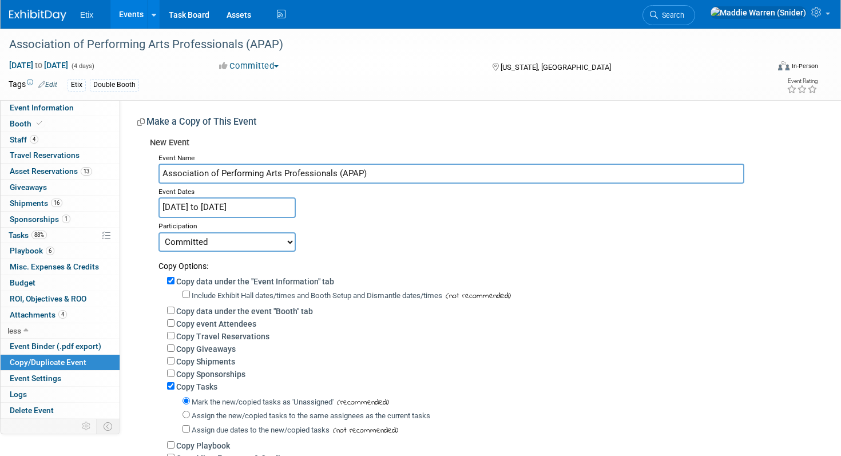
click at [260, 208] on input "Jan 9, 2025 to Jan 9, 2026" at bounding box center [226, 207] width 137 height 20
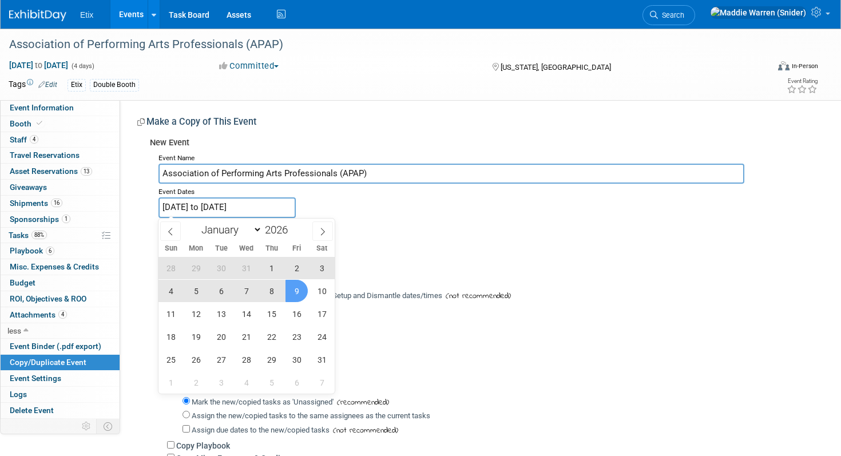
click at [194, 207] on input "Jan 9, 2025 to Jan 9, 2026" at bounding box center [226, 207] width 137 height 20
click at [182, 208] on input "Jan 9, 2025 to Jan 9, 2026" at bounding box center [226, 207] width 137 height 20
click at [270, 186] on div "Event Dates" at bounding box center [483, 191] width 651 height 14
click at [230, 202] on input "Jan 9, 2025 to Jan 9, 2026" at bounding box center [226, 207] width 137 height 20
click at [294, 293] on span "9" at bounding box center [296, 291] width 22 height 22
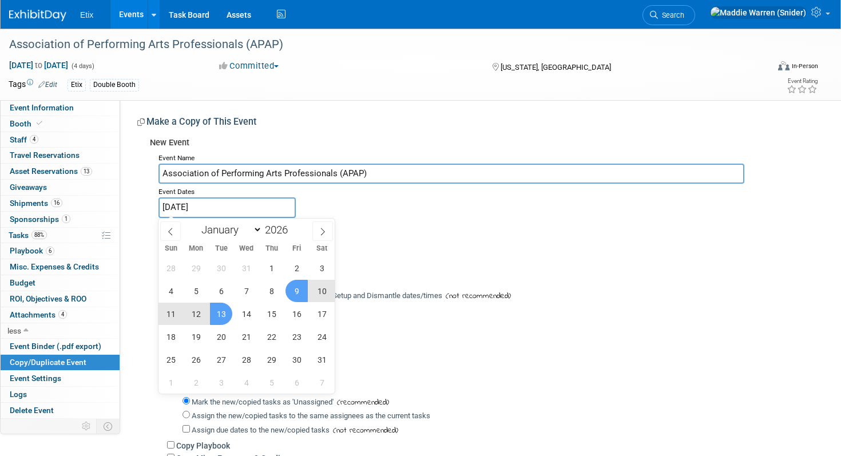
click at [223, 317] on span "13" at bounding box center [221, 314] width 22 height 22
type input "Jan 9, 2026 to Jan 13, 2026"
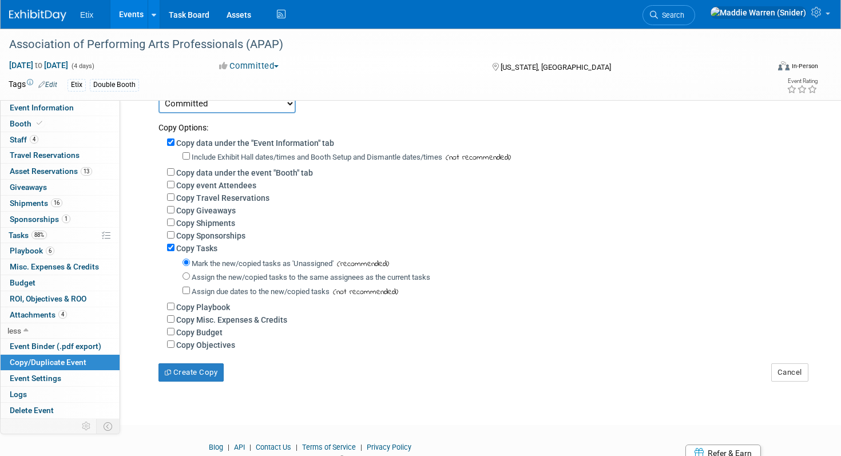
scroll to position [190, 0]
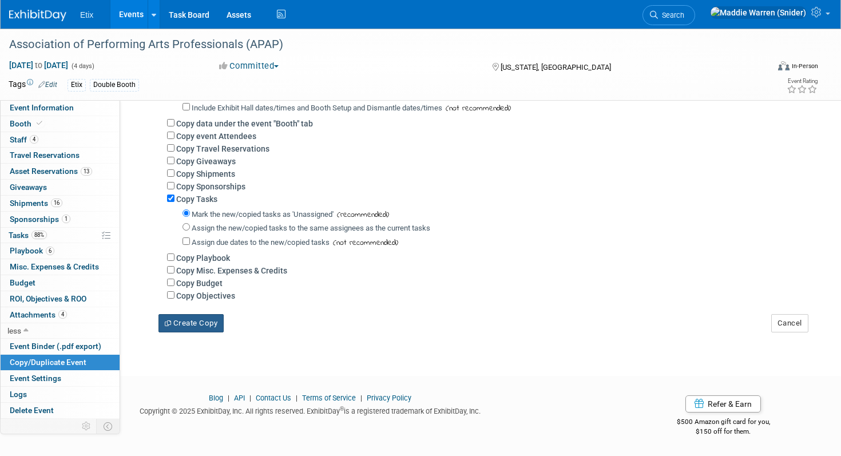
click at [170, 326] on icon "button" at bounding box center [169, 323] width 9 height 6
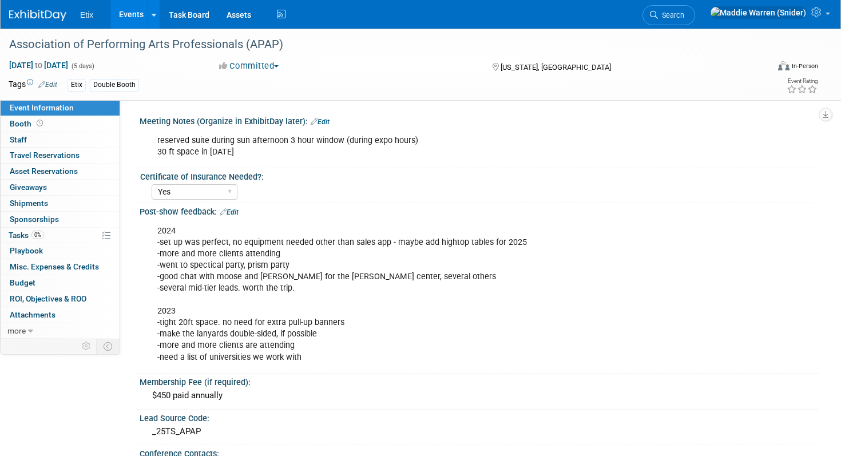
select select "Yes"
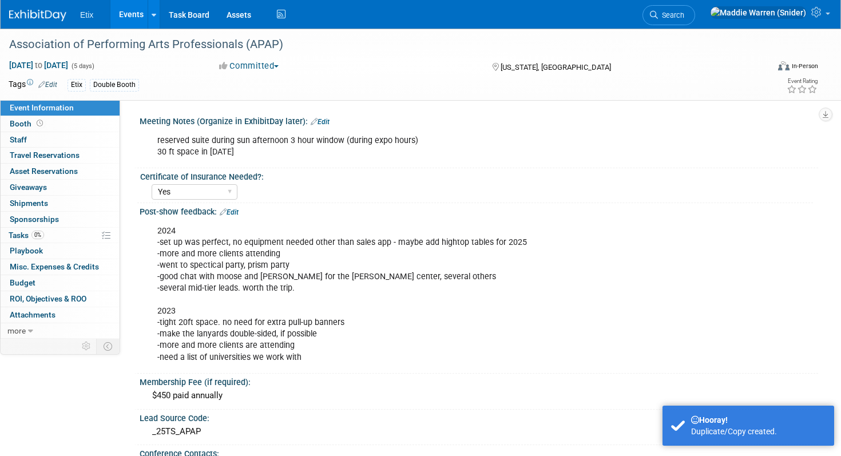
click at [51, 21] on img at bounding box center [37, 15] width 57 height 11
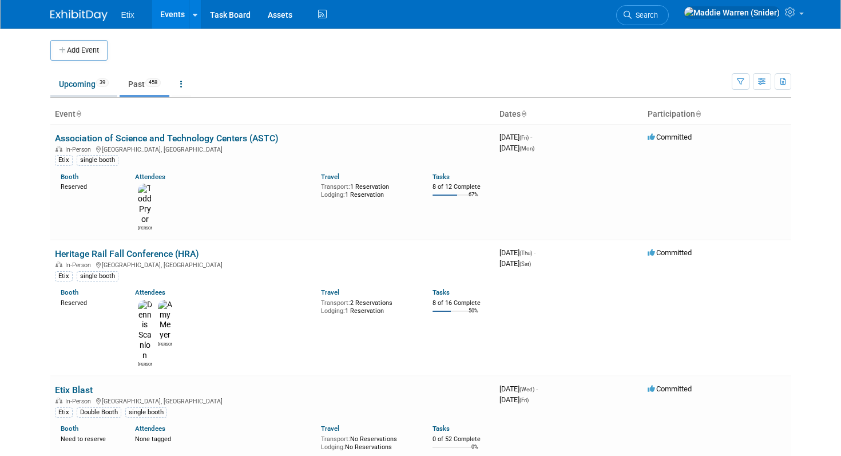
click at [80, 87] on link "Upcoming 39" at bounding box center [83, 84] width 67 height 22
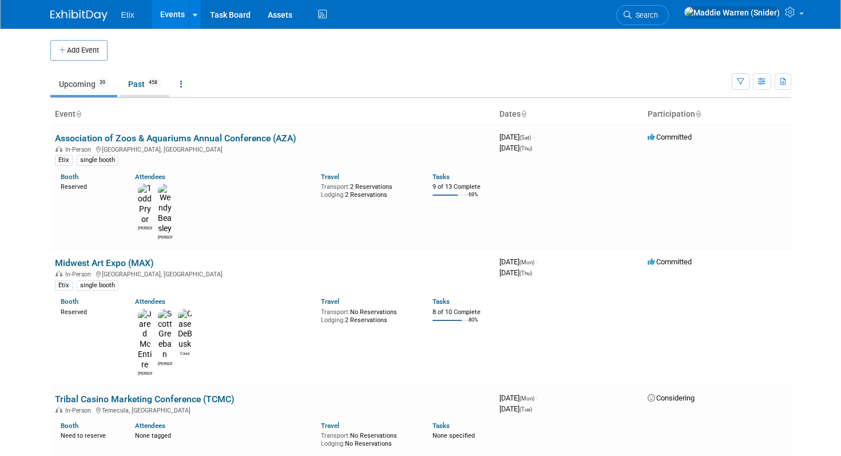
click at [147, 79] on link "Past 458" at bounding box center [145, 84] width 50 height 22
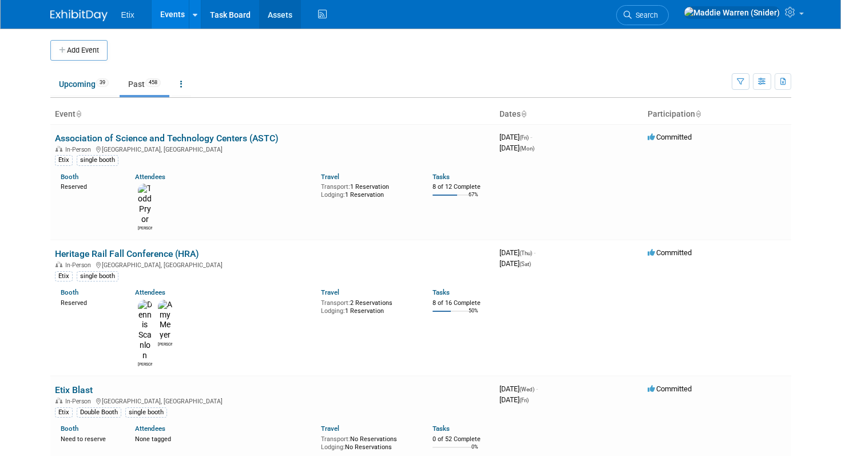
scroll to position [5912, 0]
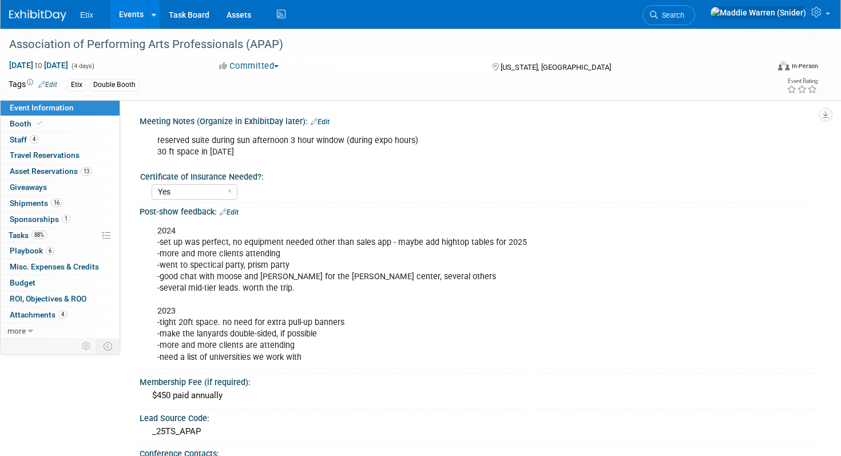
select select "Yes"
click at [35, 16] on img at bounding box center [37, 15] width 57 height 11
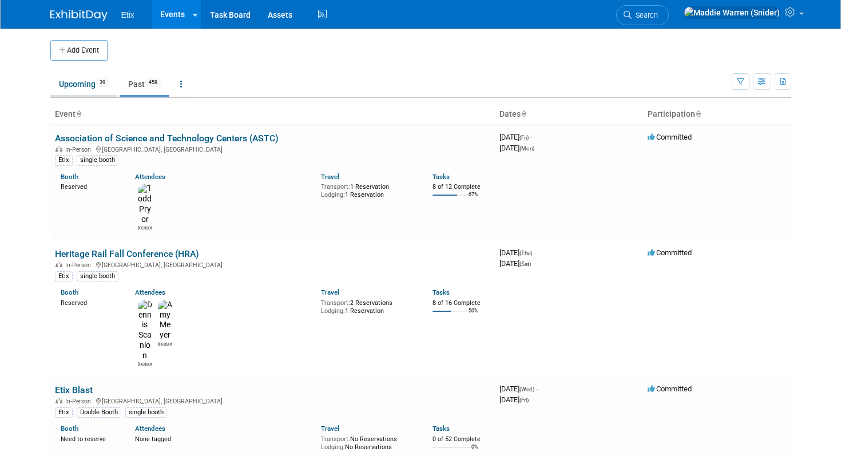
click at [79, 76] on link "Upcoming 39" at bounding box center [83, 84] width 67 height 22
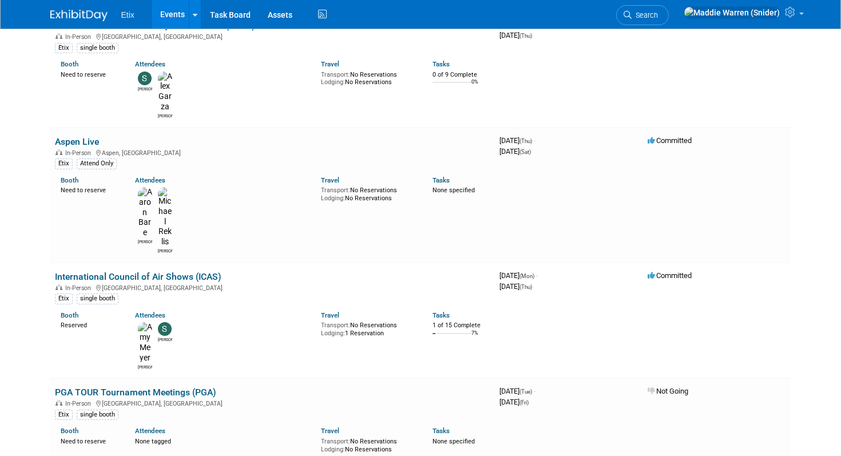
scroll to position [2738, 0]
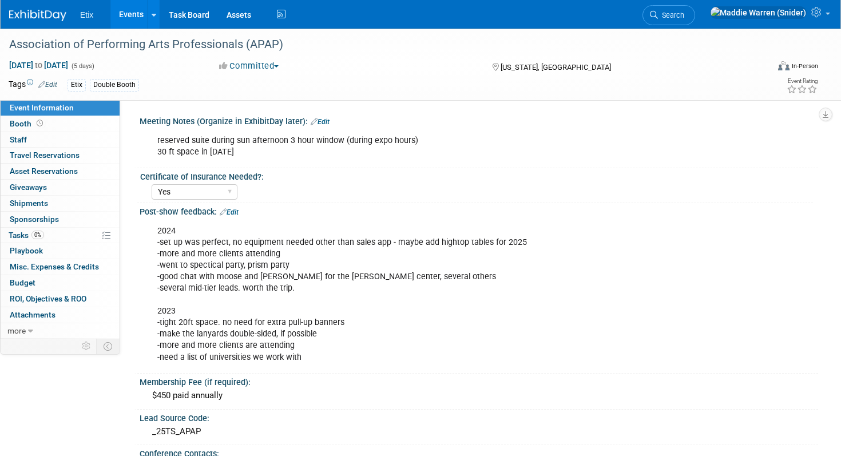
select select "Yes"
click at [71, 140] on link "0 Staff 0" at bounding box center [60, 139] width 119 height 15
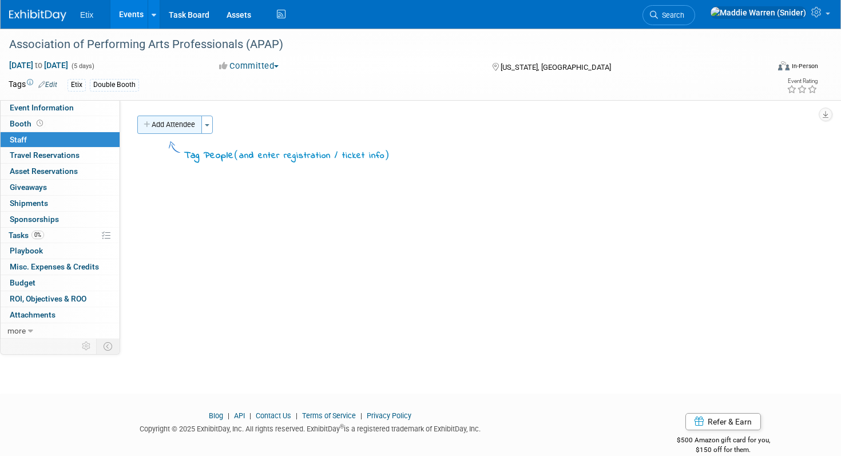
click at [175, 122] on button "Add Attendee" at bounding box center [169, 125] width 65 height 18
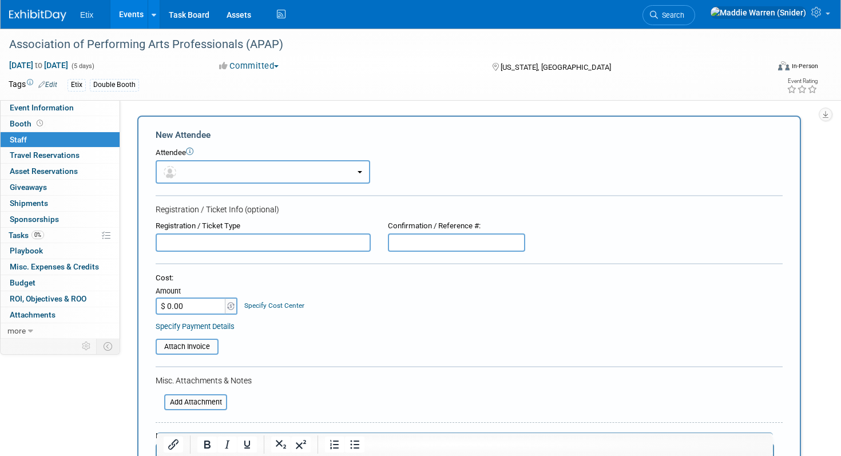
click at [200, 170] on button "button" at bounding box center [263, 171] width 215 height 23
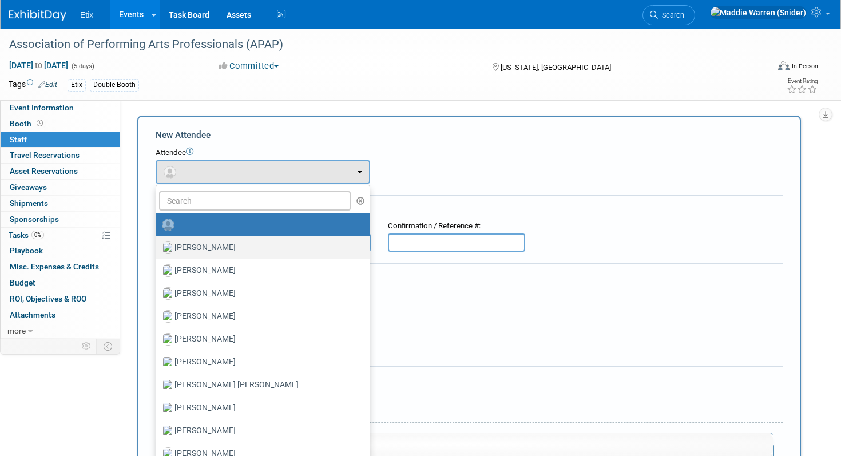
click at [190, 253] on label "[PERSON_NAME]" at bounding box center [260, 248] width 196 height 18
click at [158, 250] on input "[PERSON_NAME]" at bounding box center [153, 246] width 7 height 7
select select "5acaaf70-30d7-4097-9937-213f95e4f2ba"
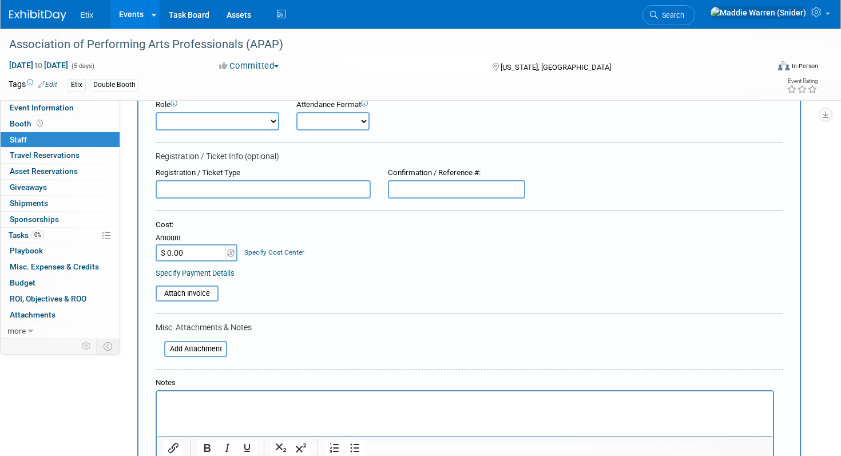
scroll to position [105, 0]
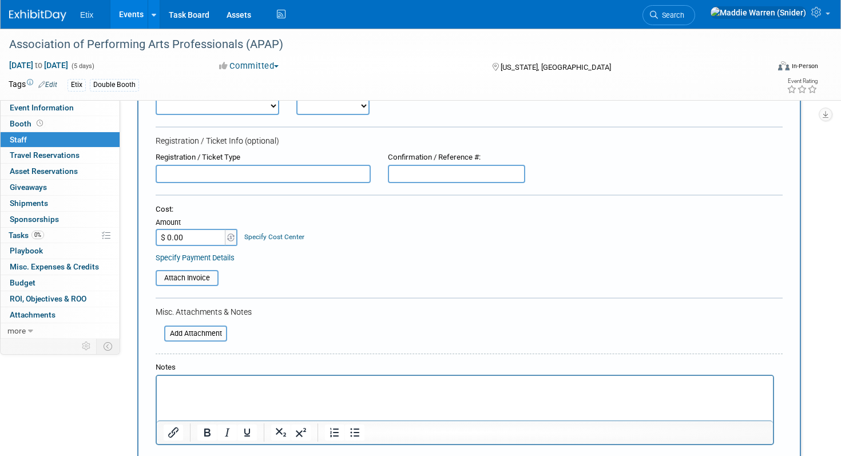
click at [202, 258] on link "Specify Payment Details" at bounding box center [195, 257] width 79 height 9
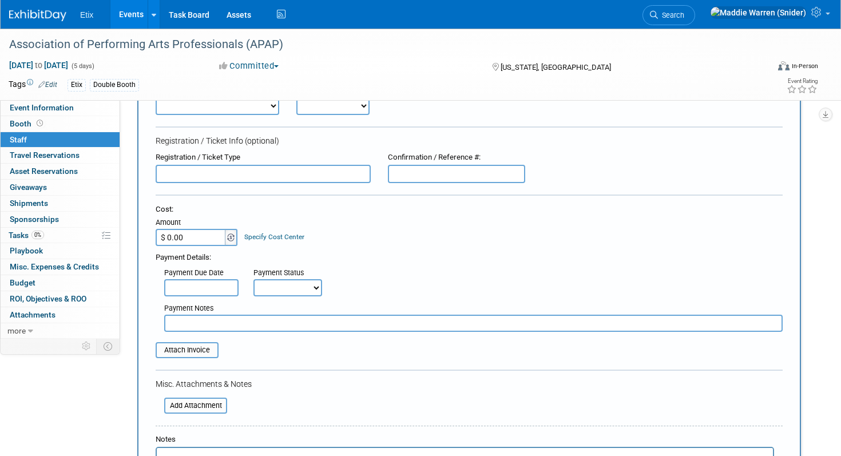
click at [226, 242] on span at bounding box center [231, 237] width 13 height 17
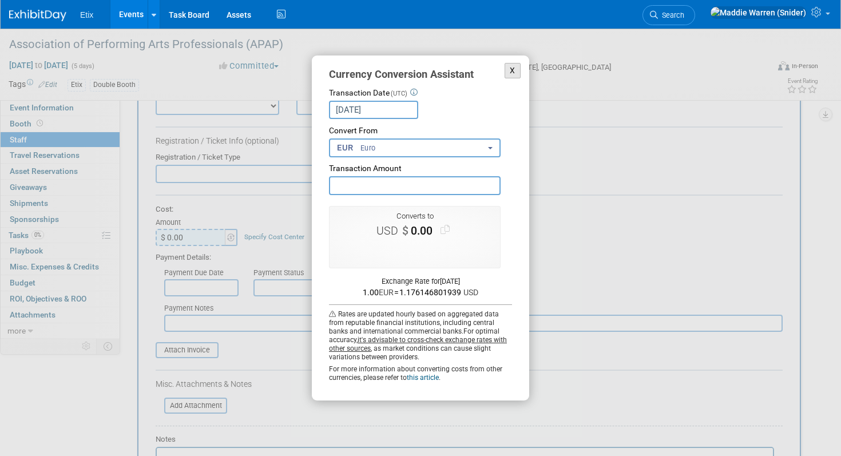
click at [514, 68] on button "X" at bounding box center [513, 70] width 16 height 15
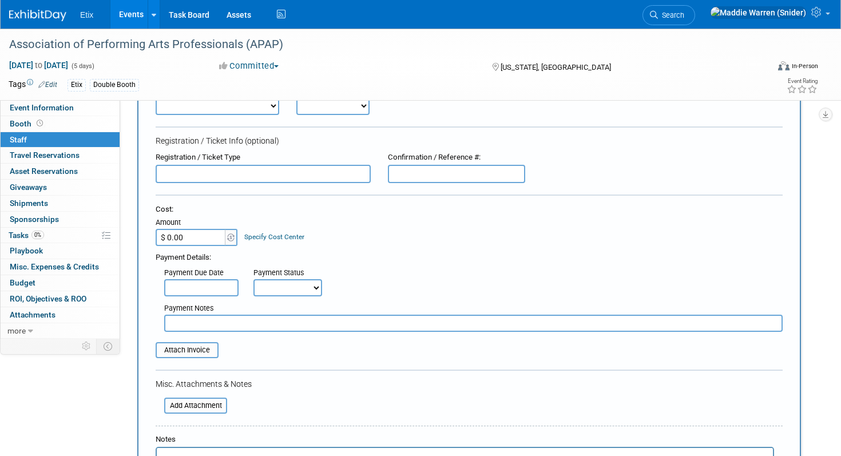
scroll to position [6, 0]
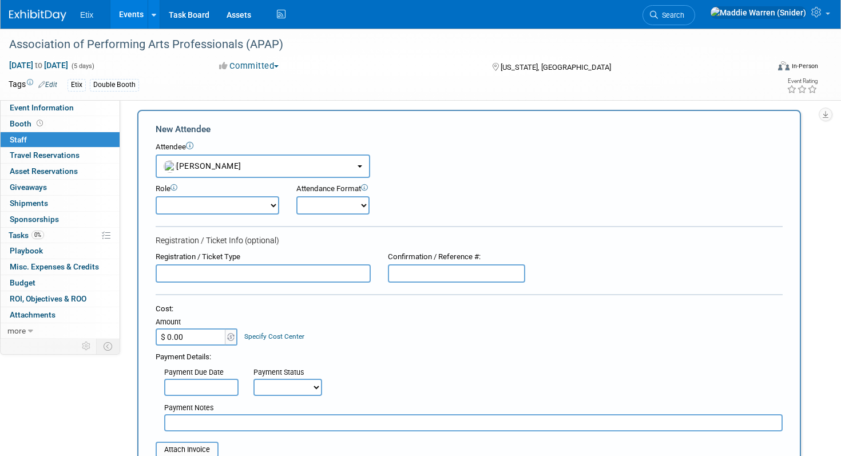
click at [263, 208] on select "Demonstrator Host Planner Presenter Sales Representative Set-up/Dismantle Crew …" at bounding box center [218, 205] width 124 height 18
click at [156, 196] on select "Demonstrator Host Planner Presenter Sales Representative Set-up/Dismantle Crew …" at bounding box center [218, 205] width 124 height 18
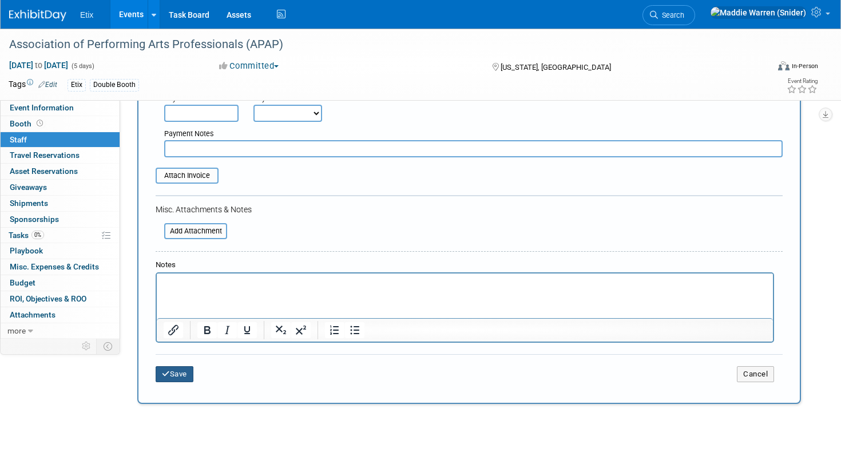
click at [168, 373] on icon "submit" at bounding box center [166, 373] width 8 height 7
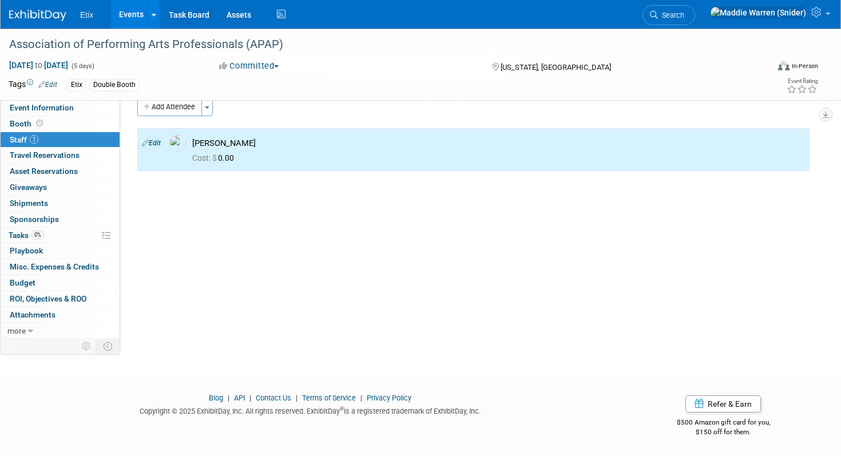
scroll to position [0, 0]
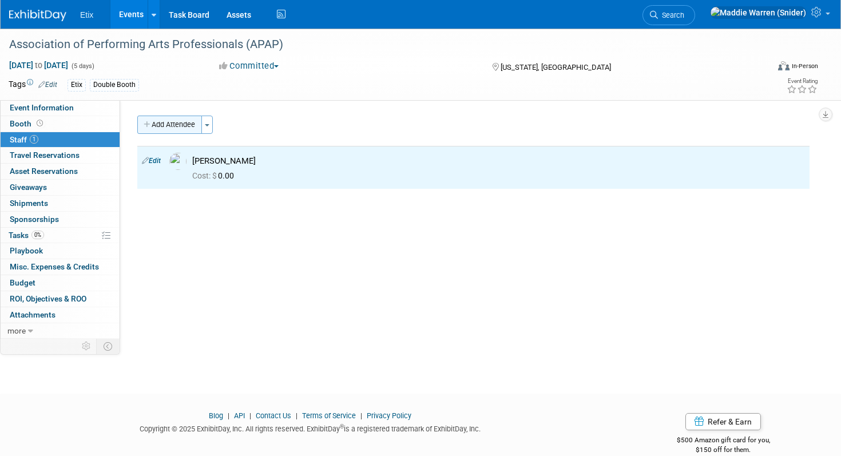
click at [185, 122] on button "Add Attendee" at bounding box center [169, 125] width 65 height 18
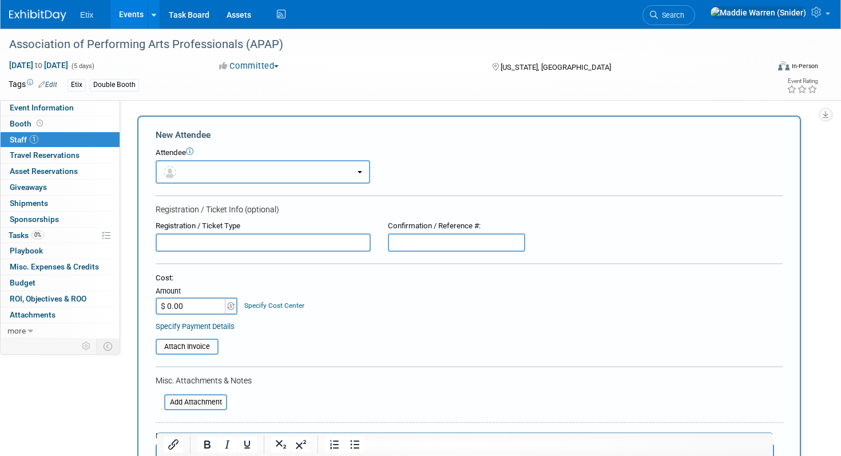
click at [220, 175] on button "button" at bounding box center [263, 171] width 215 height 23
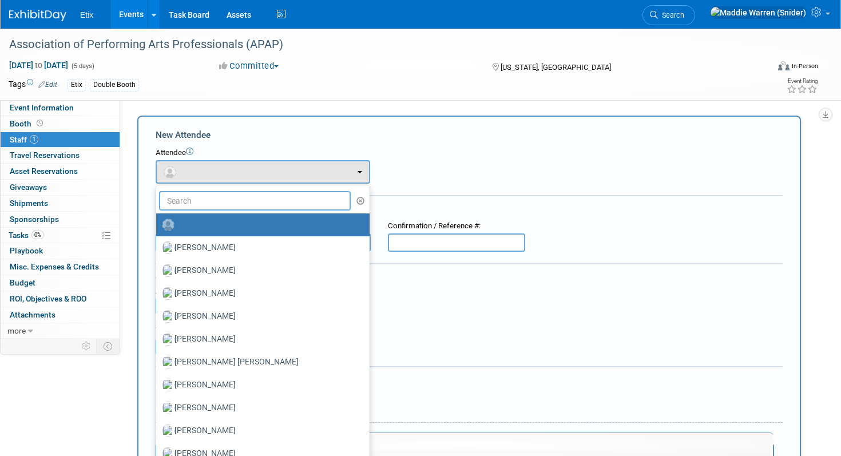
click at [201, 206] on input "text" at bounding box center [255, 200] width 192 height 19
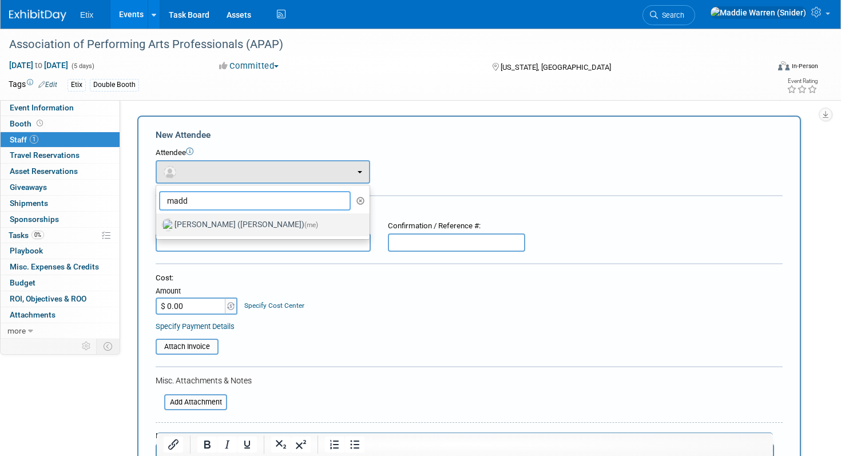
type input "madd"
click at [213, 228] on label "Maddie Warren (Snider) (me)" at bounding box center [260, 225] width 196 height 18
click at [158, 227] on input "Maddie Warren (Snider) (me)" at bounding box center [153, 223] width 7 height 7
select select "23df5899-451f-4cf7-9601-3c718526ee92"
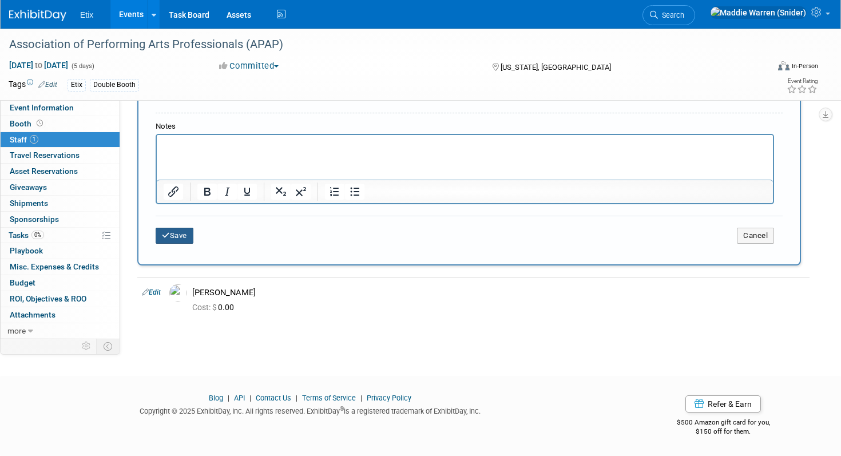
click at [186, 232] on button "Save" at bounding box center [175, 236] width 38 height 16
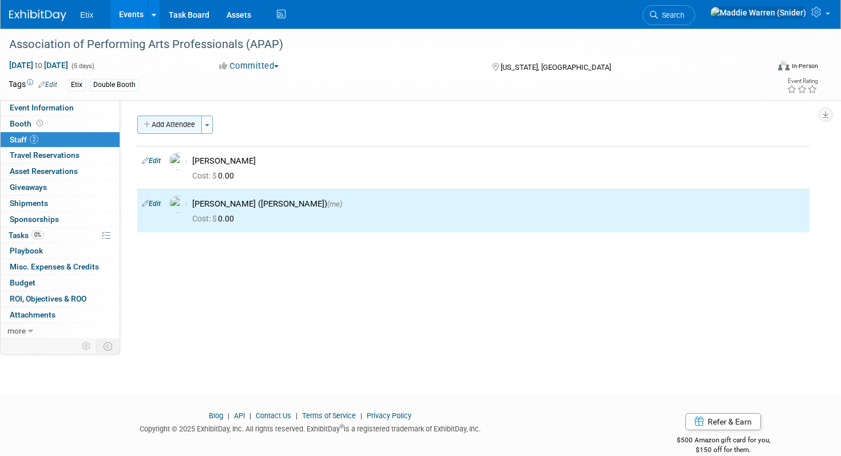
click at [182, 126] on button "Add Attendee" at bounding box center [169, 125] width 65 height 18
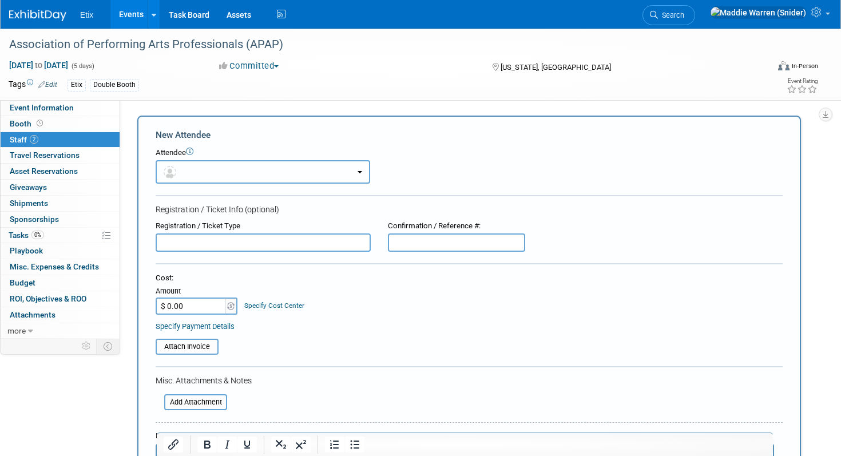
click at [209, 168] on button "button" at bounding box center [263, 171] width 215 height 23
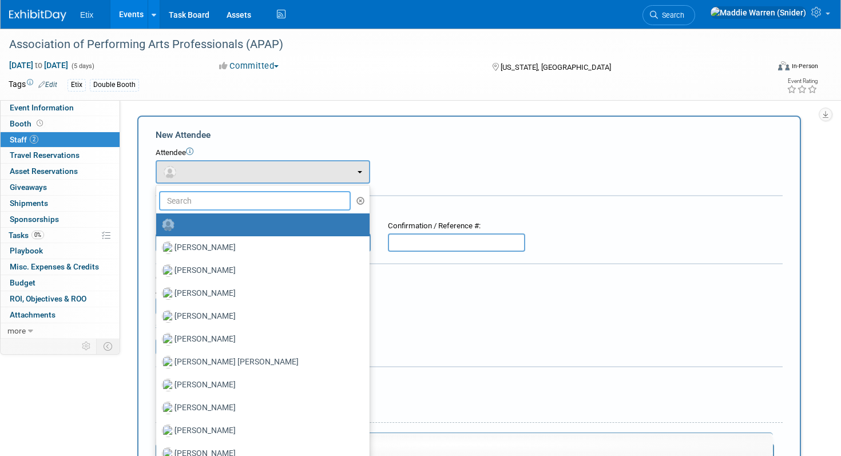
click at [202, 205] on input "text" at bounding box center [255, 200] width 192 height 19
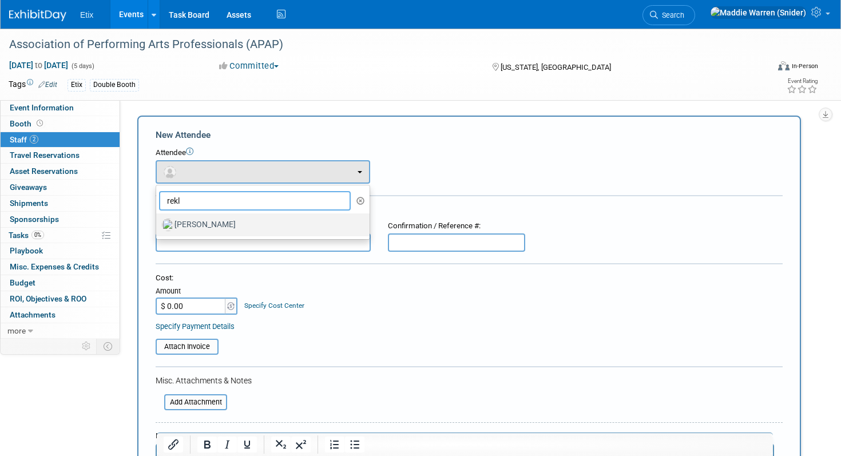
type input "rekl"
click at [204, 232] on label "Michael Reklis" at bounding box center [260, 225] width 196 height 18
click at [158, 227] on input "Michael Reklis" at bounding box center [153, 223] width 7 height 7
select select "77bdcaf0-4ecc-4fe1-be5a-7f97ebfae414"
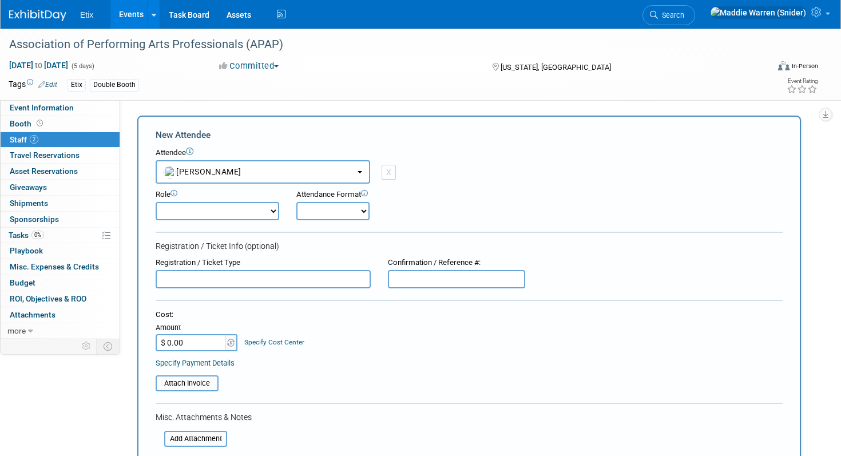
scroll to position [390, 0]
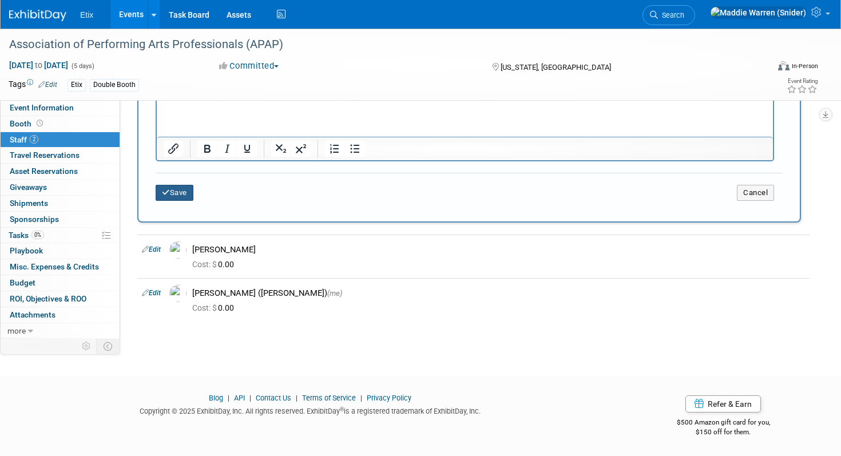
click at [179, 192] on button "Save" at bounding box center [175, 193] width 38 height 16
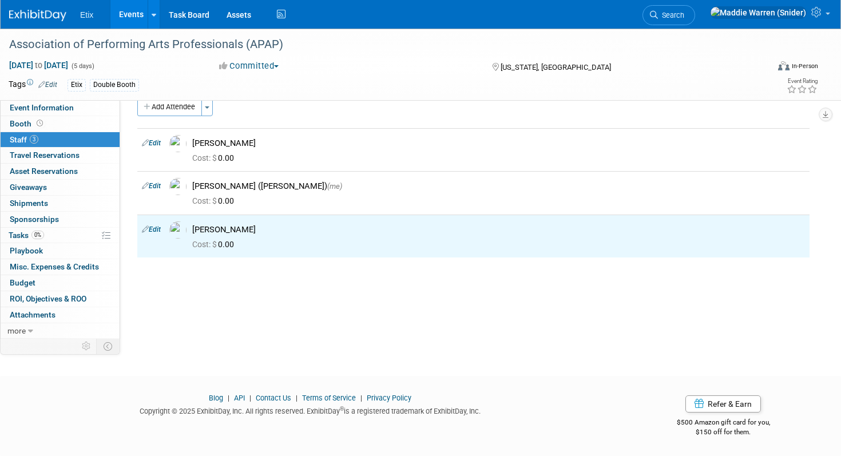
scroll to position [0, 0]
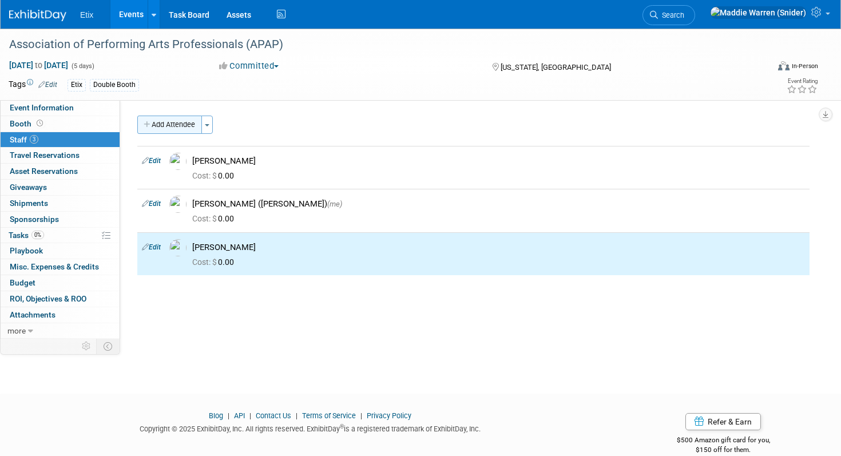
click at [176, 121] on button "Add Attendee" at bounding box center [169, 125] width 65 height 18
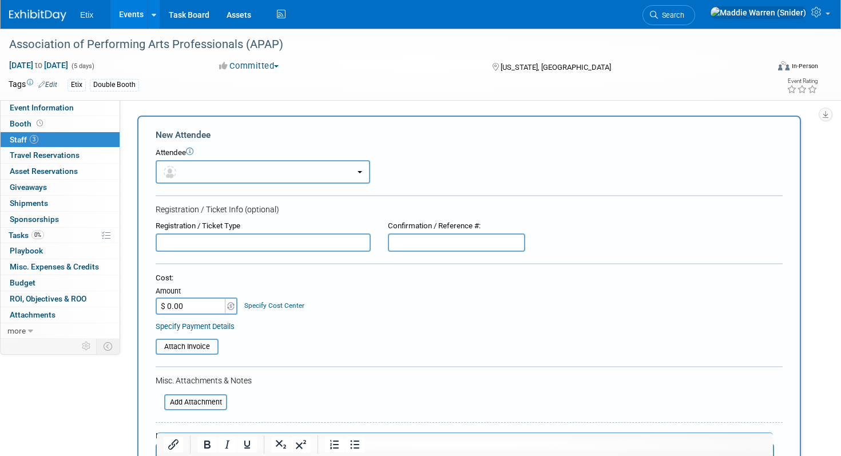
click at [211, 170] on button "button" at bounding box center [263, 171] width 215 height 23
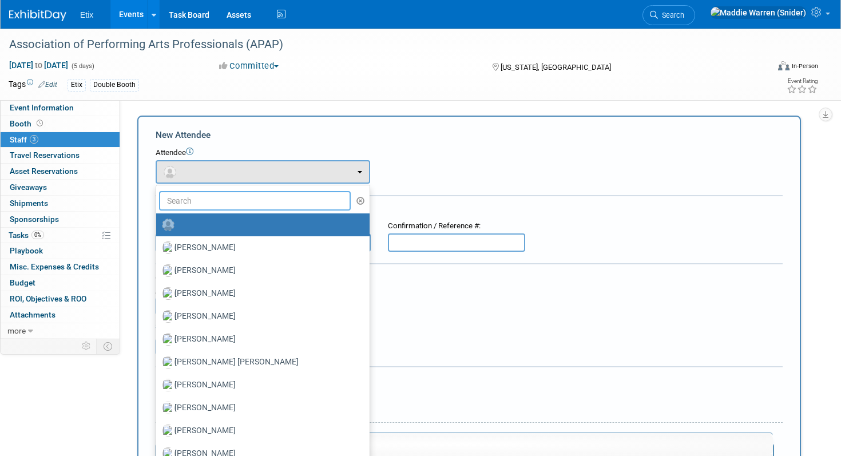
click at [199, 201] on input "text" at bounding box center [255, 200] width 192 height 19
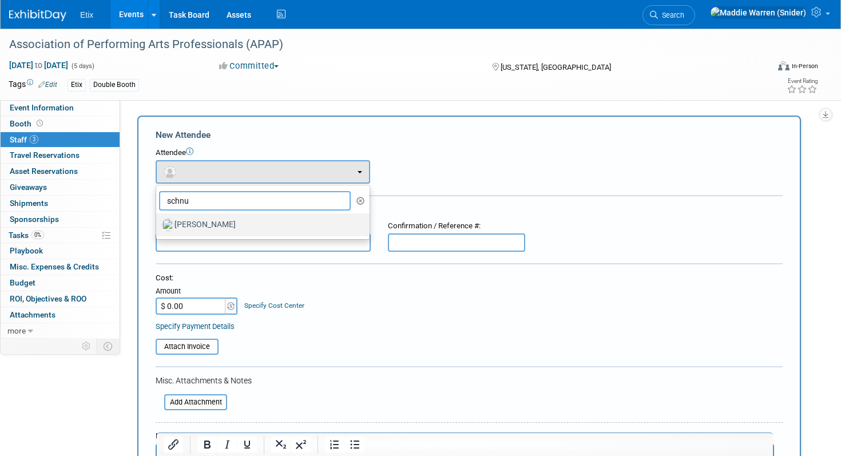
type input "schnu"
click at [196, 227] on label "Ben Schnurr" at bounding box center [260, 225] width 196 height 18
click at [158, 227] on input "Ben Schnurr" at bounding box center [153, 223] width 7 height 7
select select "f45c21ea-da4d-4dcd-a833-51835f8e6bd7"
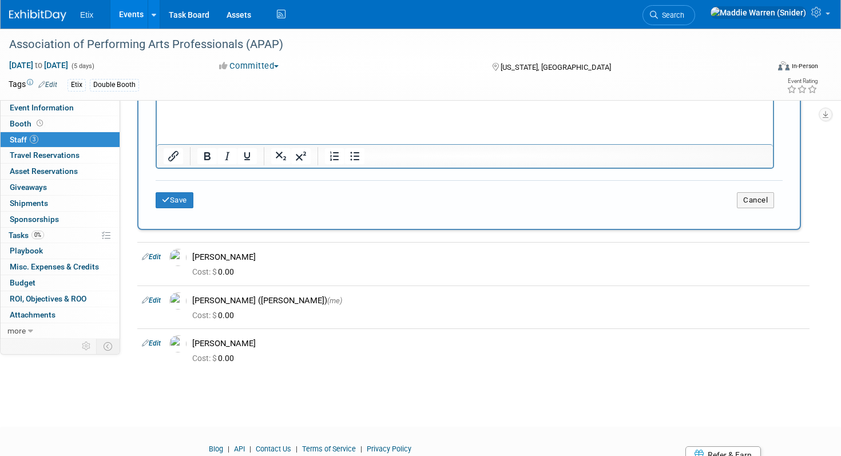
scroll to position [432, 0]
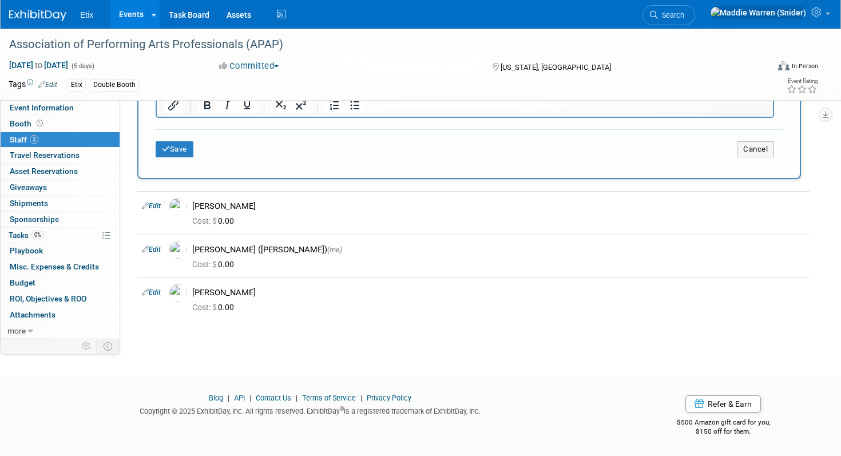
click at [181, 138] on div "Save Cancel" at bounding box center [469, 147] width 627 height 37
click at [180, 146] on button "Save" at bounding box center [175, 149] width 38 height 16
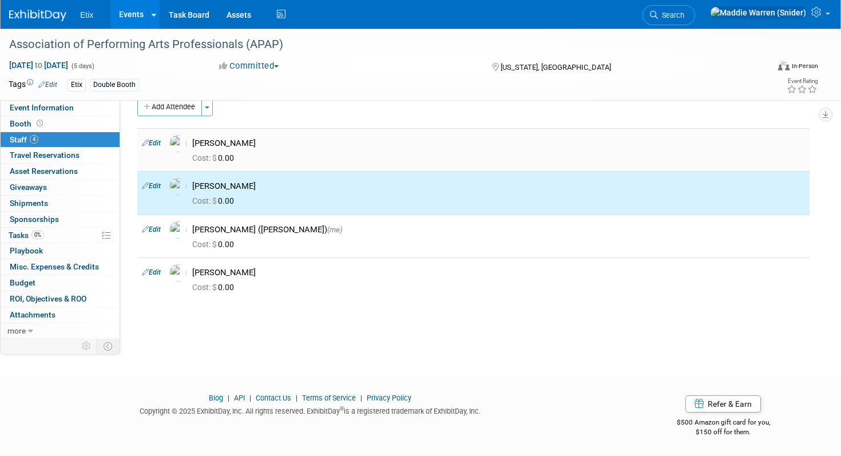
scroll to position [0, 0]
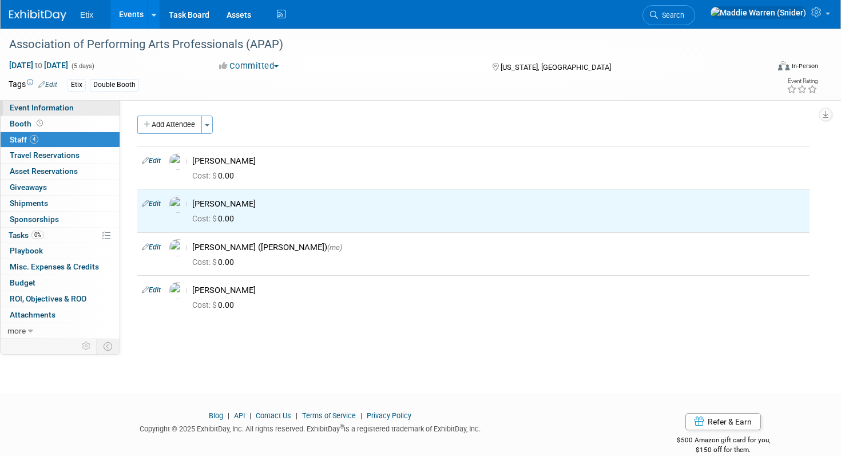
click at [57, 105] on span "Event Information" at bounding box center [42, 107] width 64 height 9
select select "Yes"
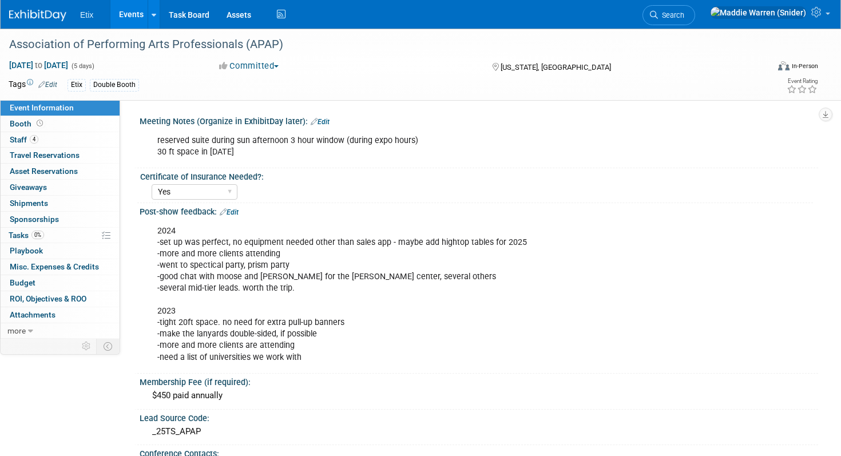
click at [34, 14] on img at bounding box center [37, 15] width 57 height 11
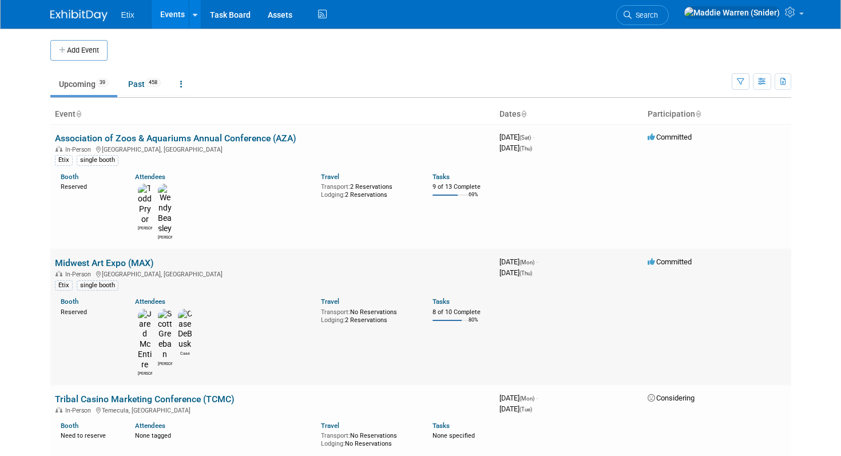
click at [120, 257] on link "Midwest Art Expo (MAX)" at bounding box center [104, 262] width 99 height 11
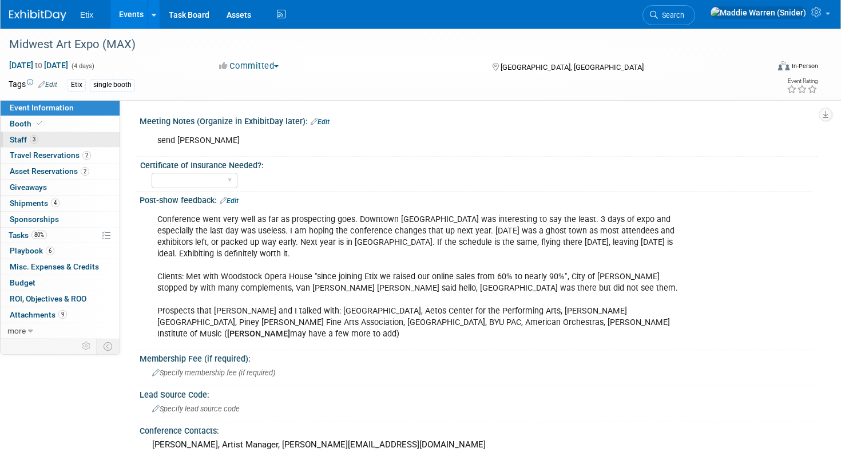
click at [67, 143] on link "3 Staff 3" at bounding box center [60, 139] width 119 height 15
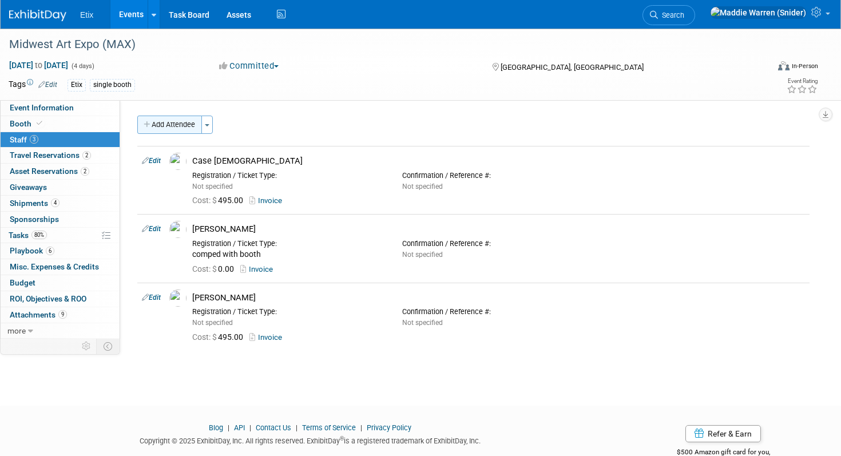
click at [176, 118] on button "Add Attendee" at bounding box center [169, 125] width 65 height 18
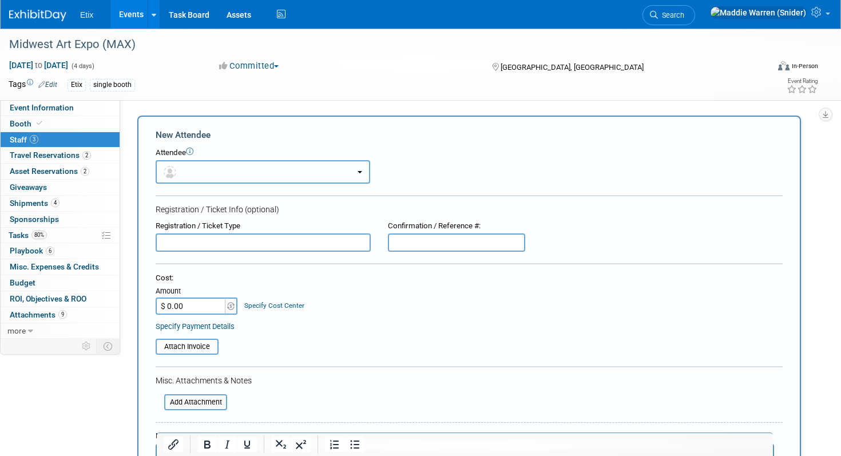
click at [192, 169] on button "button" at bounding box center [263, 171] width 215 height 23
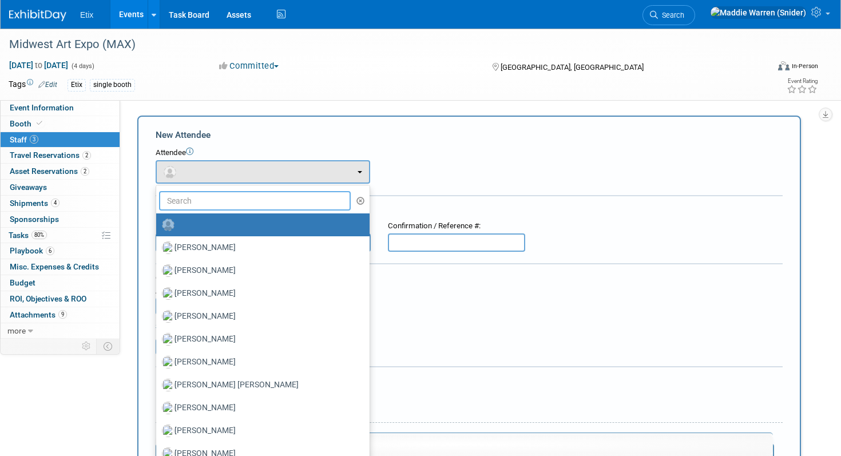
click at [212, 207] on input "text" at bounding box center [255, 200] width 192 height 19
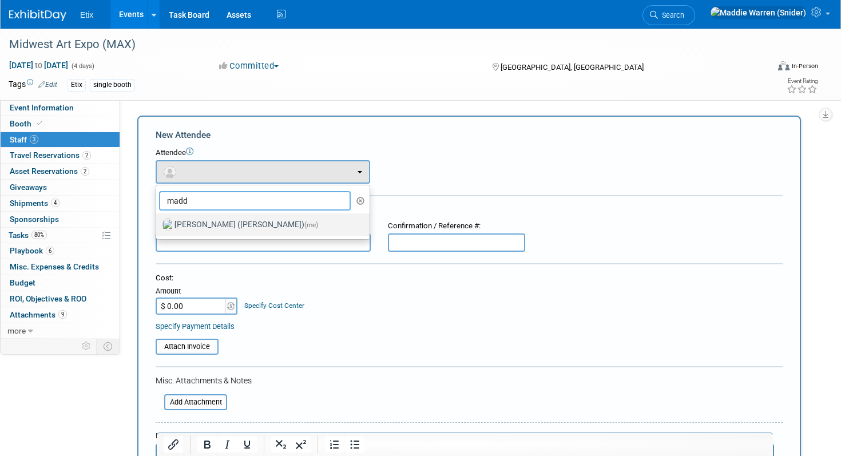
type input "madd"
click at [212, 231] on label "Maddie Warren (Snider) (me)" at bounding box center [260, 225] width 196 height 18
click at [158, 227] on input "Maddie Warren (Snider) (me)" at bounding box center [153, 223] width 7 height 7
select select "23df5899-451f-4cf7-9601-3c718526ee92"
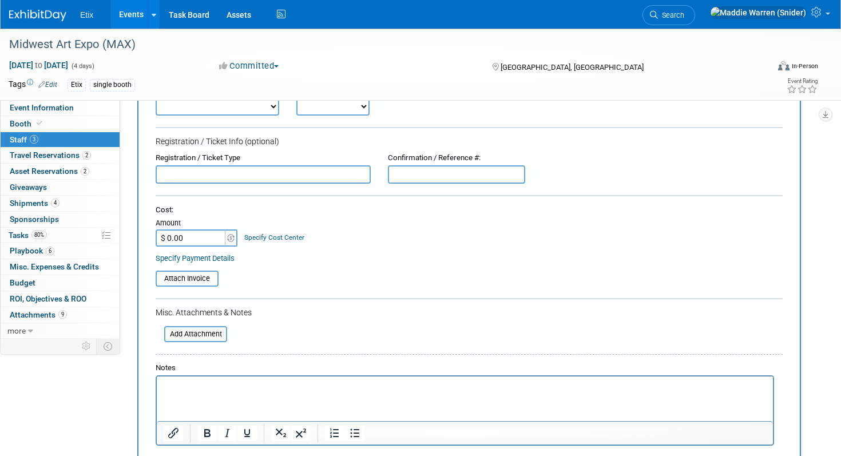
scroll to position [251, 0]
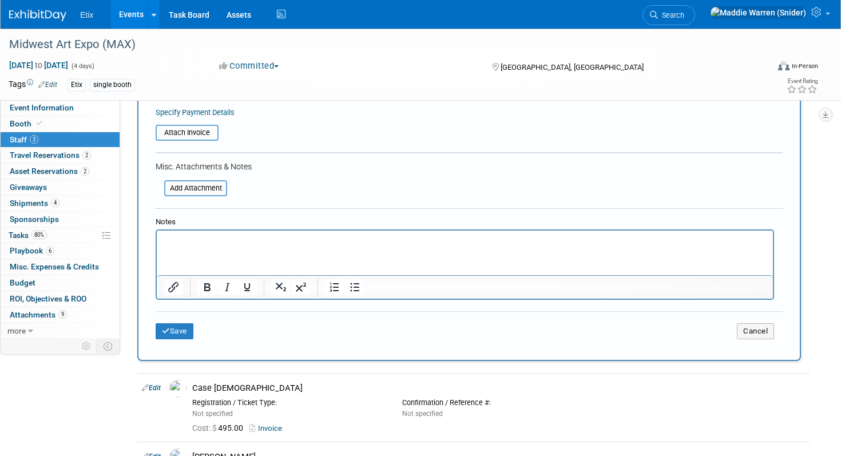
click at [163, 342] on div "Save Cancel" at bounding box center [469, 329] width 627 height 37
click at [169, 332] on icon "submit" at bounding box center [166, 330] width 8 height 7
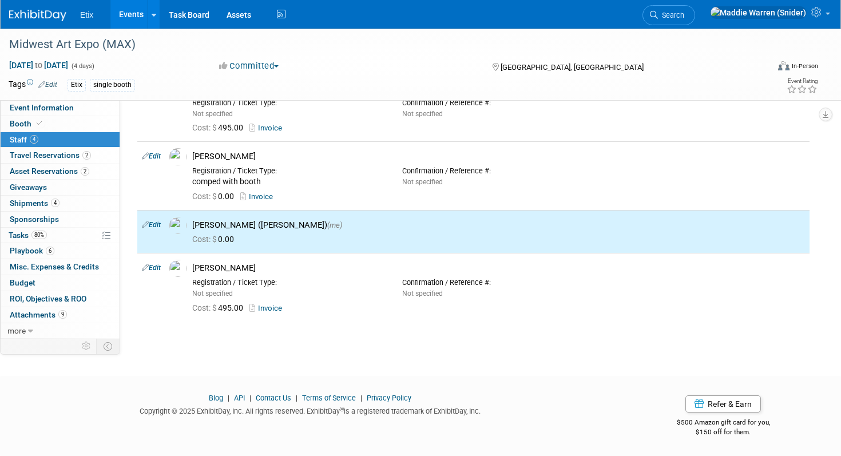
scroll to position [0, 0]
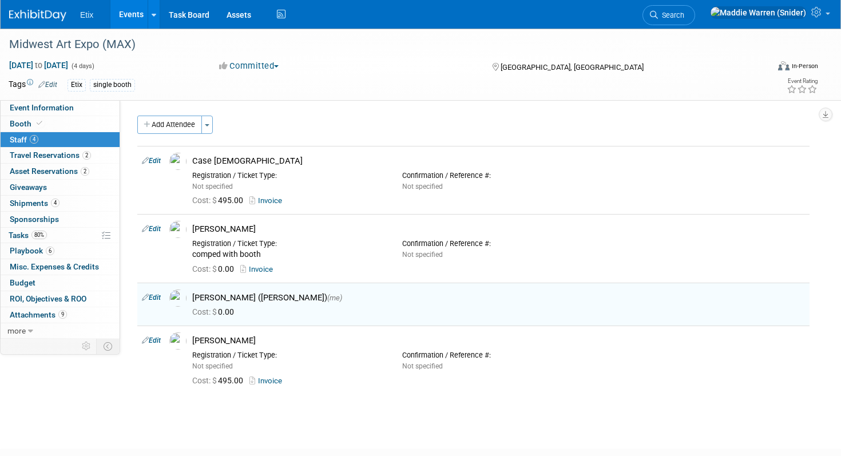
click at [33, 14] on img at bounding box center [37, 15] width 57 height 11
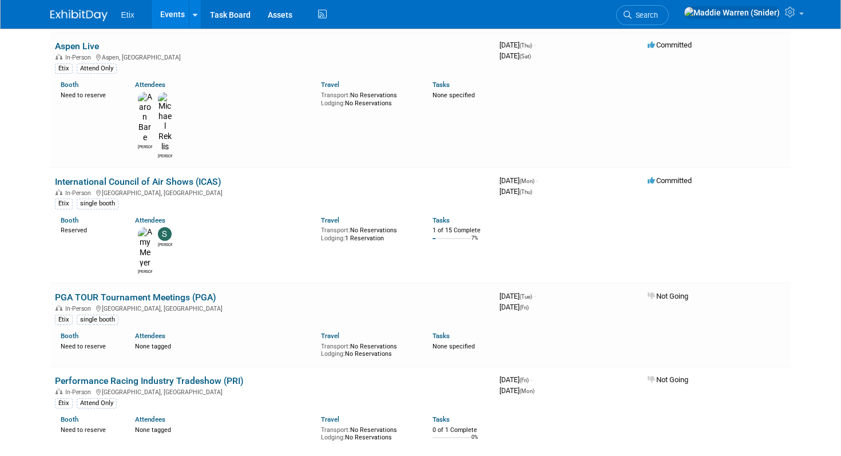
scroll to position [2862, 0]
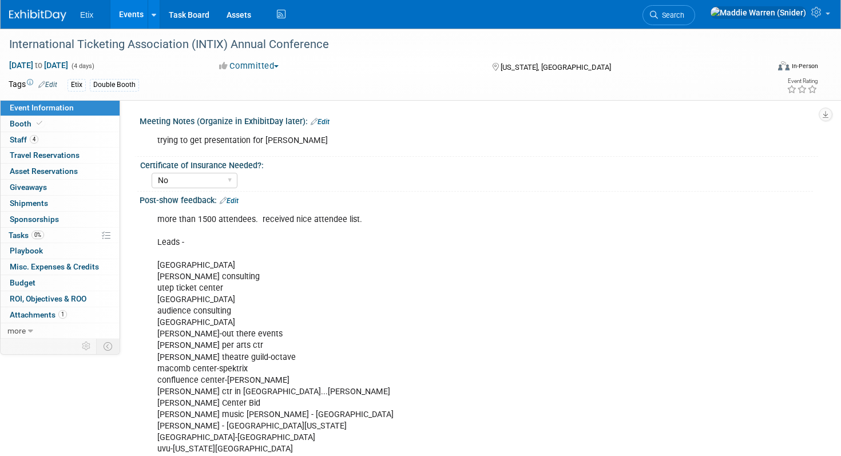
select select "No"
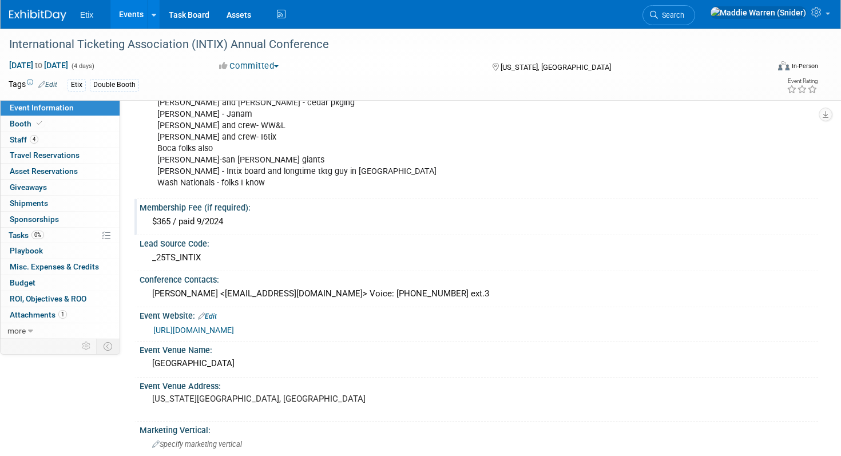
scroll to position [523, 0]
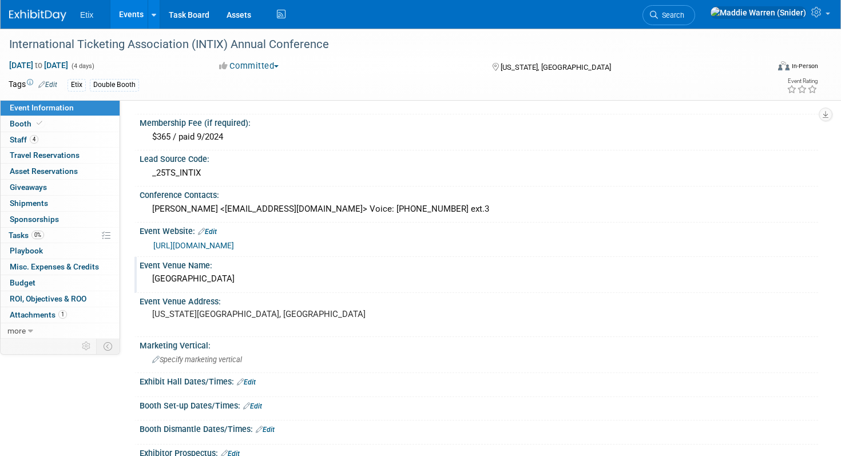
click at [215, 282] on div "[GEOGRAPHIC_DATA]" at bounding box center [478, 279] width 661 height 18
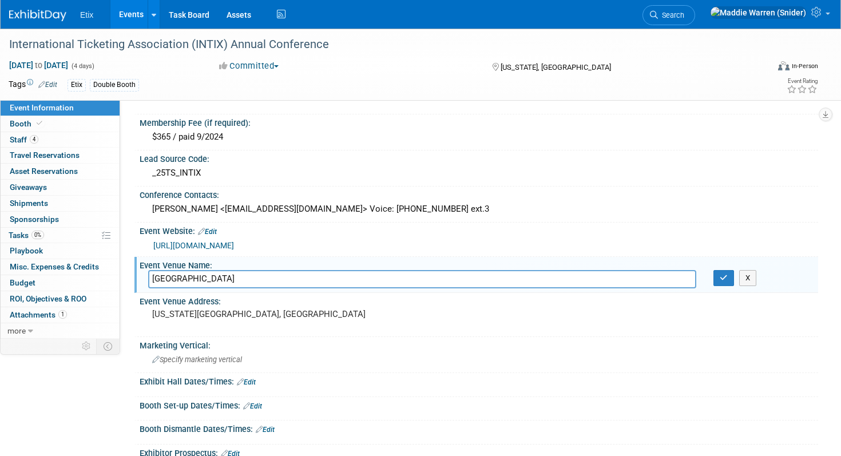
click at [215, 282] on input "[GEOGRAPHIC_DATA]" at bounding box center [422, 279] width 548 height 18
click at [215, 300] on div "Event Venue Address:" at bounding box center [479, 300] width 678 height 14
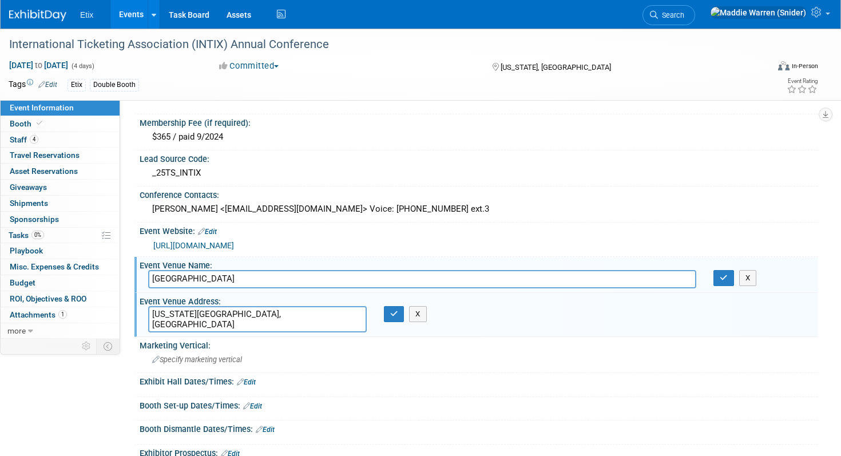
click at [215, 314] on textarea "[US_STATE][GEOGRAPHIC_DATA], [GEOGRAPHIC_DATA]" at bounding box center [257, 319] width 219 height 26
type textarea "[STREET_ADDRESS]"
click at [229, 281] on input "[GEOGRAPHIC_DATA]" at bounding box center [422, 279] width 548 height 18
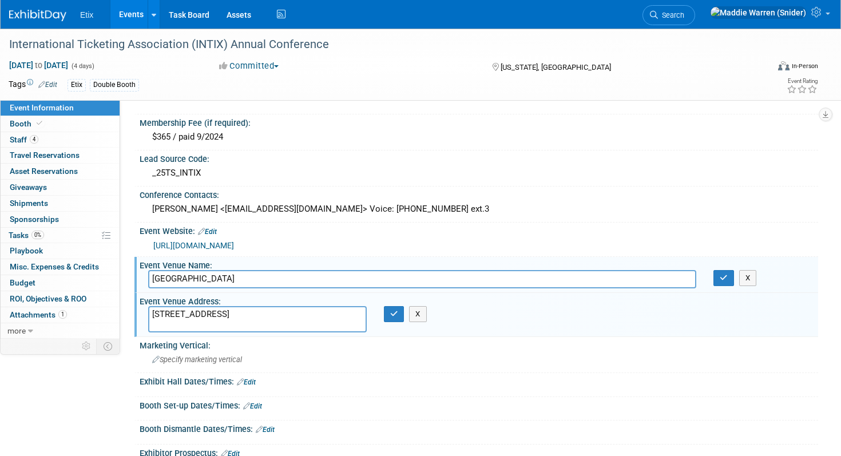
click at [229, 282] on input "[GEOGRAPHIC_DATA]" at bounding box center [422, 279] width 548 height 18
type input "[GEOGRAPHIC_DATA]"
click at [719, 282] on button "button" at bounding box center [723, 278] width 21 height 16
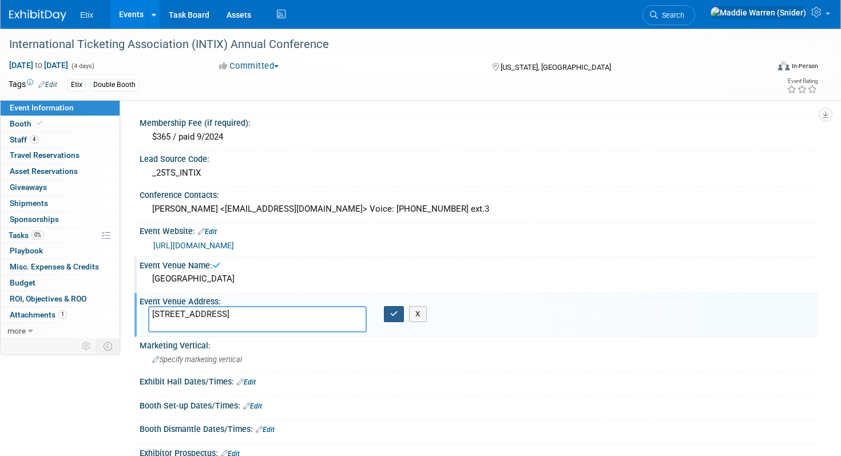
click at [394, 313] on icon "button" at bounding box center [394, 313] width 8 height 7
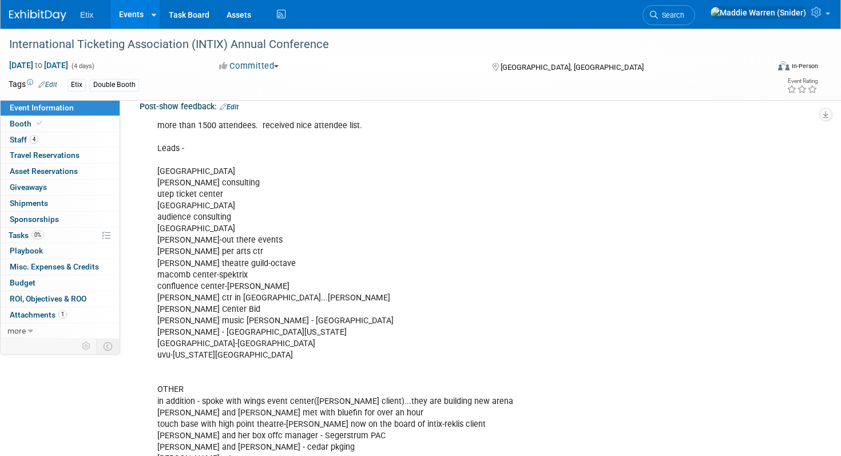
scroll to position [0, 0]
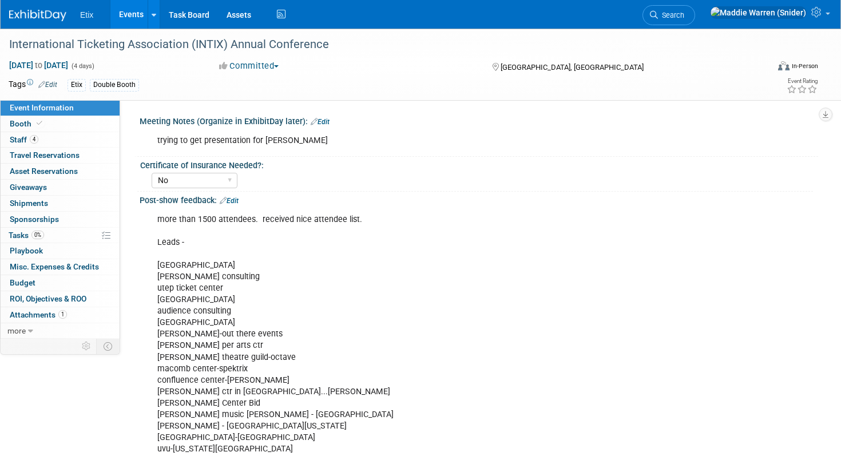
click at [30, 13] on img at bounding box center [37, 15] width 57 height 11
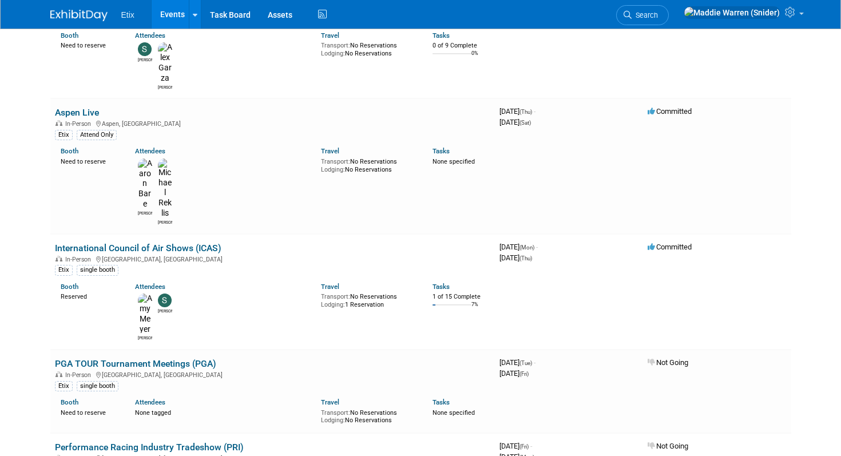
scroll to position [2788, 0]
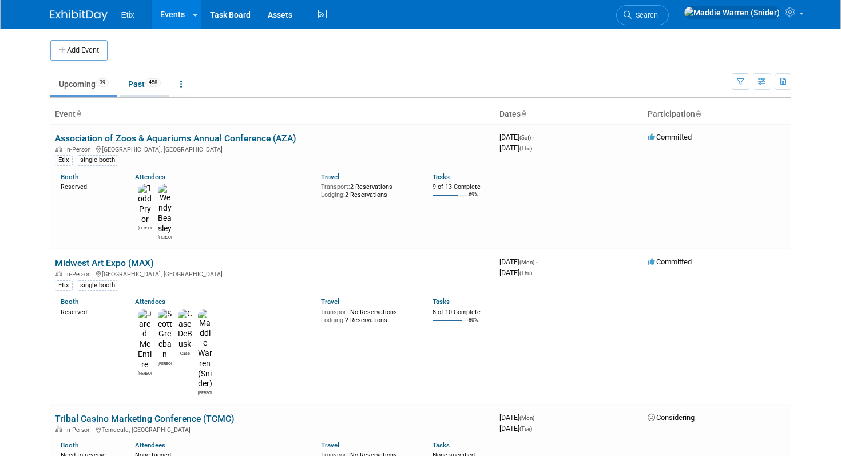
click at [137, 88] on link "Past 458" at bounding box center [145, 84] width 50 height 22
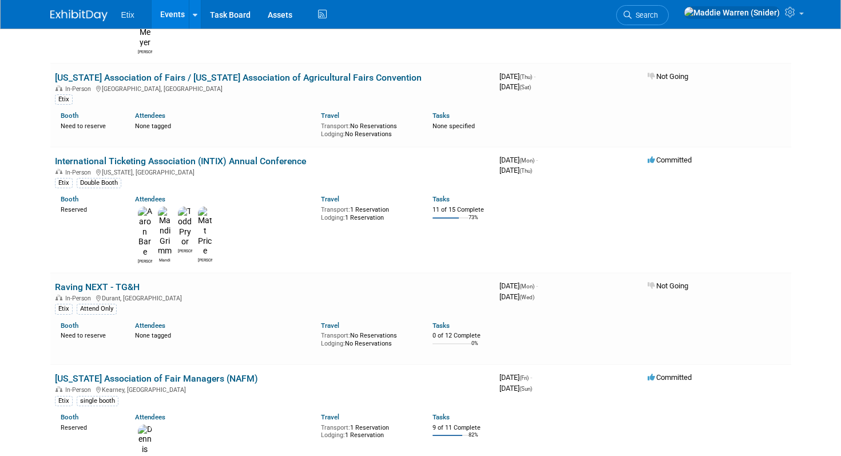
scroll to position [6495, 0]
